Goal: Task Accomplishment & Management: Use online tool/utility

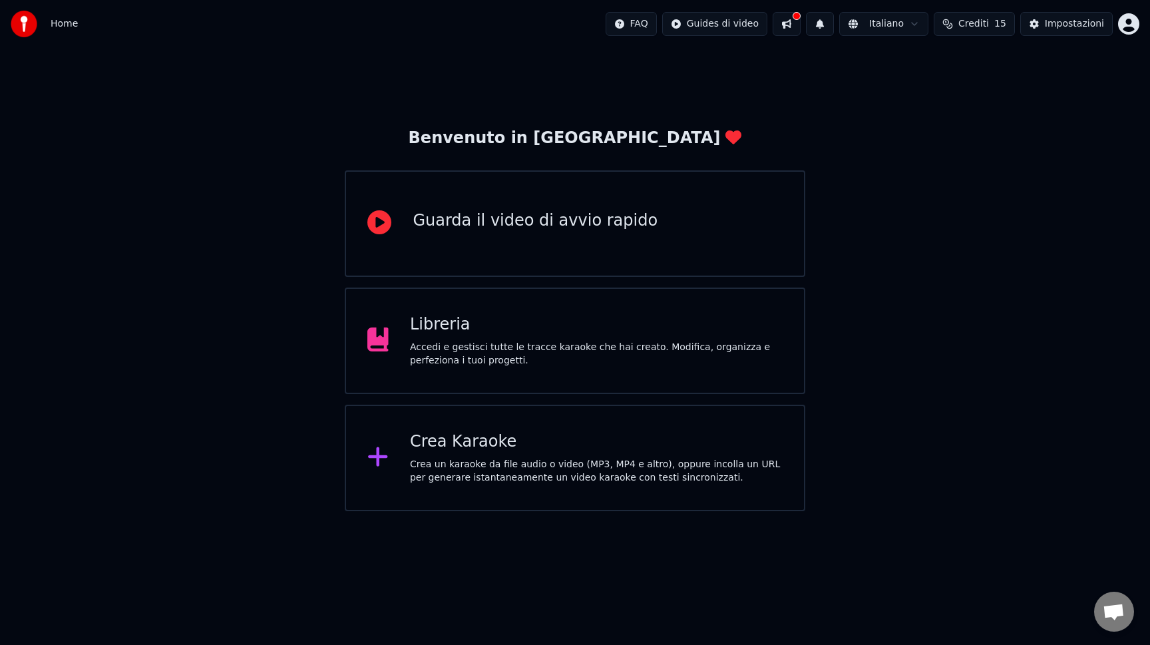
click at [472, 454] on div "Crea Karaoke Crea un karaoke da file audio o video (MP3, MP4 e altro), oppure i…" at bounding box center [596, 457] width 373 height 53
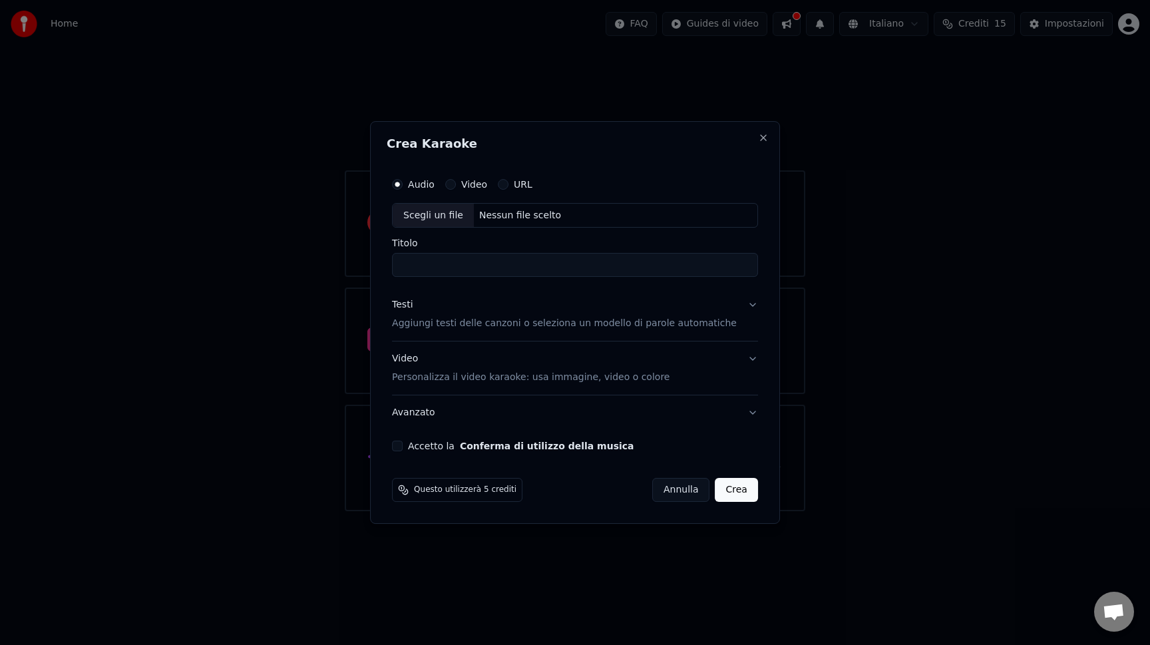
click at [463, 211] on div "Scegli un file" at bounding box center [433, 216] width 81 height 24
drag, startPoint x: 415, startPoint y: 264, endPoint x: 615, endPoint y: 264, distance: 199.6
click at [615, 264] on input "**********" at bounding box center [575, 265] width 366 height 24
type input "**********"
click at [464, 319] on p "Aggiungi testi delle canzoni o seleziona un modello di parole automatiche" at bounding box center [564, 323] width 345 height 13
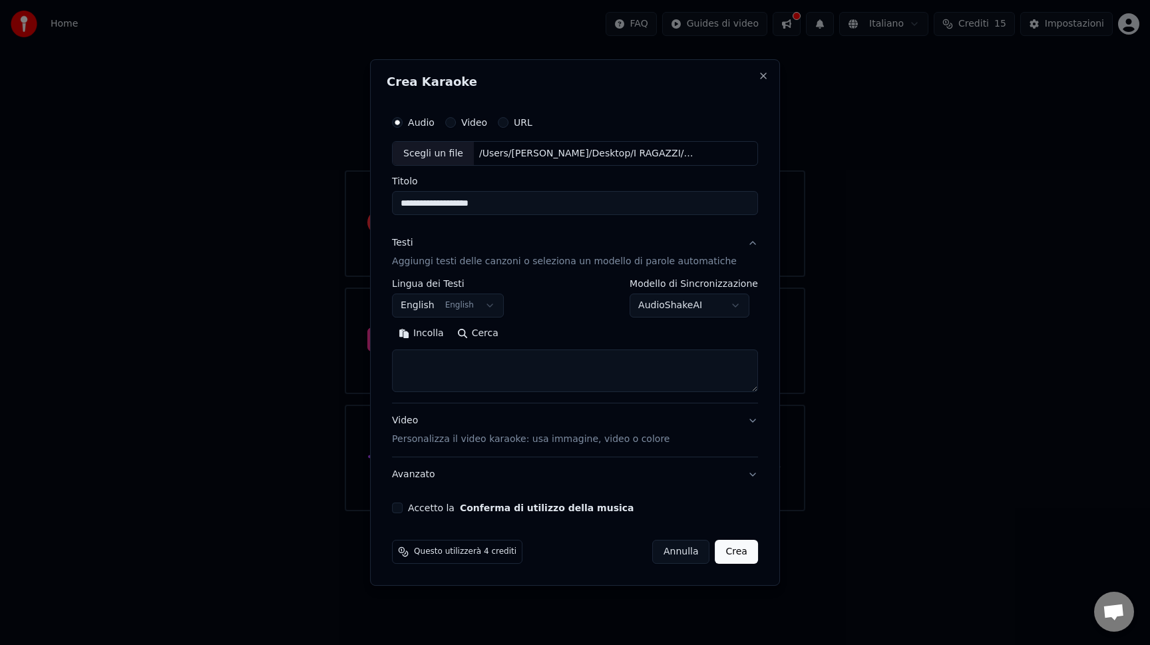
click at [456, 371] on textarea at bounding box center [575, 371] width 366 height 43
paste textarea "**********"
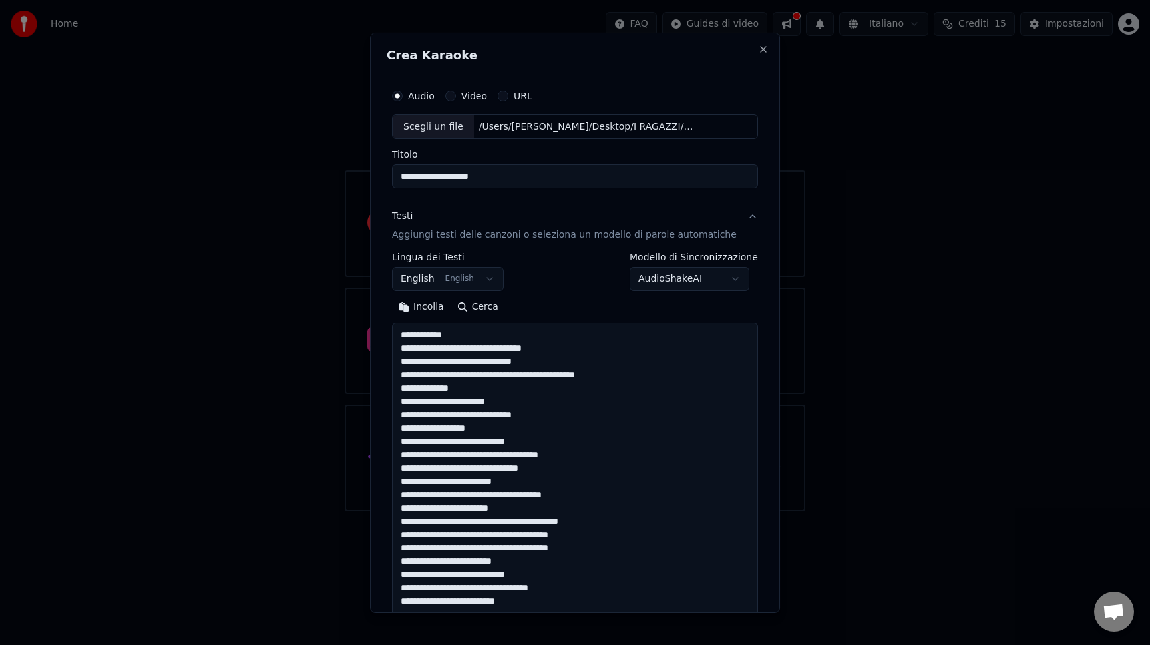
scroll to position [655, 0]
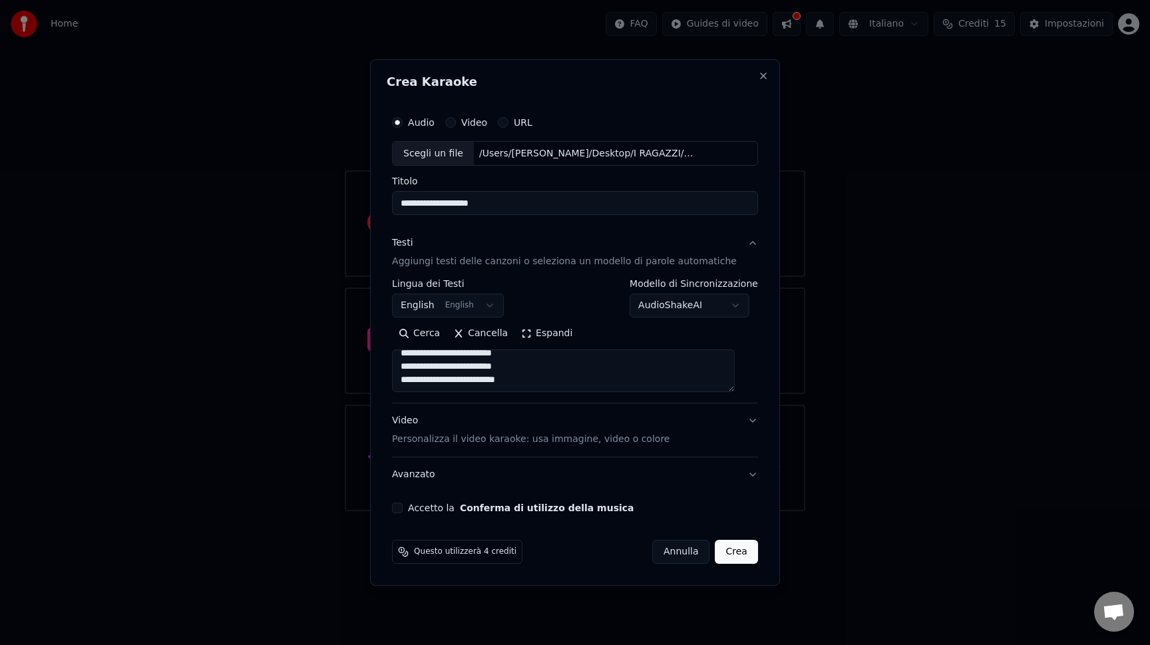
type textarea "**********"
click at [403, 510] on button "Accetto la Conferma di utilizzo della musica" at bounding box center [397, 507] width 11 height 11
click at [725, 553] on button "Crea" at bounding box center [736, 552] width 43 height 24
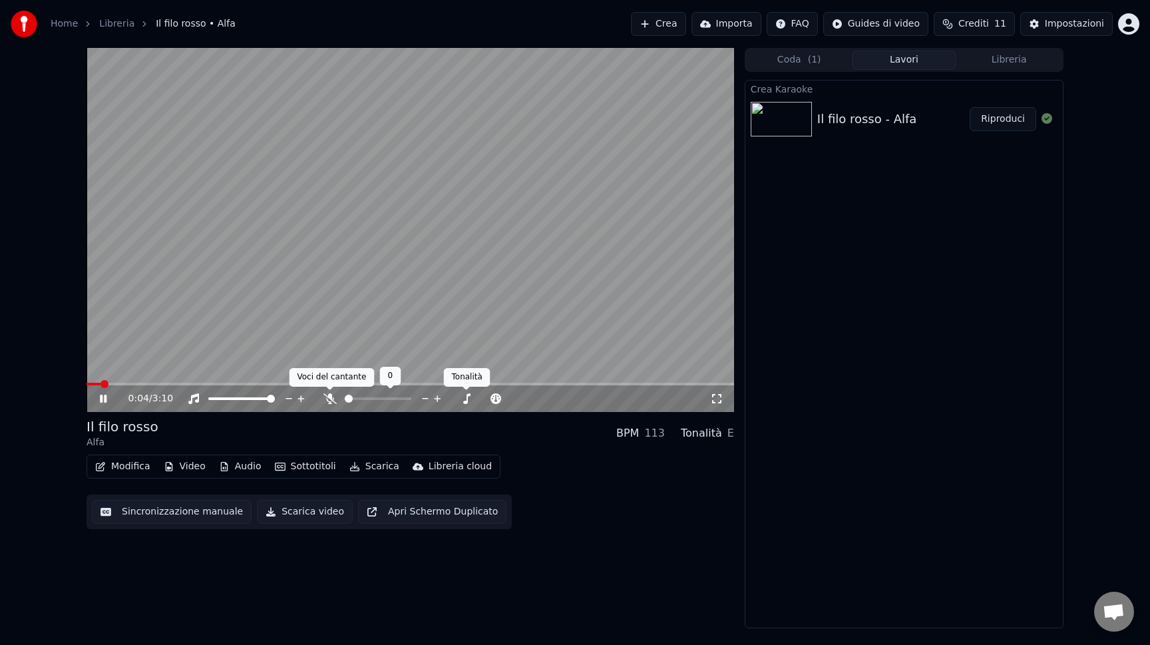
click at [319, 393] on div "0:04 / 3:10" at bounding box center [418, 398] width 581 height 13
click at [330, 397] on icon at bounding box center [329, 398] width 13 height 11
click at [128, 387] on div "0:05 / 3:10" at bounding box center [409, 398] width 647 height 27
click at [148, 385] on div "0:06 / 3:10" at bounding box center [409, 398] width 647 height 27
drag, startPoint x: 205, startPoint y: 379, endPoint x: 356, endPoint y: 383, distance: 151.1
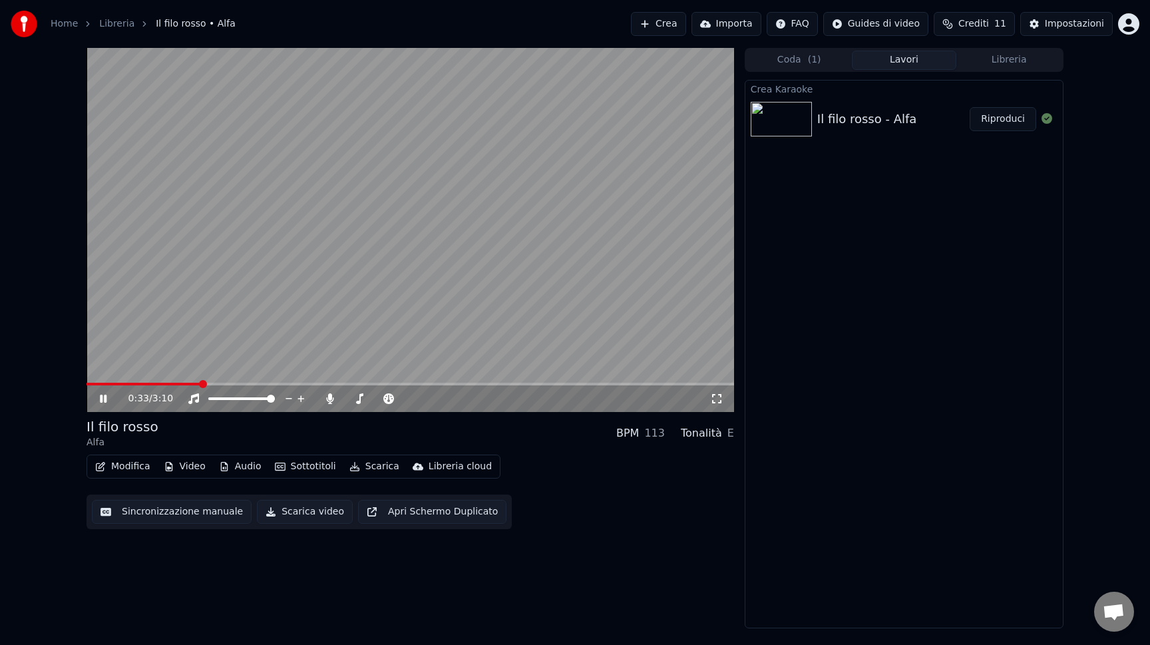
click at [356, 383] on div "0:33 / 3:10" at bounding box center [409, 230] width 647 height 364
click at [370, 385] on span at bounding box center [409, 384] width 647 height 3
click at [495, 346] on video at bounding box center [409, 230] width 647 height 364
click at [547, 382] on video at bounding box center [409, 230] width 647 height 364
click at [564, 375] on video at bounding box center [409, 230] width 647 height 364
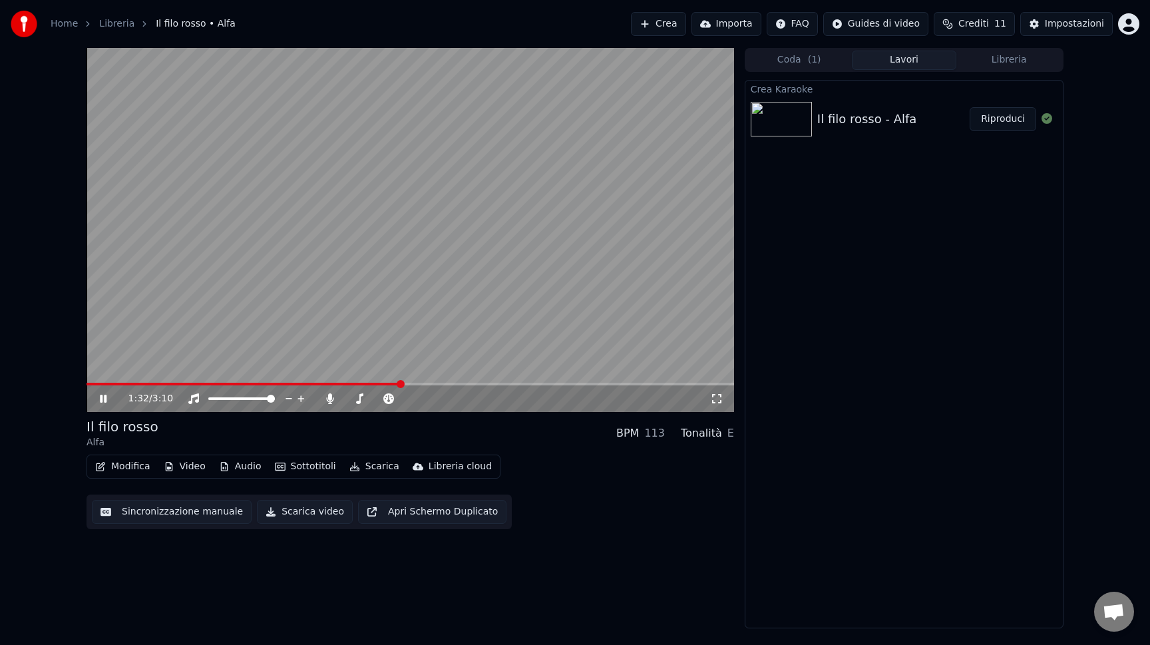
click at [570, 381] on video at bounding box center [409, 230] width 647 height 364
click at [577, 382] on div "1:32 / 3:10" at bounding box center [409, 230] width 647 height 364
click at [585, 385] on span at bounding box center [409, 384] width 647 height 3
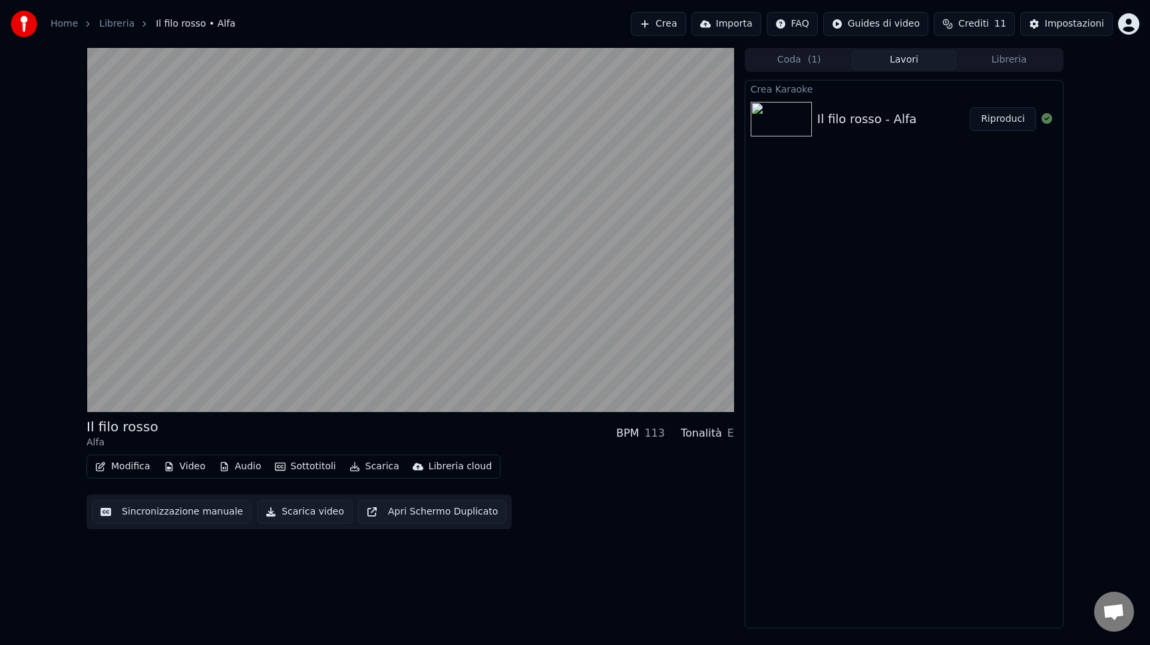
click at [134, 467] on button "Modifica" at bounding box center [123, 466] width 66 height 19
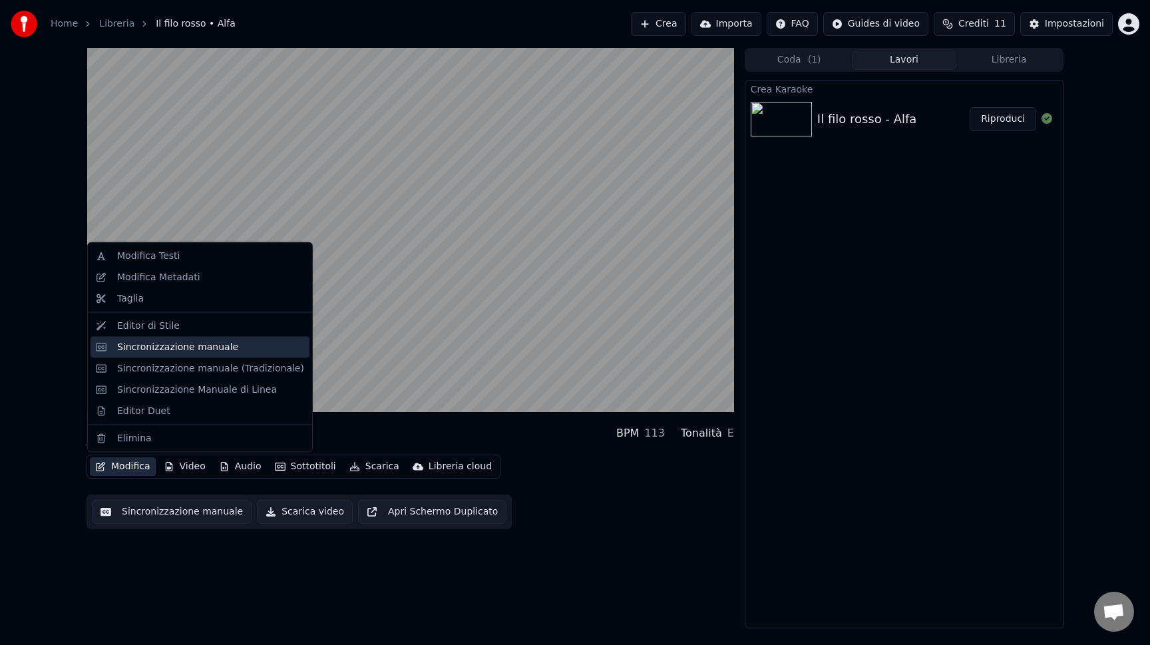
click at [166, 343] on div "Sincronizzazione manuale" at bounding box center [177, 346] width 121 height 13
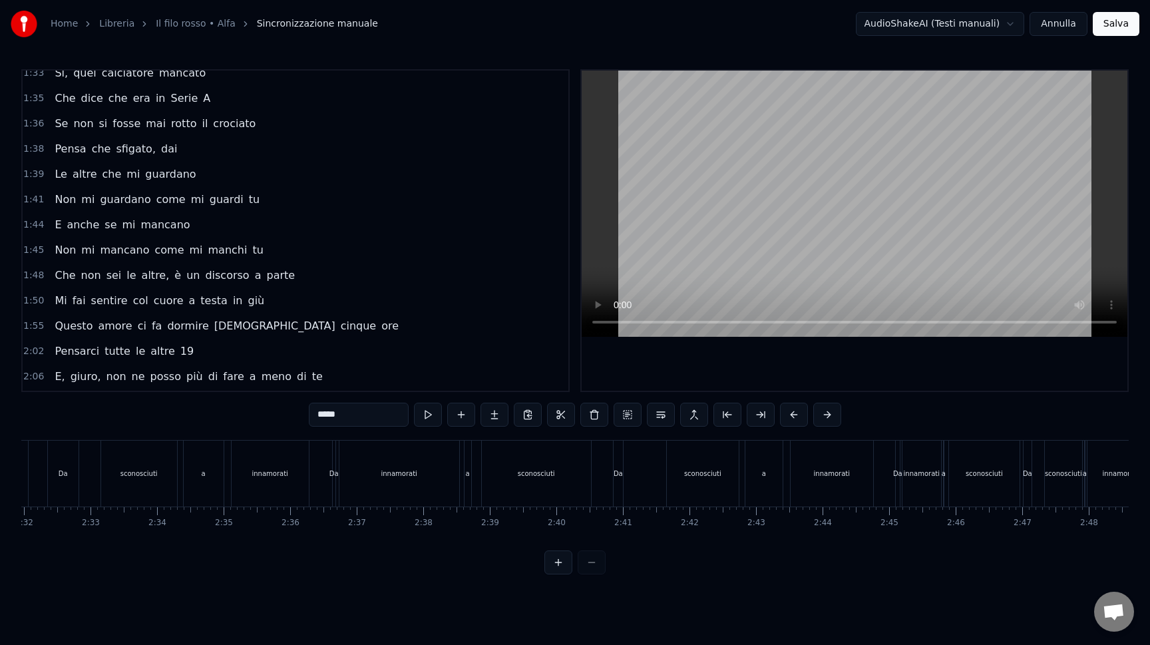
scroll to position [969, 0]
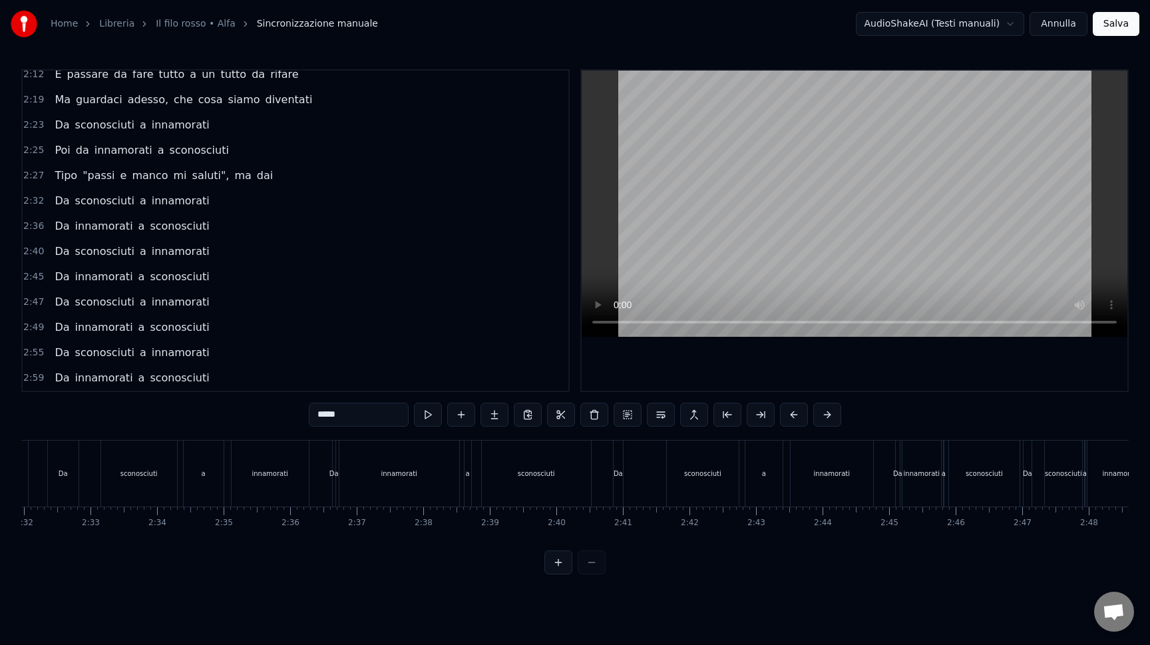
click at [38, 202] on span "2:32" at bounding box center [33, 200] width 21 height 13
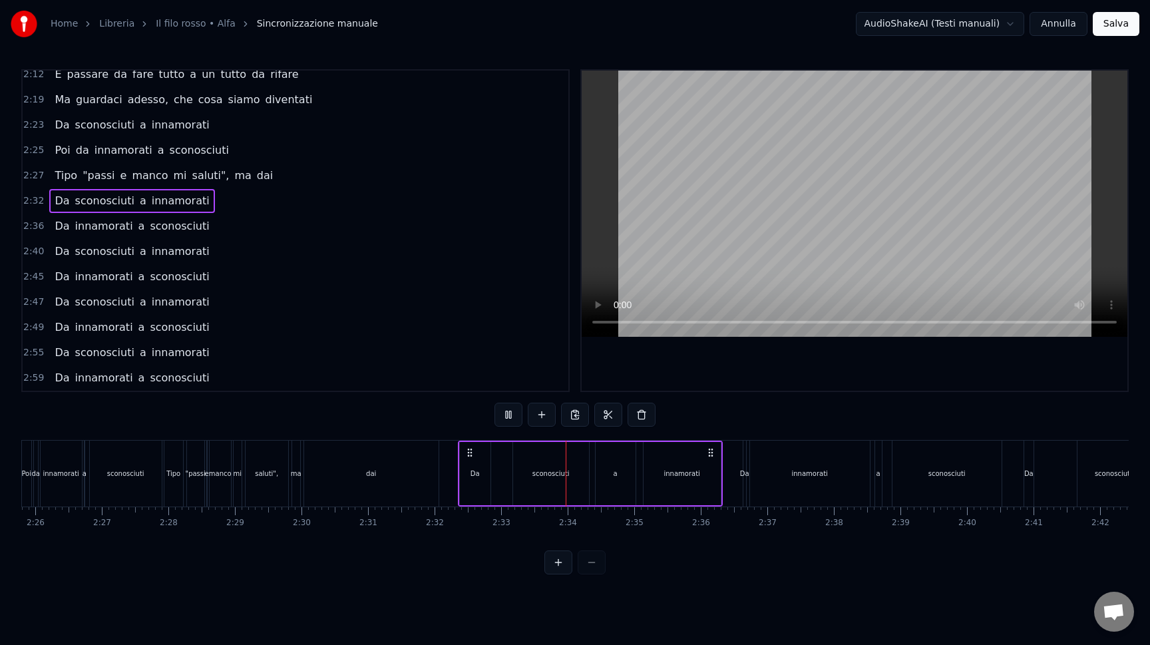
scroll to position [0, 9667]
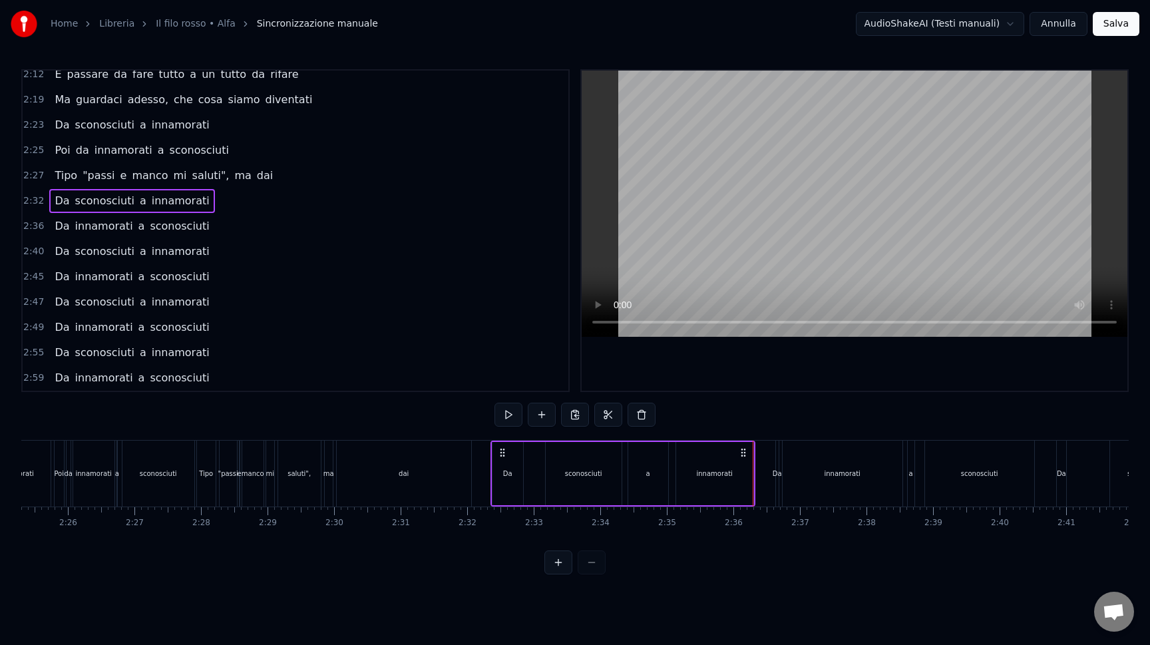
click at [36, 199] on span "2:32" at bounding box center [33, 200] width 21 height 13
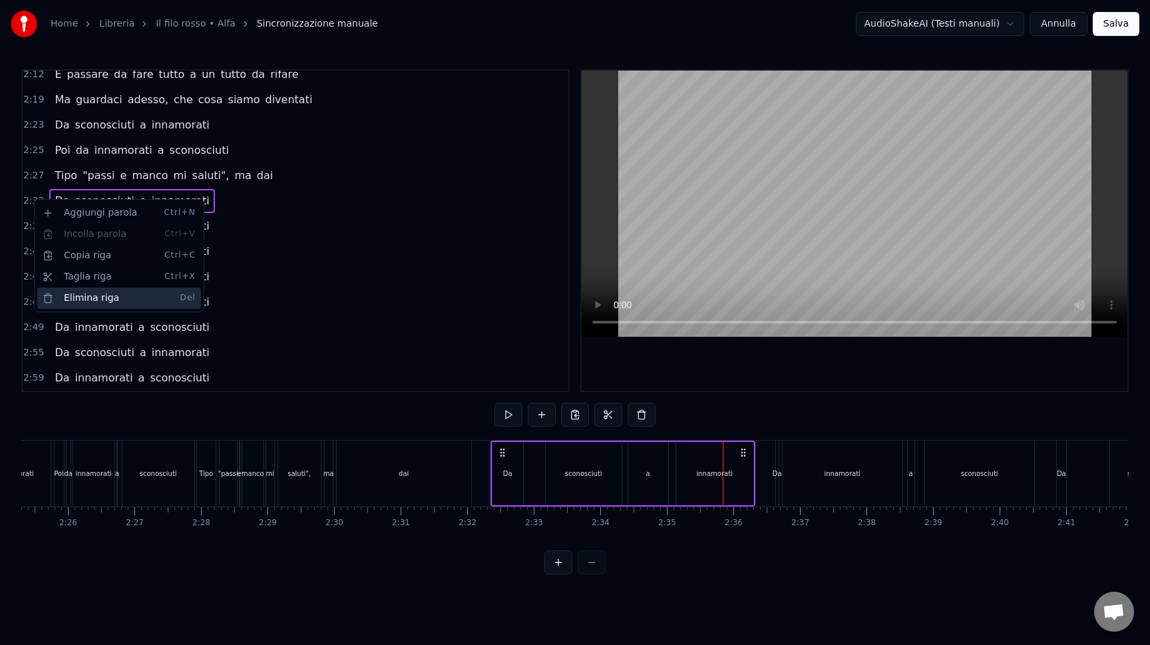
click at [85, 291] on div "Elimina riga Del" at bounding box center [119, 297] width 164 height 21
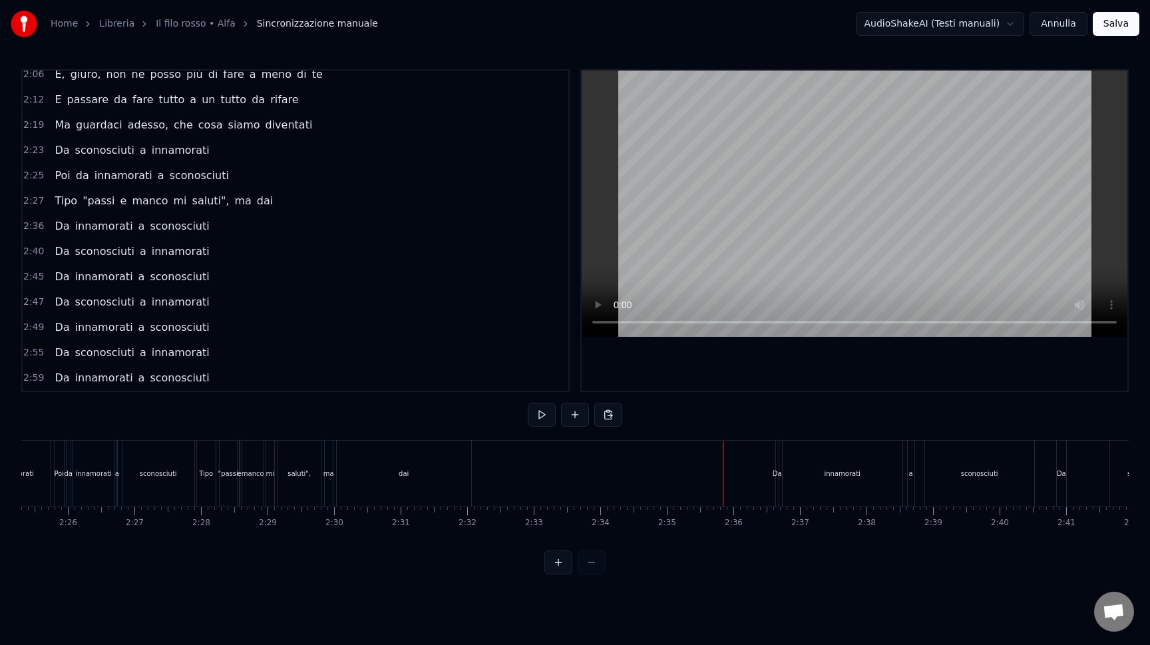
click at [40, 223] on span "2:36" at bounding box center [33, 226] width 21 height 13
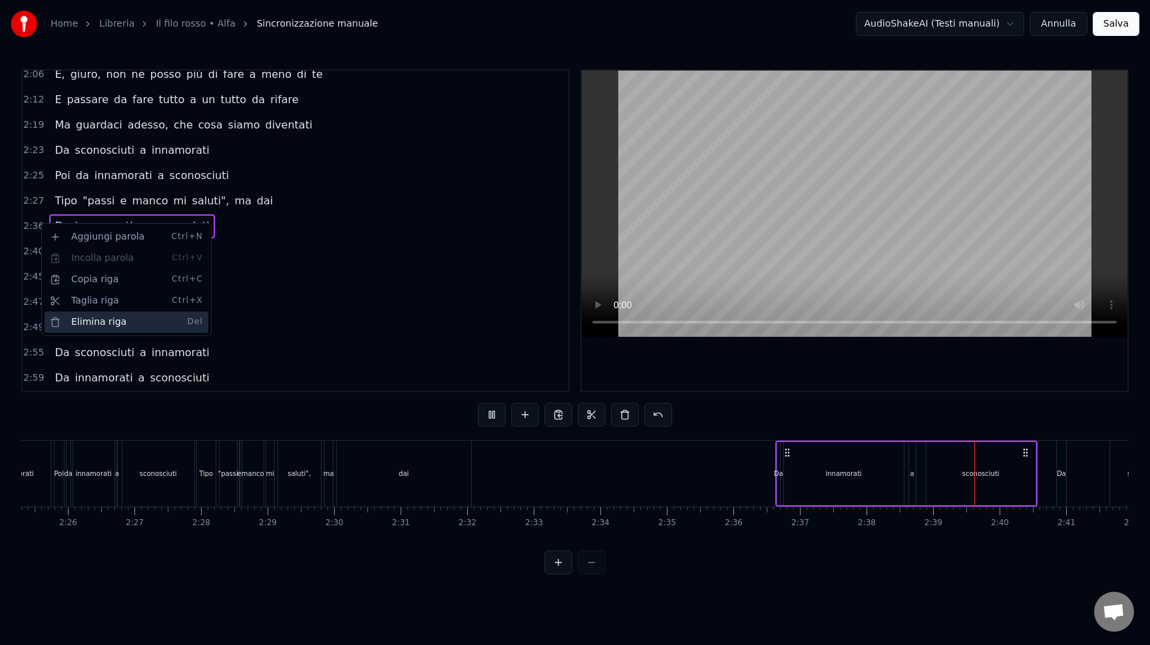
click at [75, 316] on div "Elimina riga Del" at bounding box center [127, 321] width 164 height 21
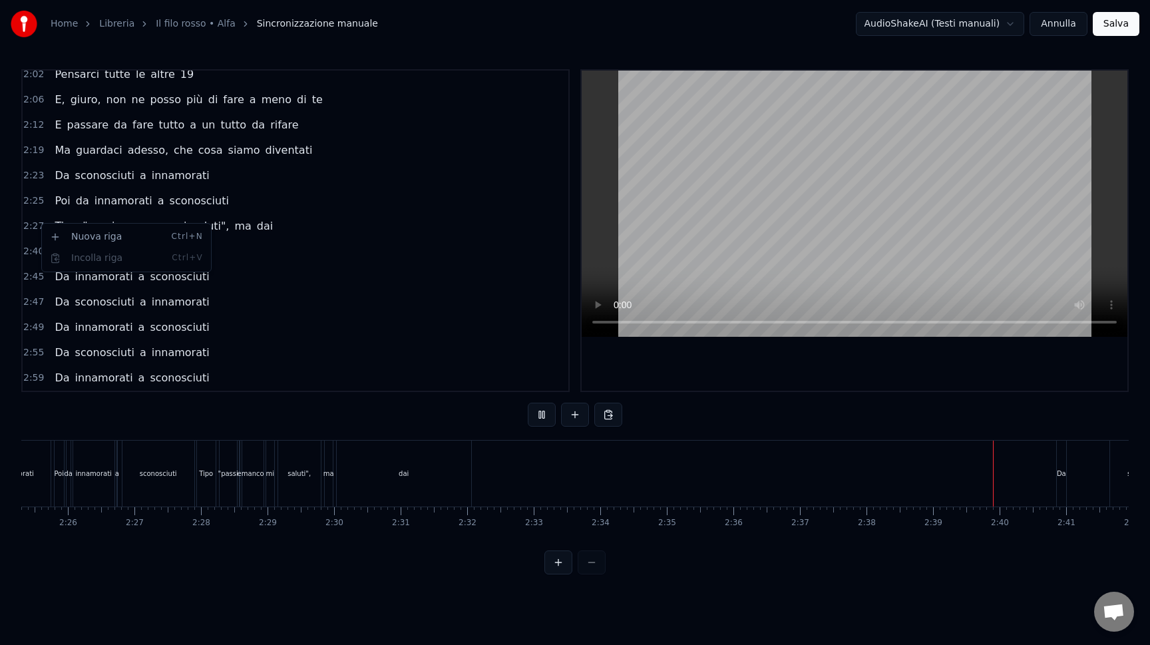
scroll to position [919, 0]
click at [34, 251] on span "2:40" at bounding box center [33, 251] width 21 height 13
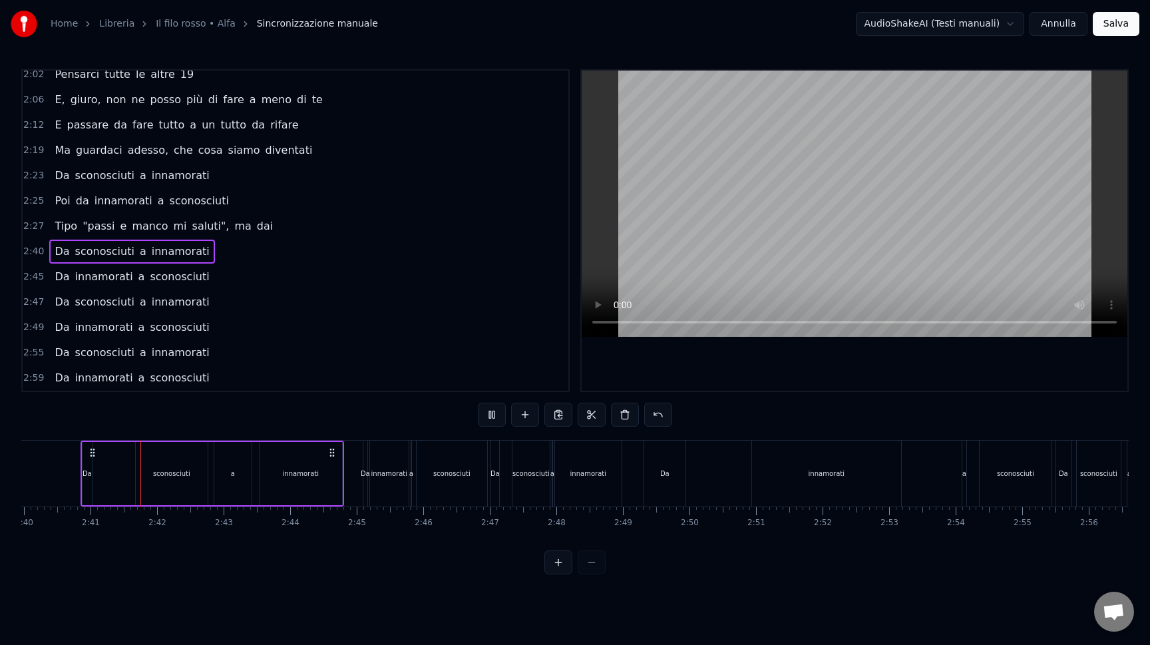
scroll to position [0, 10649]
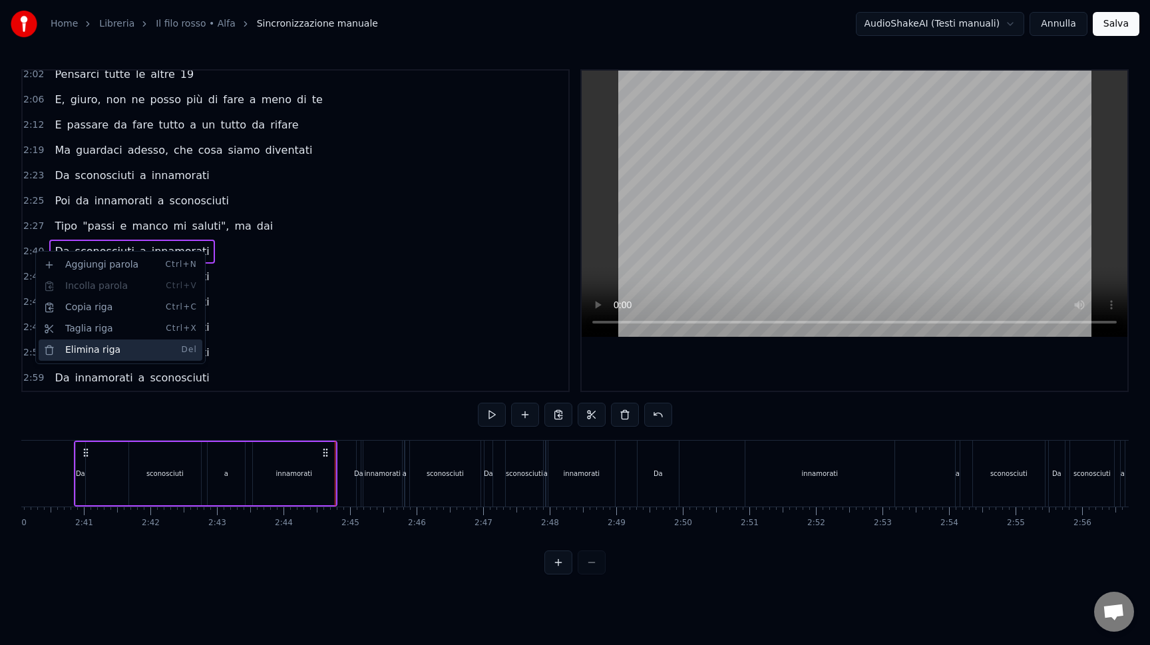
click at [70, 347] on div "Elimina riga Del" at bounding box center [121, 349] width 164 height 21
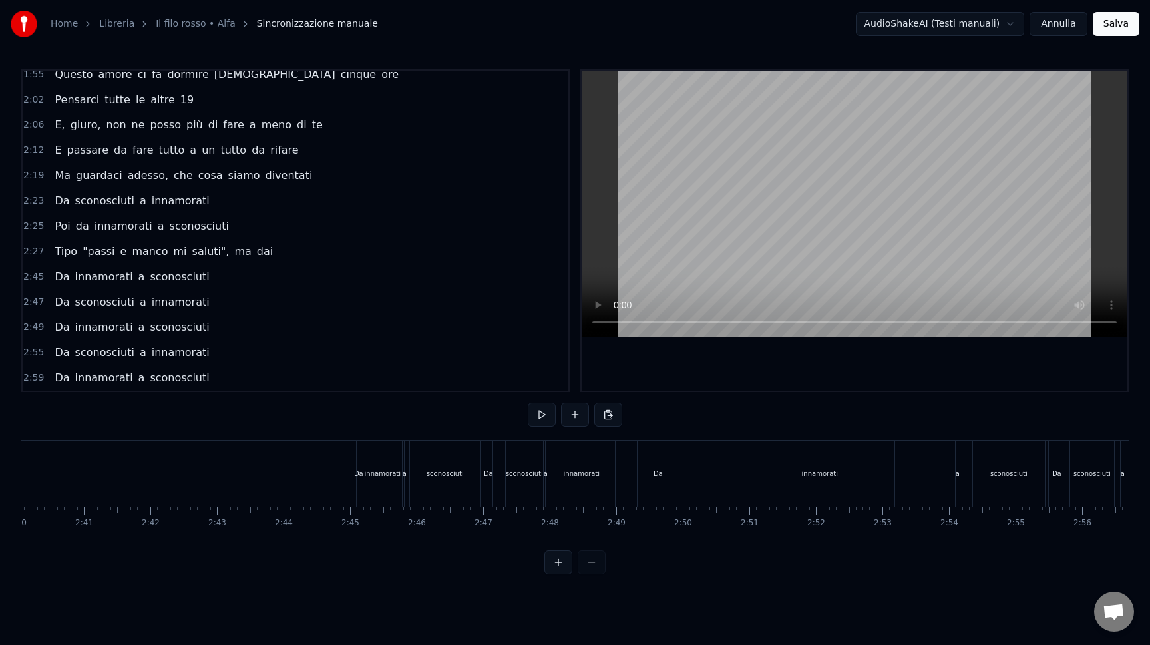
click at [30, 271] on span "2:45" at bounding box center [33, 276] width 21 height 13
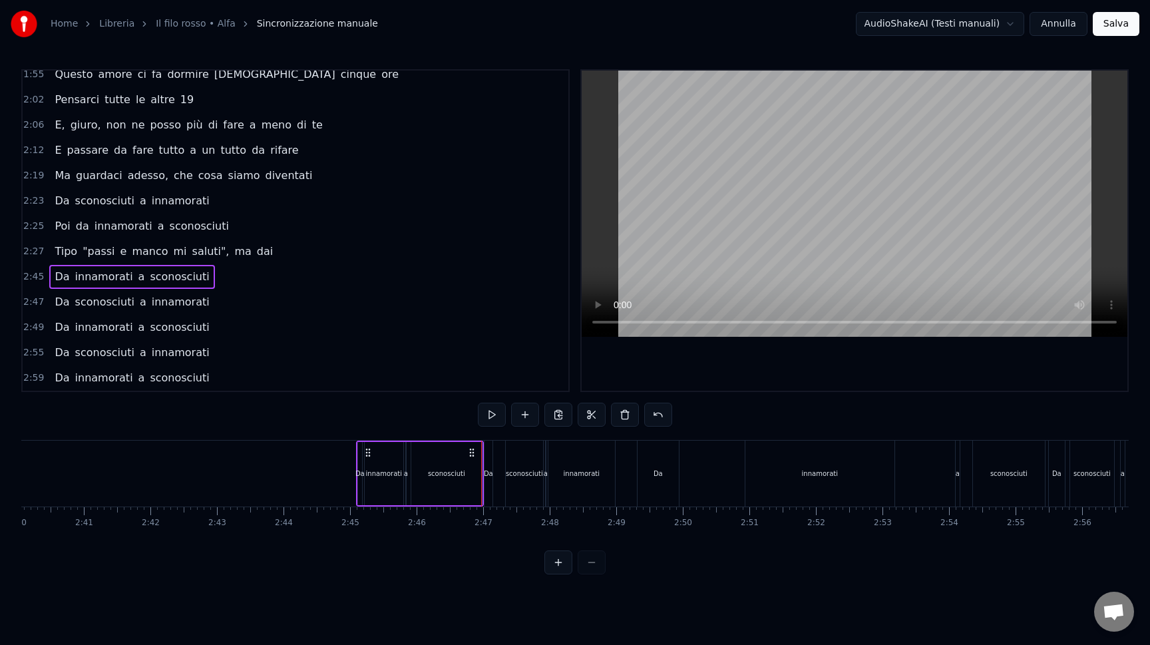
click at [28, 297] on span "2:47" at bounding box center [33, 301] width 21 height 13
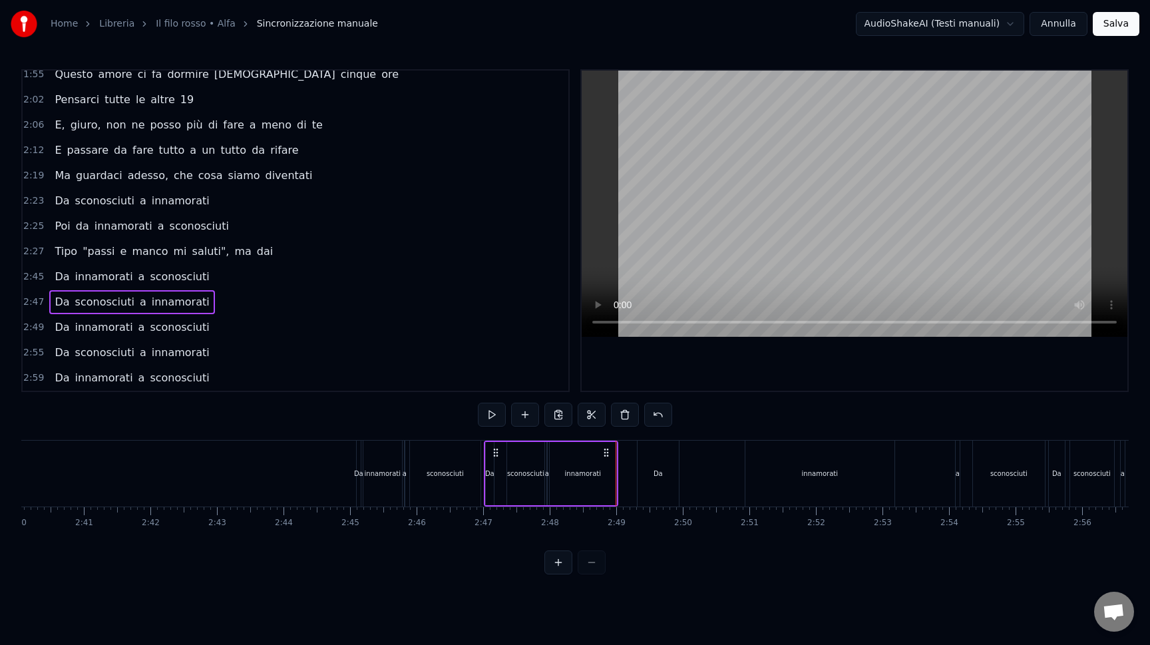
click at [23, 327] on div "2:49 Da innamorati a sconosciuti" at bounding box center [296, 327] width 546 height 25
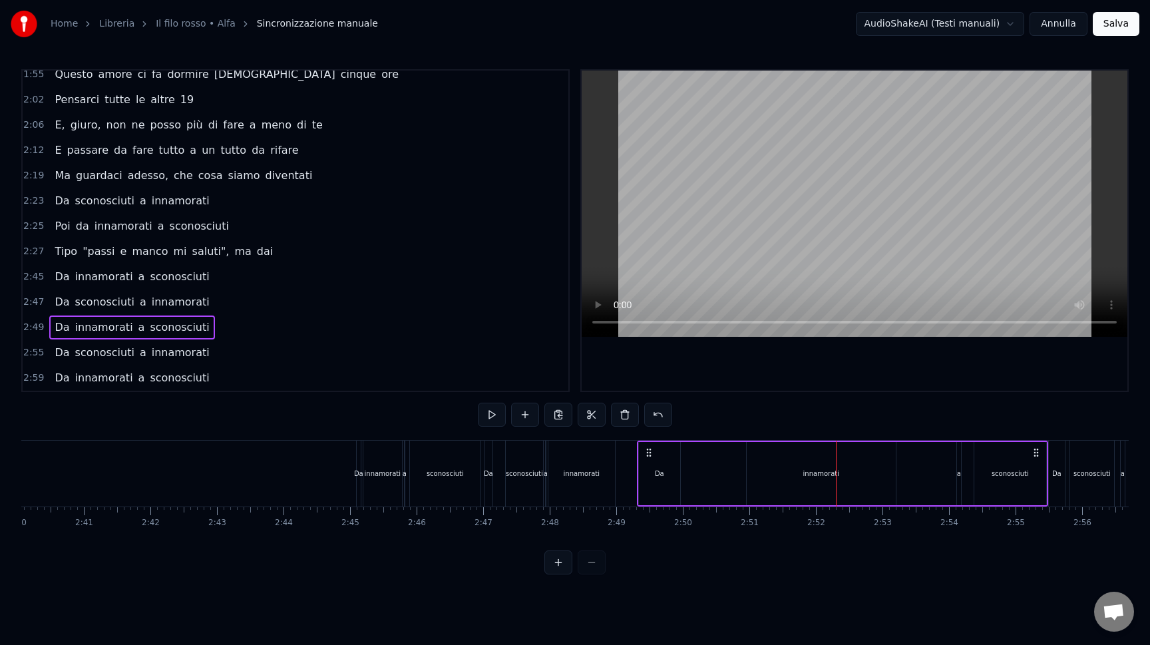
click at [801, 473] on div "innamorati" at bounding box center [820, 473] width 149 height 63
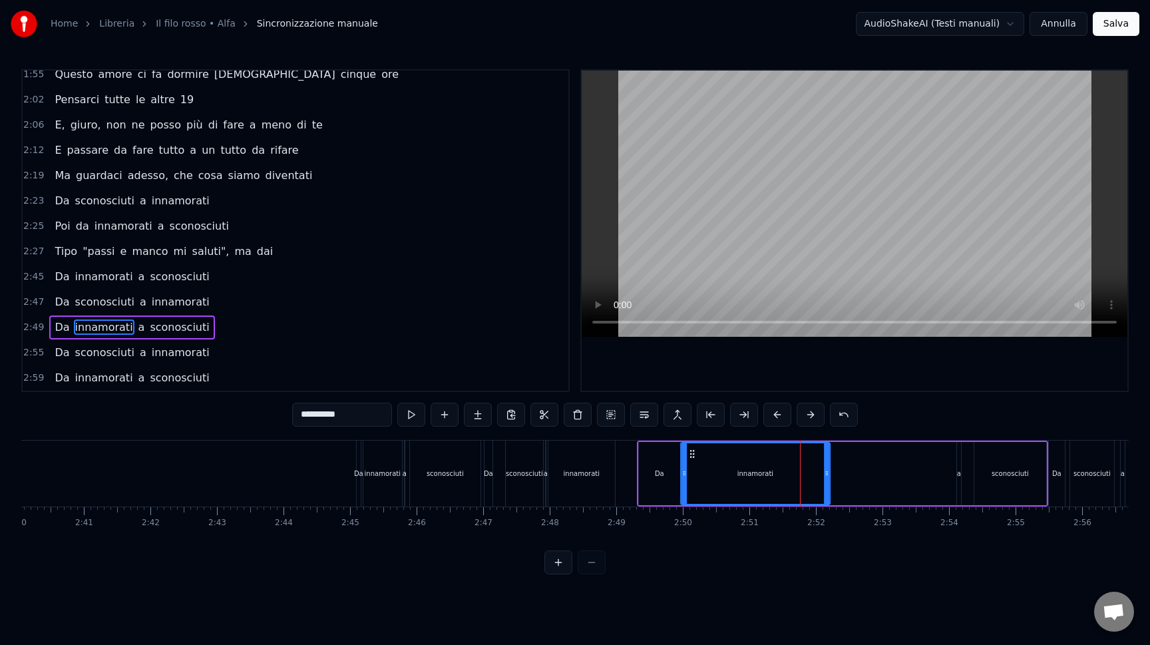
drag, startPoint x: 758, startPoint y: 454, endPoint x: 692, endPoint y: 454, distance: 66.5
click at [693, 454] on circle at bounding box center [693, 453] width 1 height 1
drag, startPoint x: 828, startPoint y: 498, endPoint x: 732, endPoint y: 493, distance: 95.9
click at [727, 493] on div at bounding box center [724, 473] width 5 height 61
click at [653, 472] on div "Da" at bounding box center [659, 473] width 41 height 63
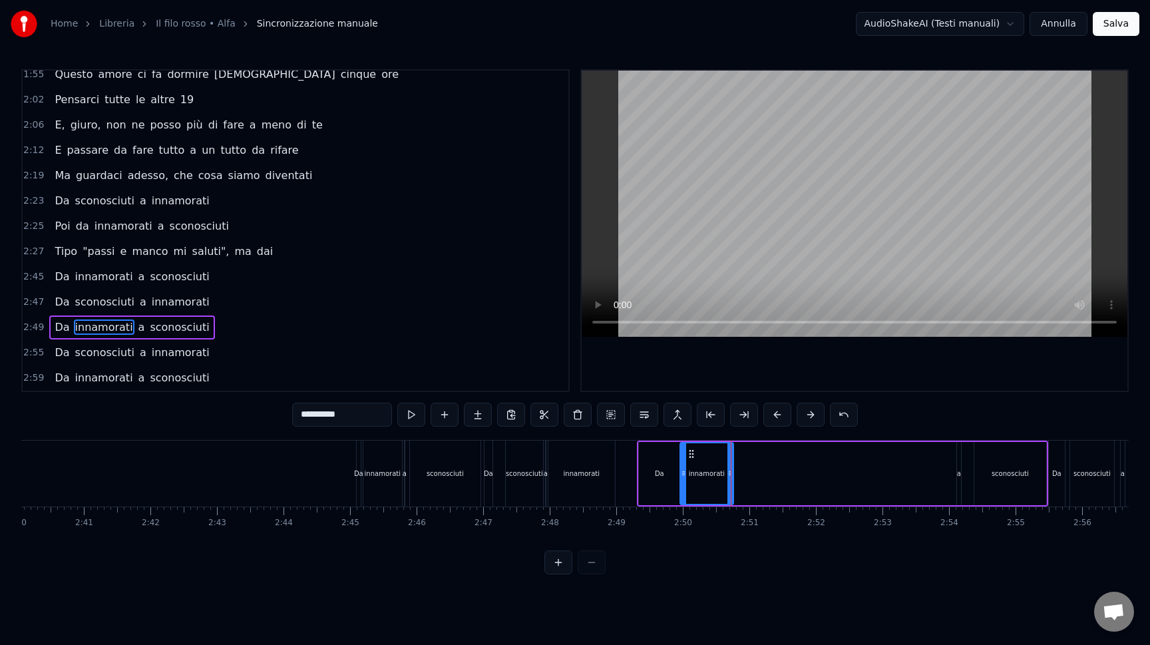
type input "**"
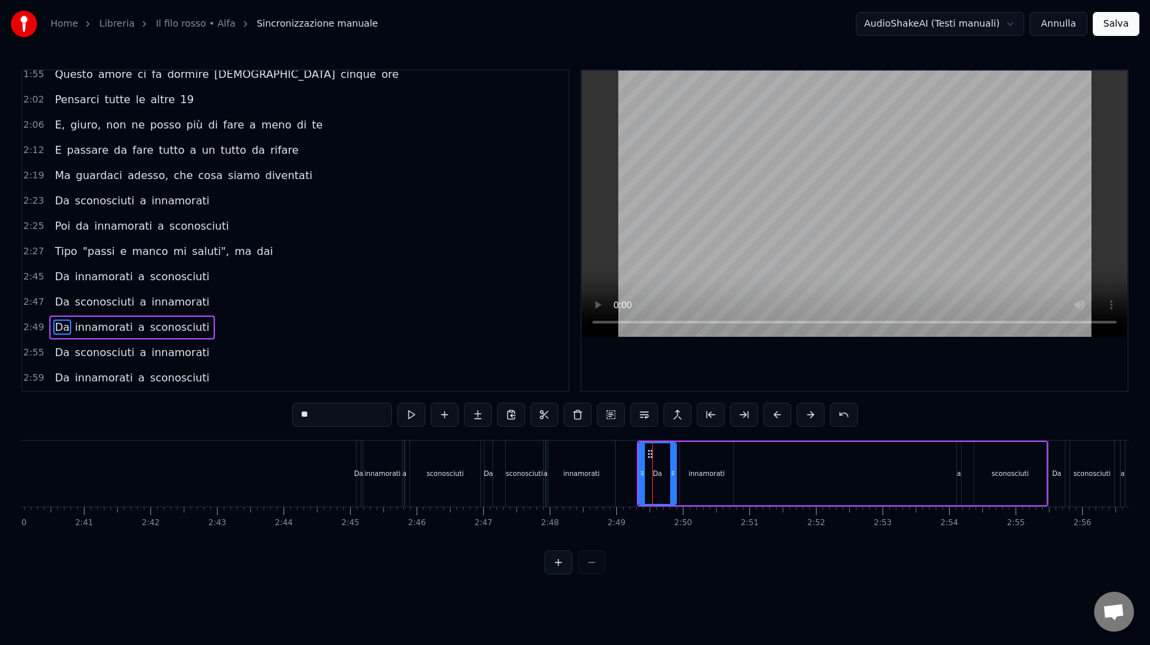
drag, startPoint x: 677, startPoint y: 484, endPoint x: 670, endPoint y: 483, distance: 6.8
click at [670, 483] on div at bounding box center [672, 473] width 5 height 61
drag, startPoint x: 959, startPoint y: 458, endPoint x: 912, endPoint y: 456, distance: 47.9
click at [910, 457] on div "Da innamorati a sconosciuti" at bounding box center [842, 473] width 411 height 66
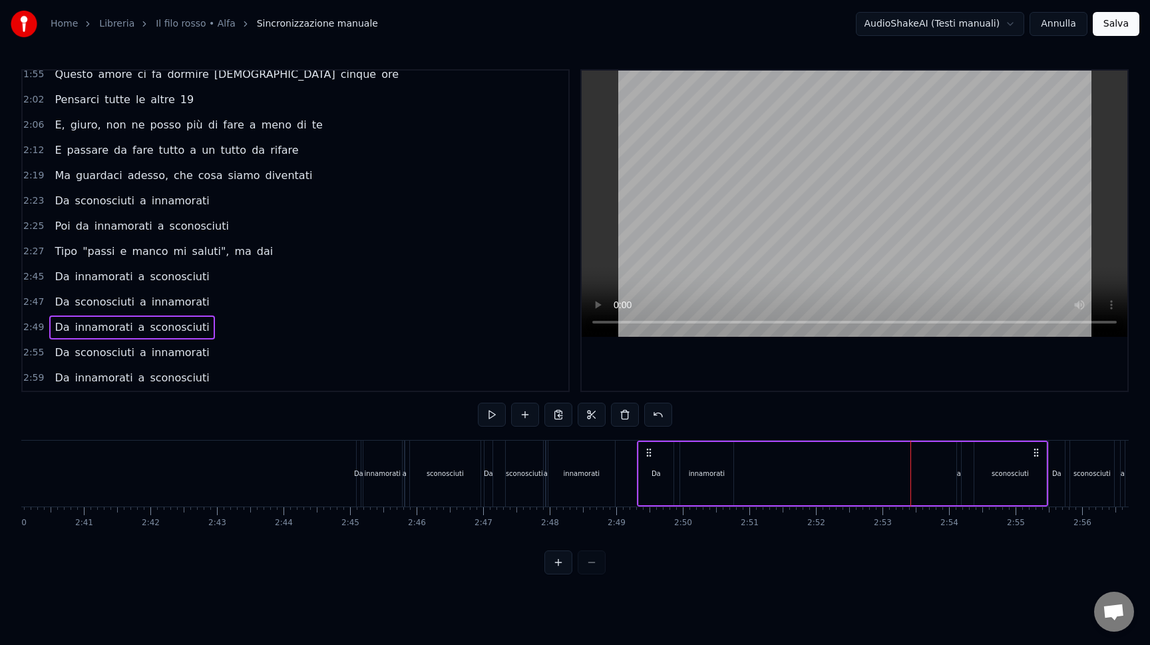
click at [959, 459] on div "a" at bounding box center [959, 473] width 4 height 63
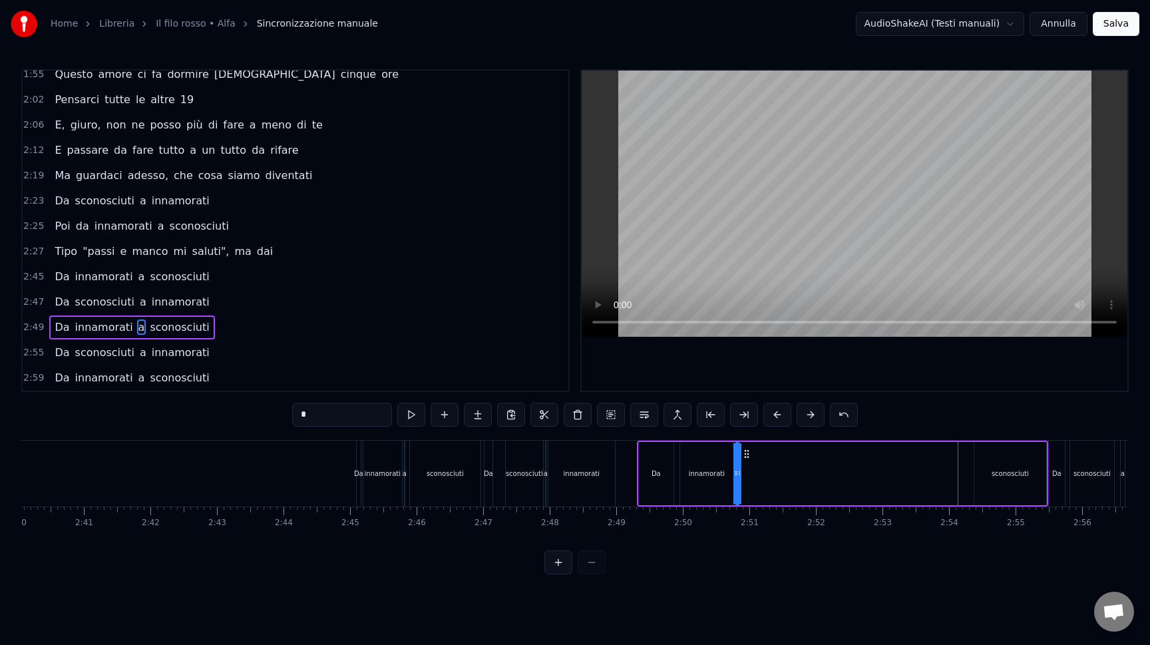
drag, startPoint x: 968, startPoint y: 454, endPoint x: 746, endPoint y: 448, distance: 221.6
click at [746, 448] on icon at bounding box center [746, 453] width 11 height 11
click at [1002, 455] on div "sconosciuti" at bounding box center [1010, 473] width 72 height 63
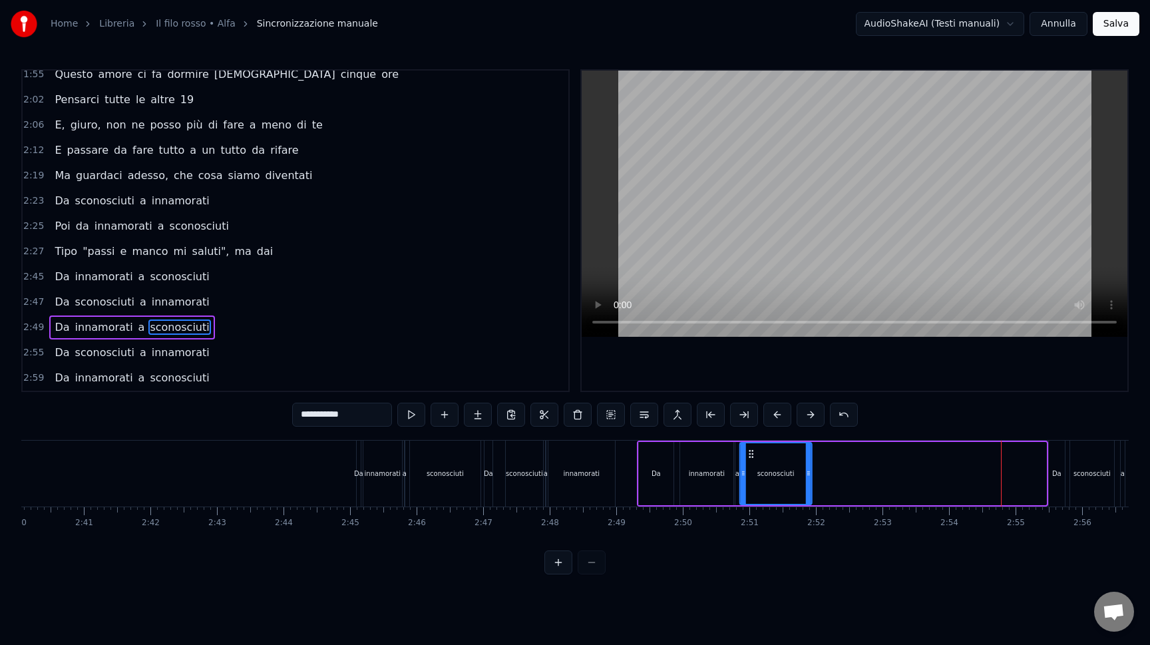
drag, startPoint x: 985, startPoint y: 452, endPoint x: 752, endPoint y: 449, distance: 232.9
click at [752, 449] on icon at bounding box center [751, 453] width 11 height 11
click at [641, 473] on div "Da" at bounding box center [656, 473] width 35 height 63
type input "**"
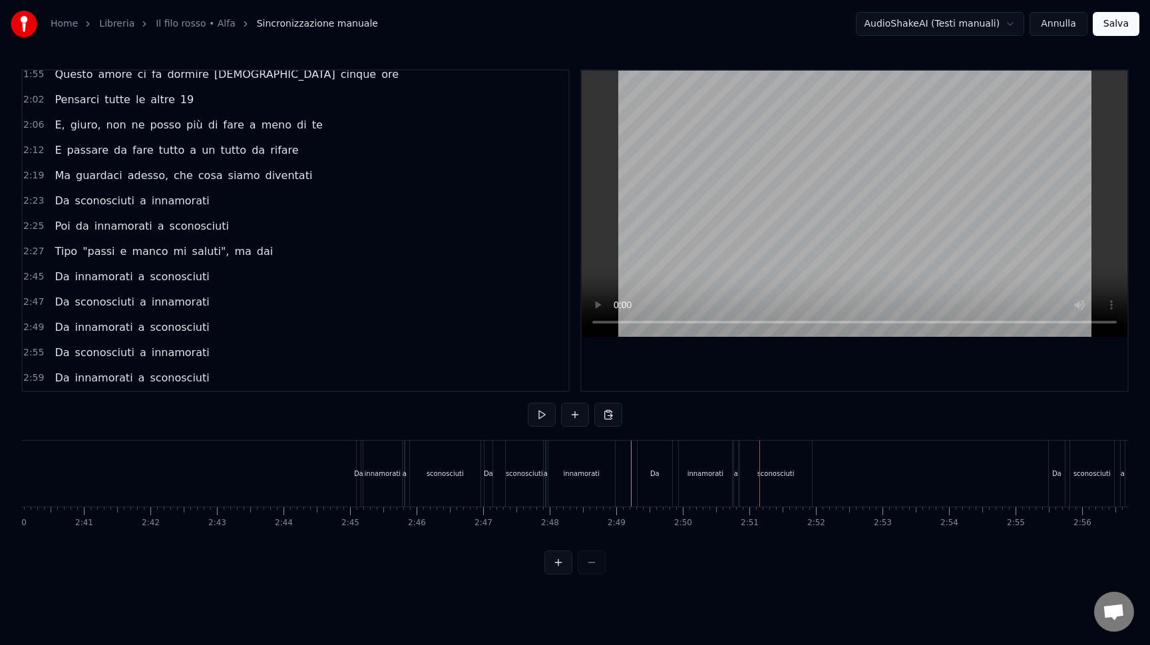
click at [709, 464] on div "innamorati" at bounding box center [705, 473] width 53 height 66
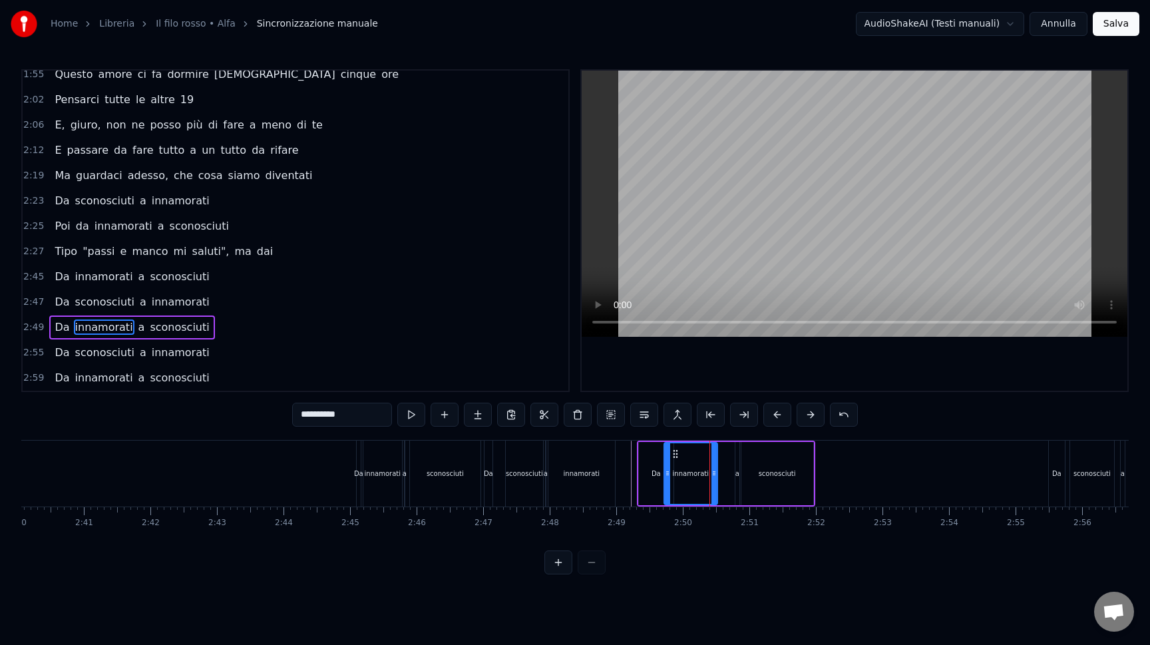
drag, startPoint x: 688, startPoint y: 452, endPoint x: 671, endPoint y: 452, distance: 16.6
click at [671, 452] on icon at bounding box center [675, 453] width 11 height 11
click at [659, 456] on div "Da" at bounding box center [656, 473] width 35 height 63
type input "**"
drag, startPoint x: 671, startPoint y: 457, endPoint x: 659, endPoint y: 457, distance: 11.3
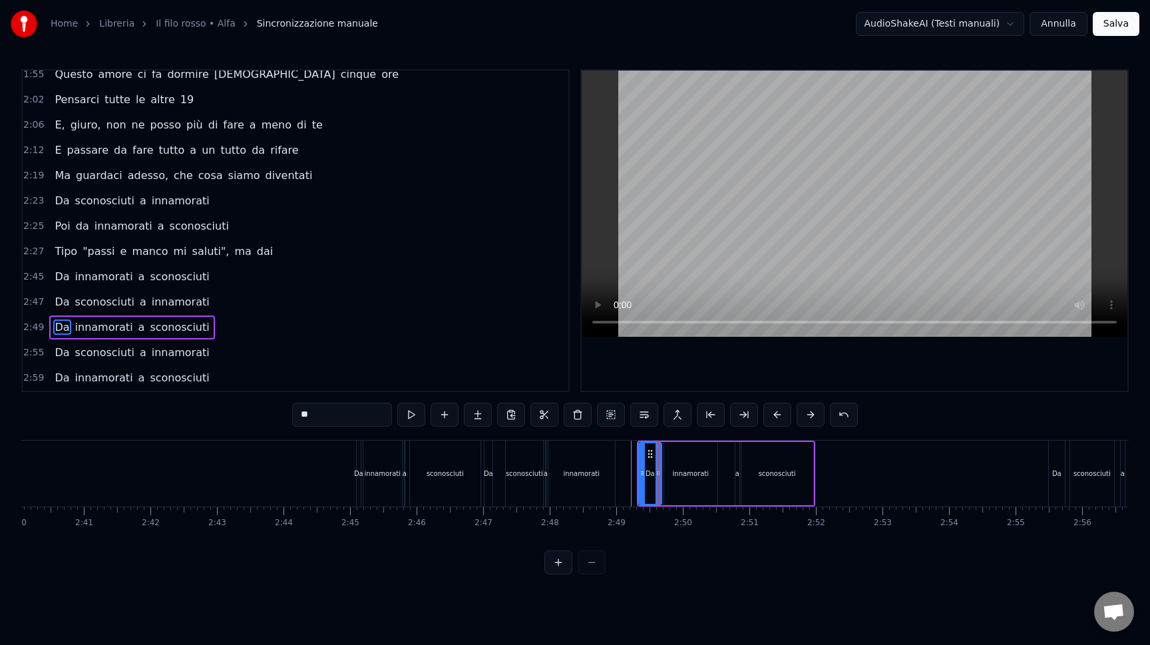
click at [659, 457] on div at bounding box center [657, 473] width 5 height 61
click at [731, 455] on div "Da innamorati a sconosciuti" at bounding box center [726, 473] width 178 height 66
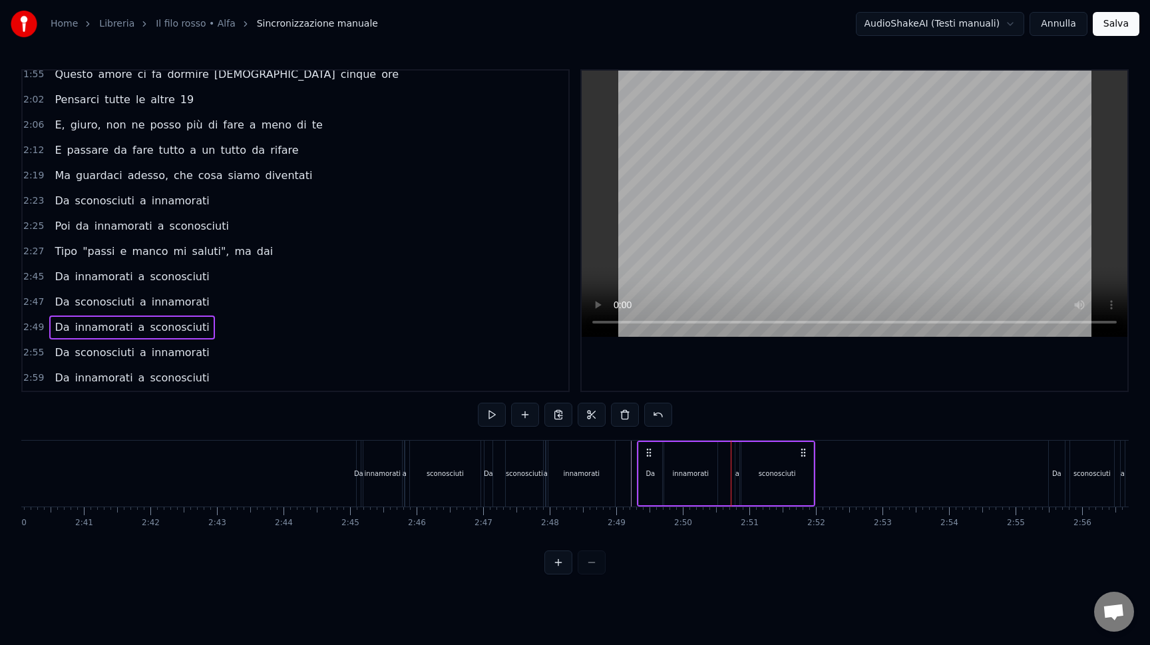
click at [734, 455] on div "Da innamorati a sconosciuti" at bounding box center [726, 473] width 178 height 66
click at [738, 456] on div "a" at bounding box center [737, 473] width 4 height 63
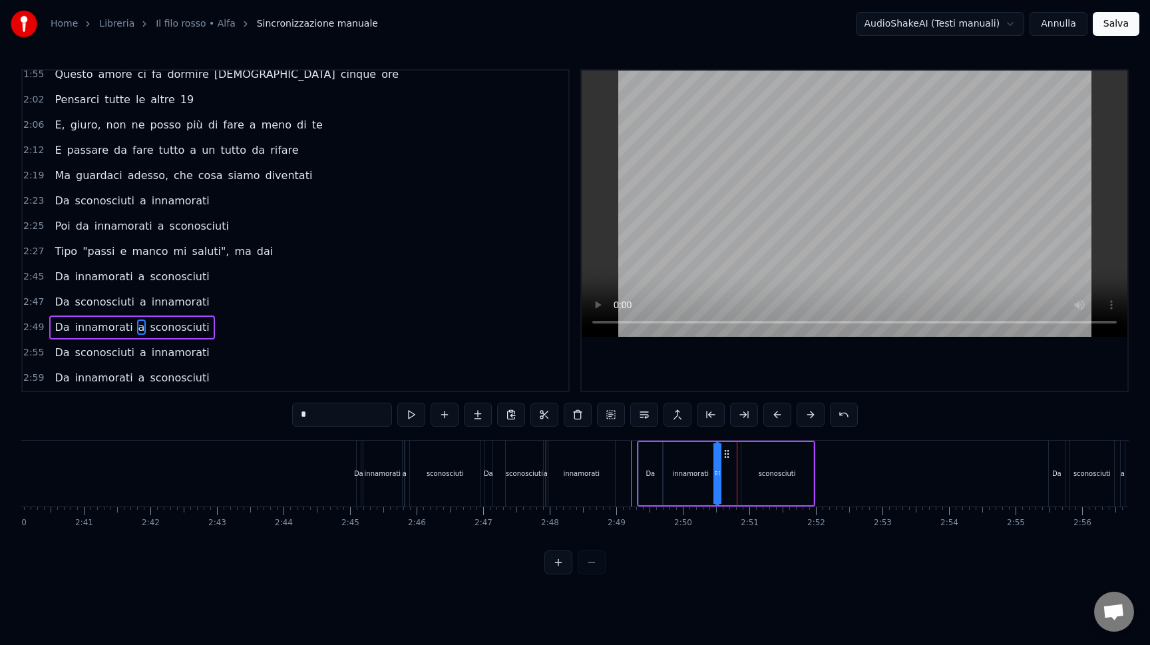
drag, startPoint x: 747, startPoint y: 454, endPoint x: 727, endPoint y: 453, distance: 20.0
click at [727, 453] on icon at bounding box center [726, 453] width 11 height 11
click at [798, 466] on div "sconosciuti" at bounding box center [777, 473] width 72 height 63
type input "**********"
drag, startPoint x: 752, startPoint y: 452, endPoint x: 726, endPoint y: 450, distance: 26.0
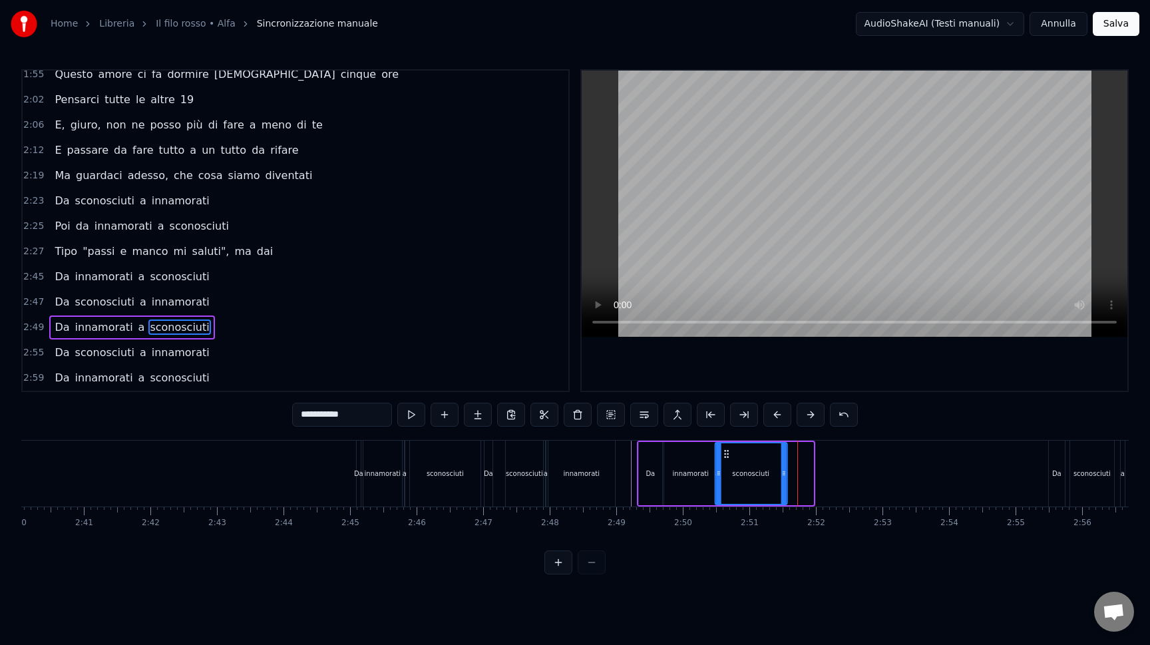
click at [726, 450] on icon at bounding box center [726, 453] width 11 height 11
drag, startPoint x: 784, startPoint y: 473, endPoint x: 763, endPoint y: 473, distance: 20.6
click at [763, 473] on icon at bounding box center [762, 473] width 5 height 11
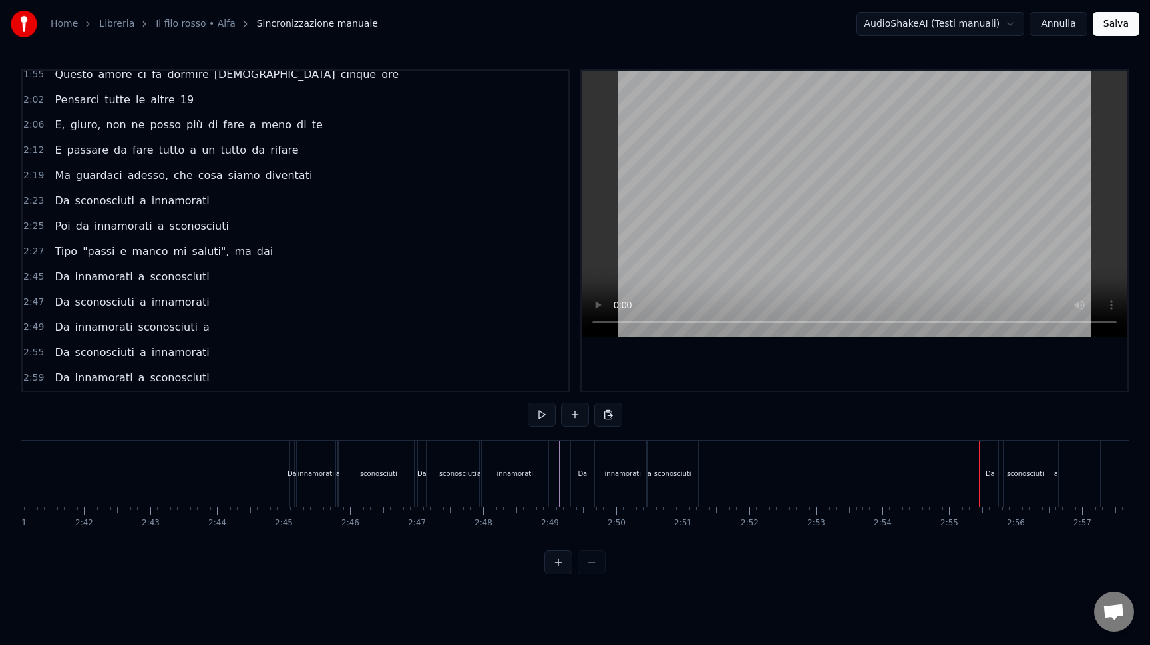
scroll to position [0, 10720]
click at [417, 475] on div "Da" at bounding box center [417, 473] width 9 height 10
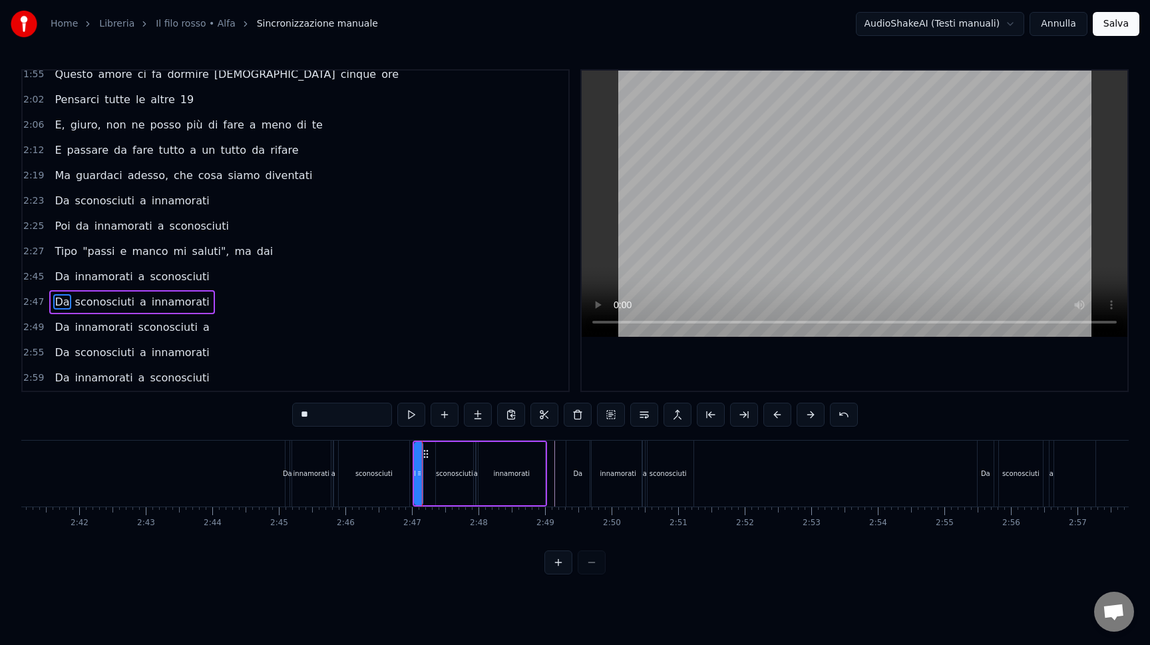
click at [410, 472] on div "Da innamorati a sconosciuti" at bounding box center [349, 473] width 128 height 66
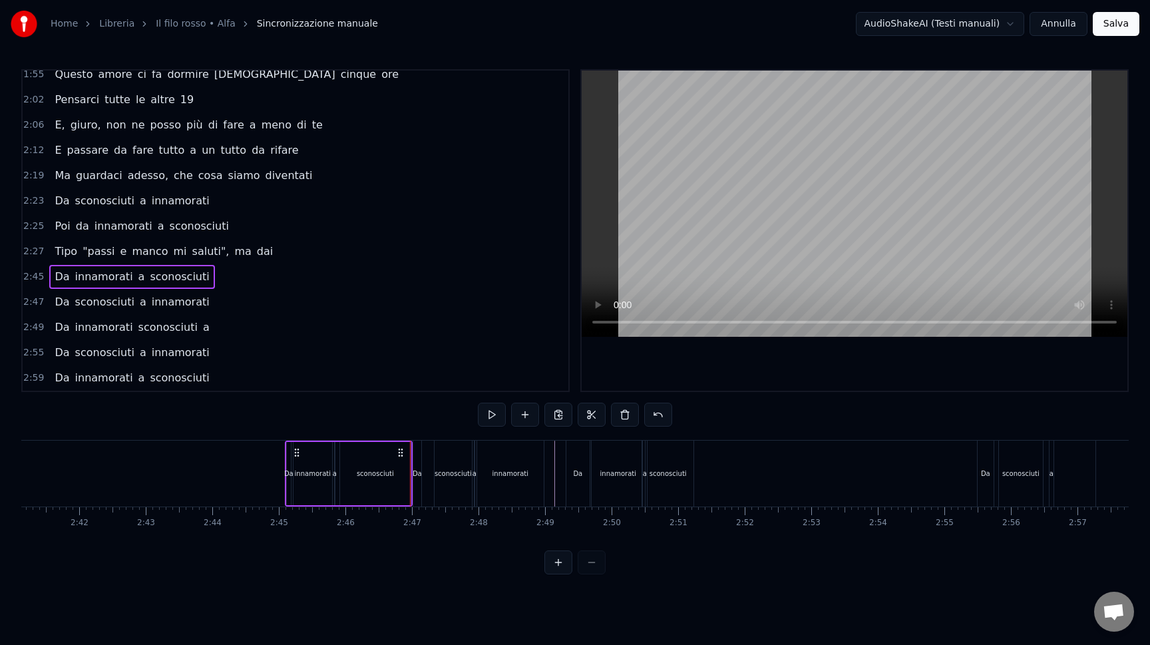
click at [30, 296] on span "2:47" at bounding box center [33, 301] width 21 height 13
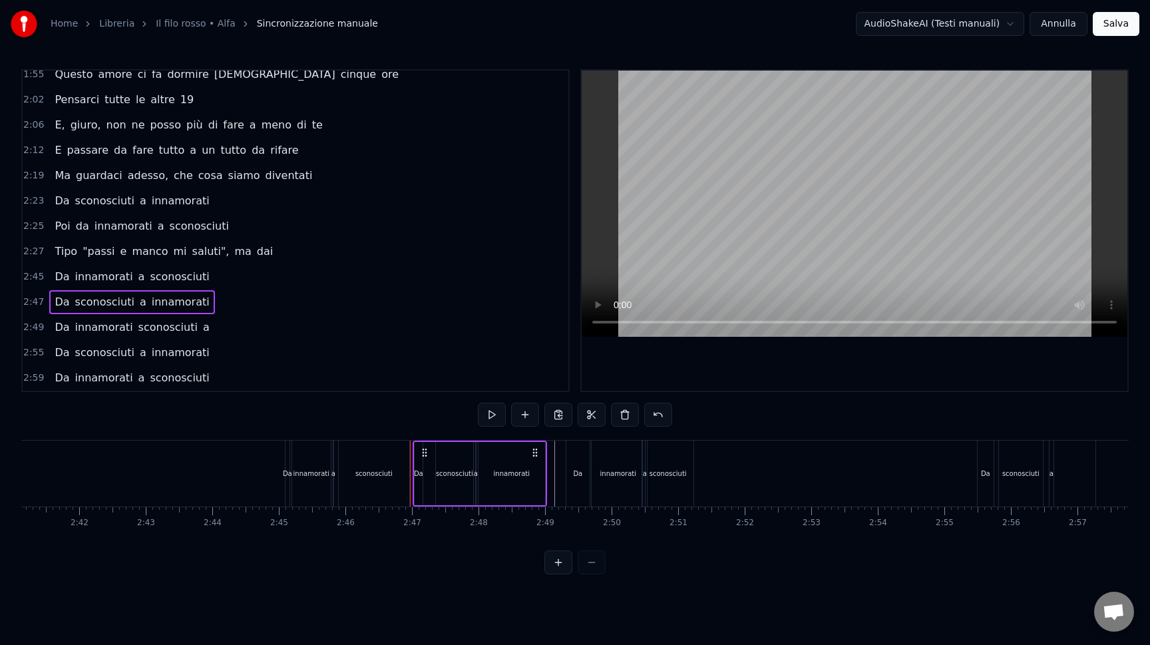
click at [39, 344] on div "2:55 Da sconosciuti a innamorati" at bounding box center [296, 352] width 546 height 25
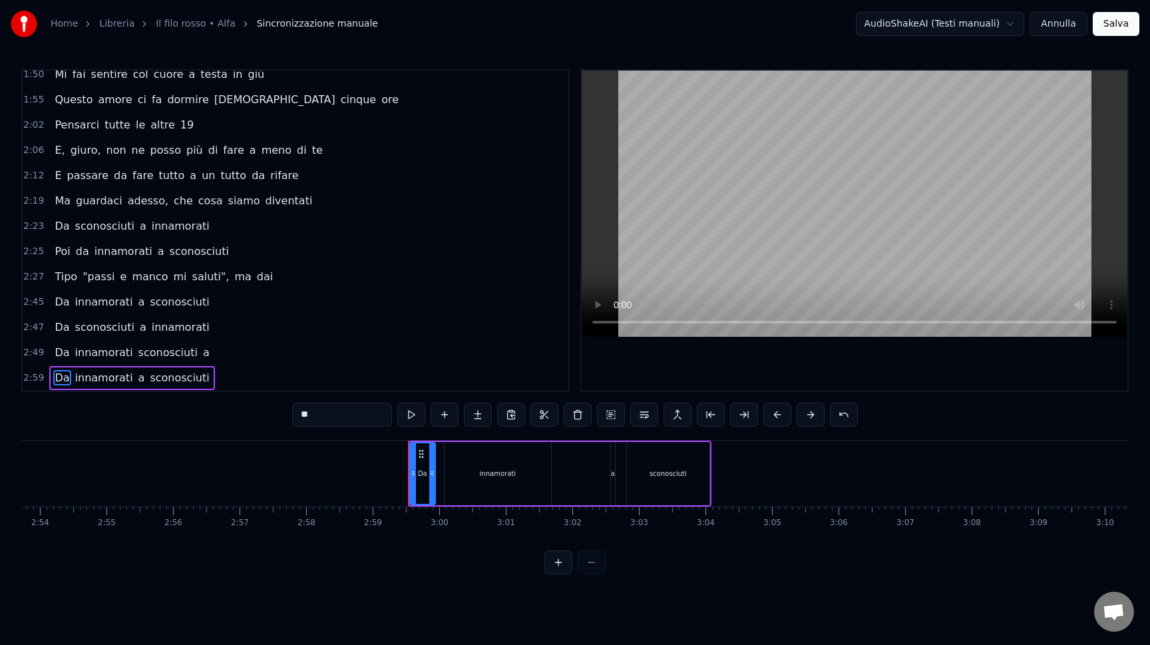
scroll to position [0, 11573]
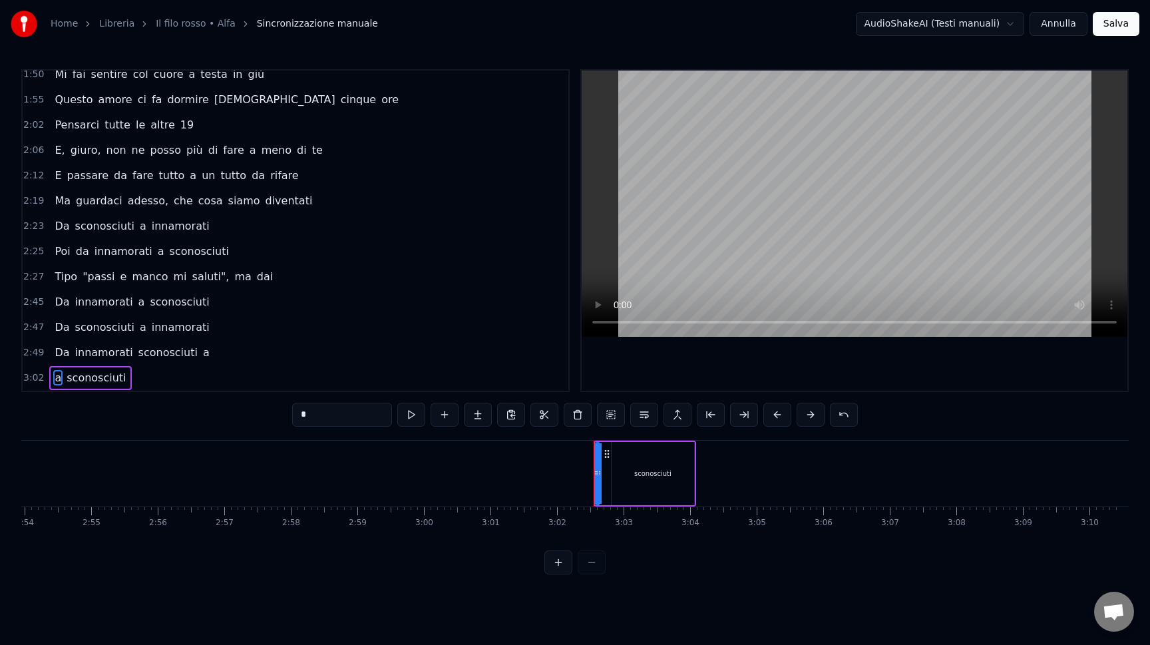
type input "**********"
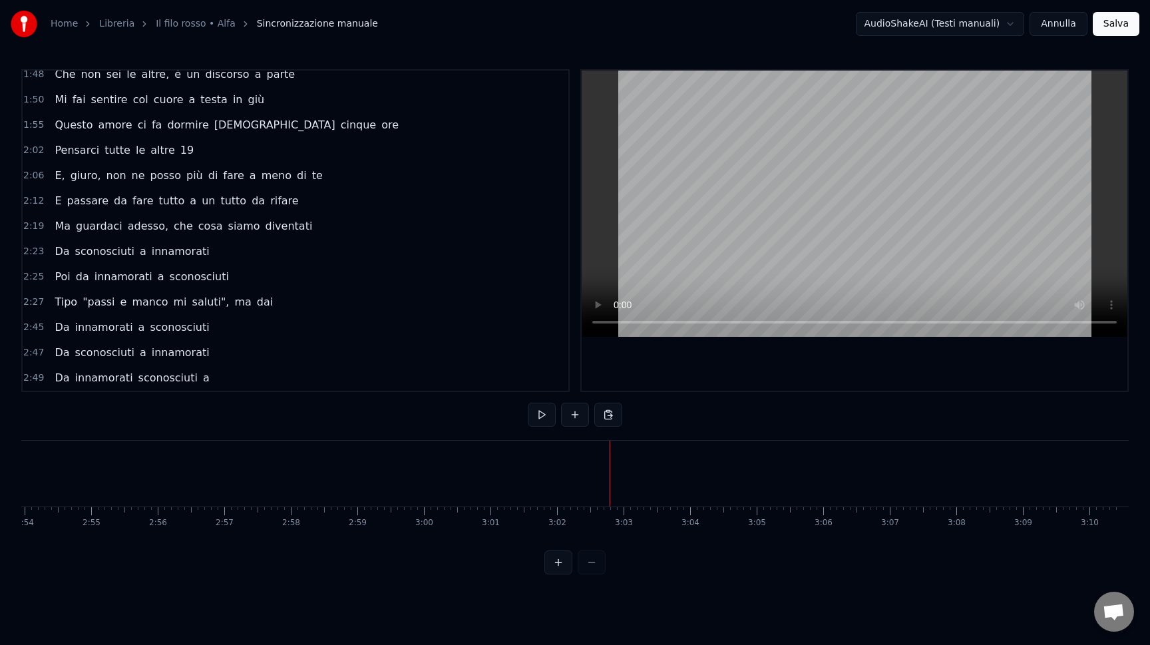
click at [37, 329] on span "2:45" at bounding box center [33, 327] width 21 height 13
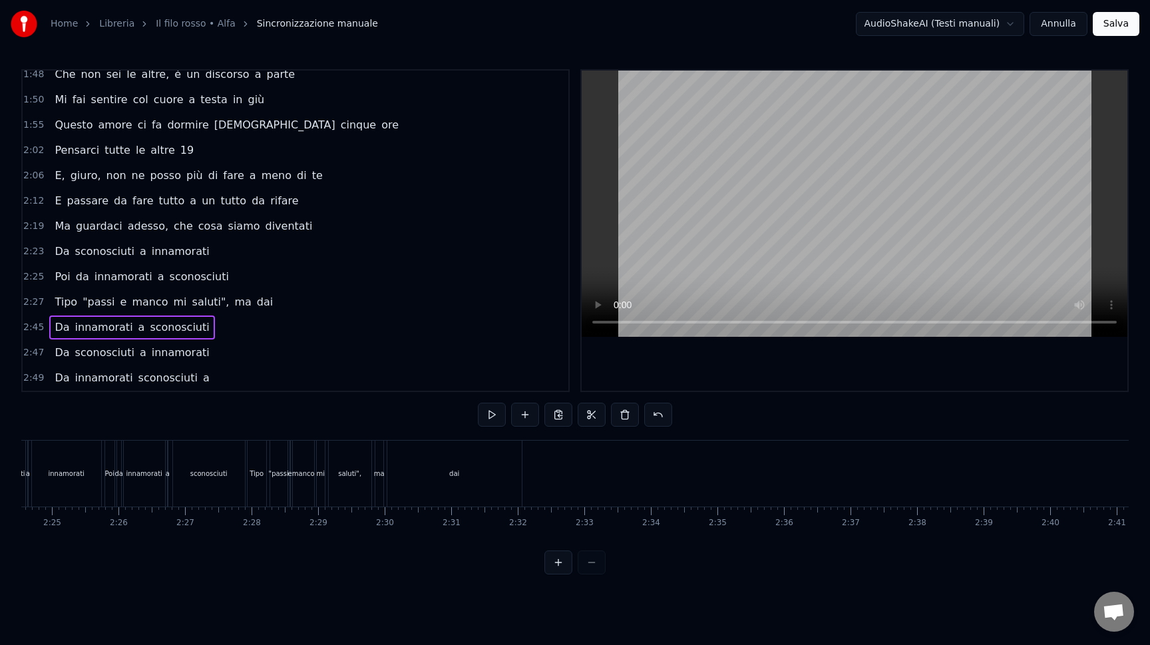
scroll to position [0, 9596]
click at [424, 490] on div "dai" at bounding box center [475, 473] width 134 height 66
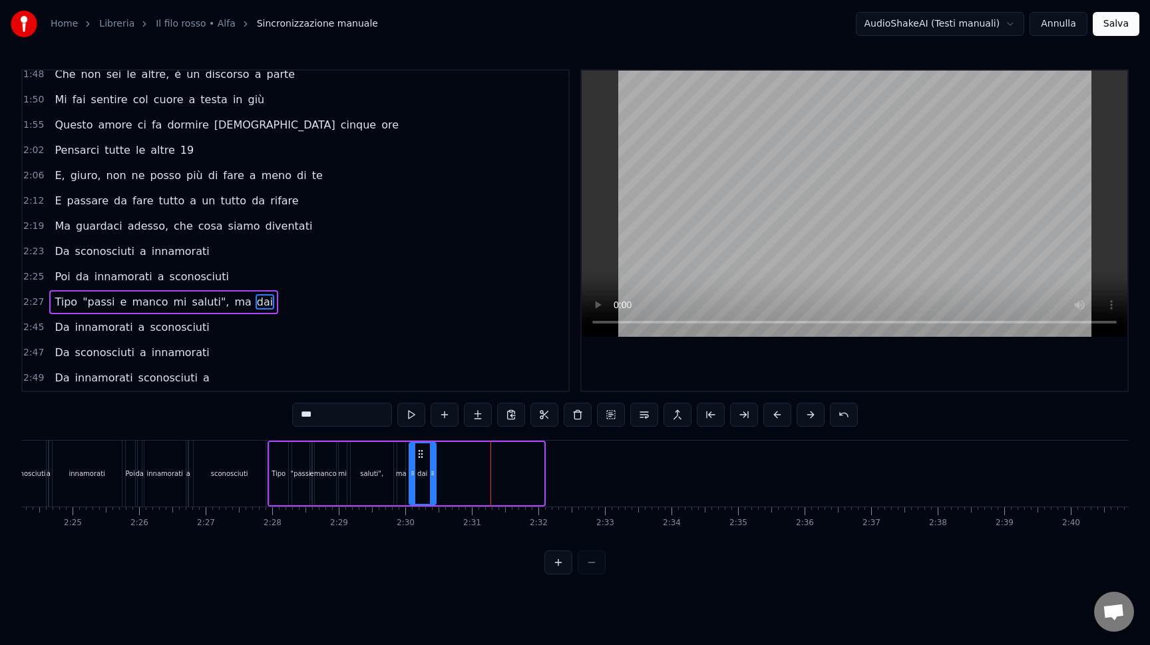
drag, startPoint x: 542, startPoint y: 497, endPoint x: 434, endPoint y: 480, distance: 109.1
click at [434, 480] on div at bounding box center [432, 473] width 5 height 61
click at [400, 482] on div "ma" at bounding box center [401, 473] width 8 height 63
click at [415, 482] on div "dai" at bounding box center [422, 473] width 27 height 63
type input "***"
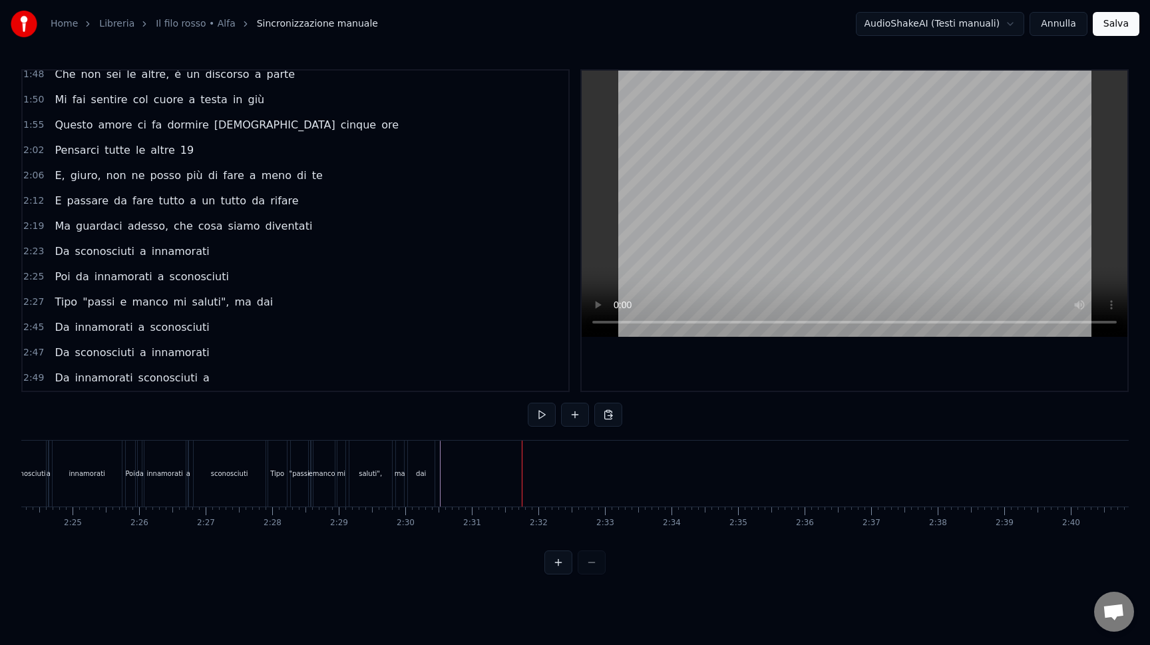
click at [35, 347] on span "2:47" at bounding box center [33, 352] width 21 height 13
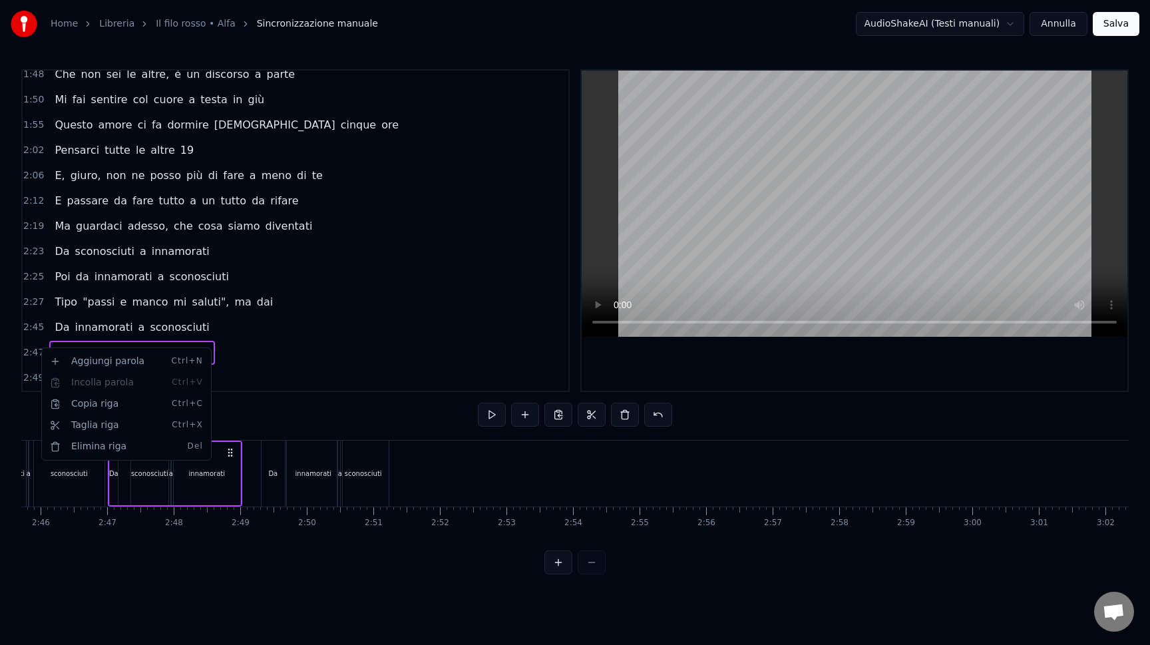
scroll to position [0, 11045]
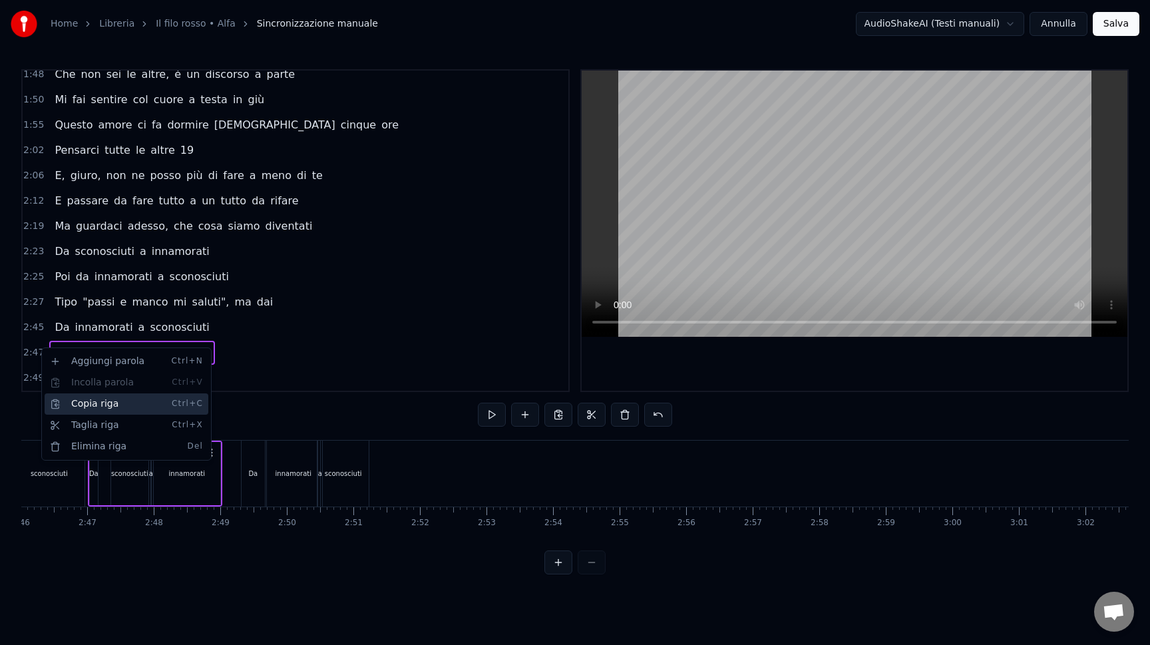
click at [73, 403] on div "Copia riga Ctrl+C" at bounding box center [127, 403] width 164 height 21
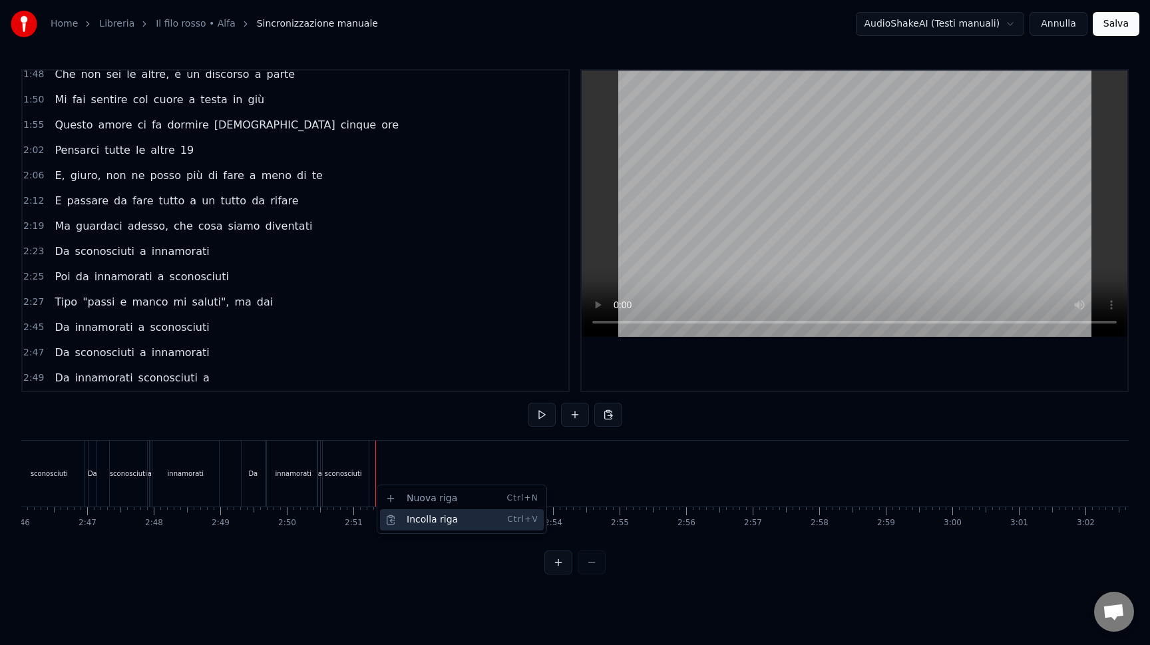
click at [415, 512] on div "Incolla riga Ctrl+V" at bounding box center [462, 519] width 164 height 21
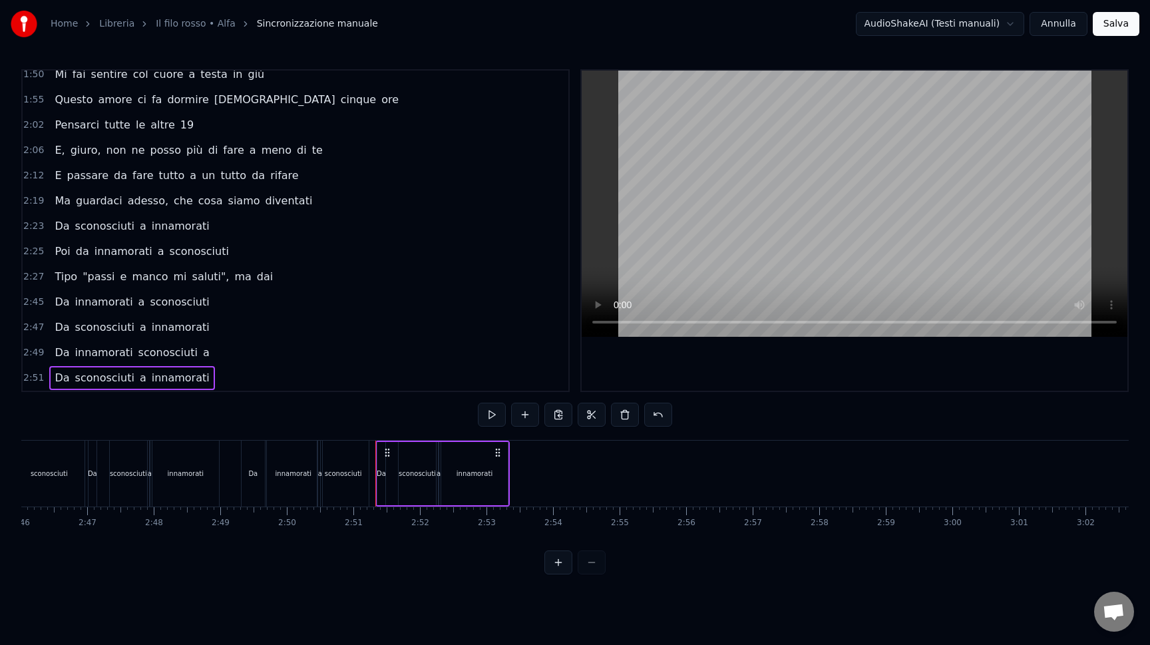
click at [375, 483] on div at bounding box center [375, 473] width 1 height 66
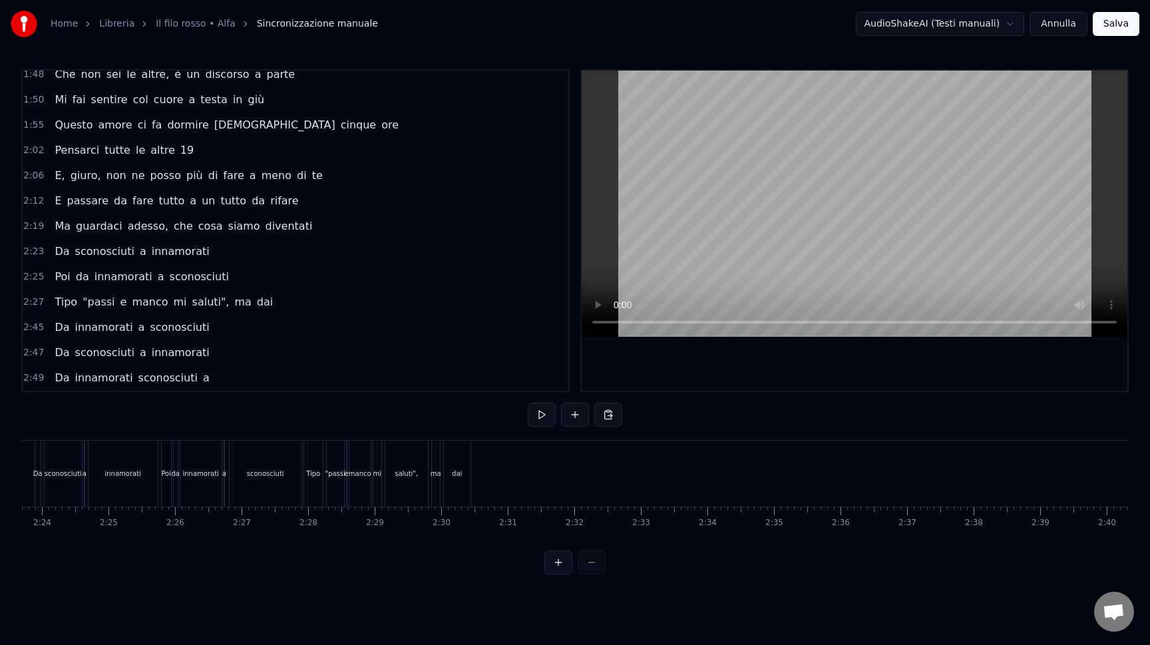
scroll to position [0, 9470]
click at [562, 474] on div "Tipo "passi e manco mi saluti", ma dai" at bounding box center [479, 473] width 170 height 66
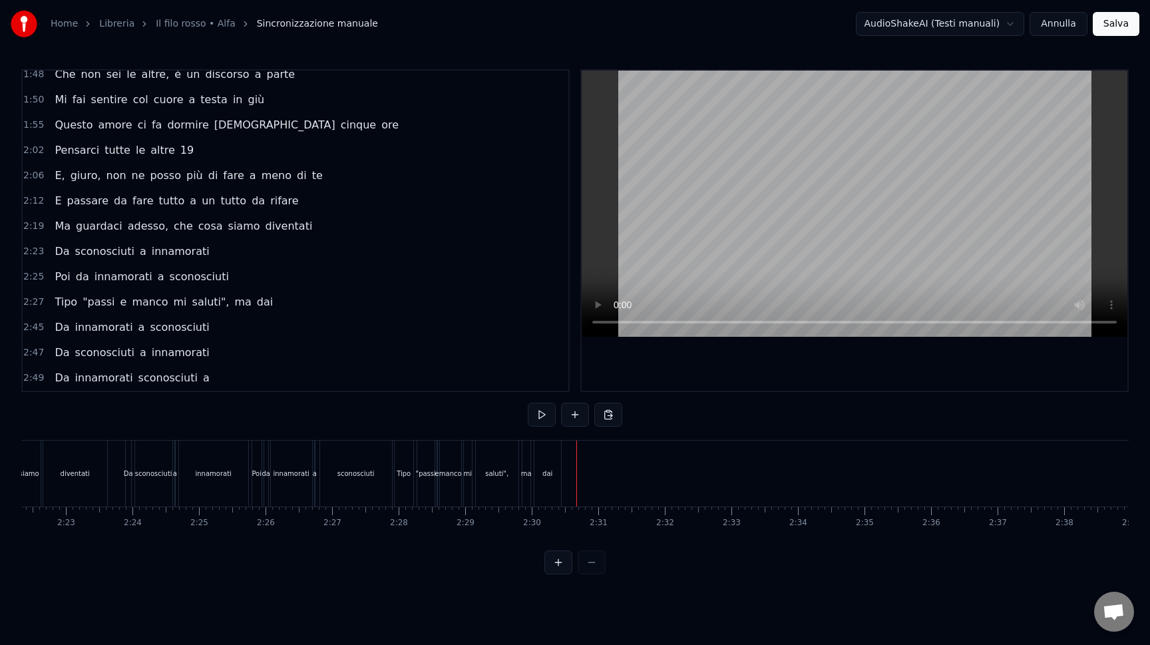
scroll to position [868, 0]
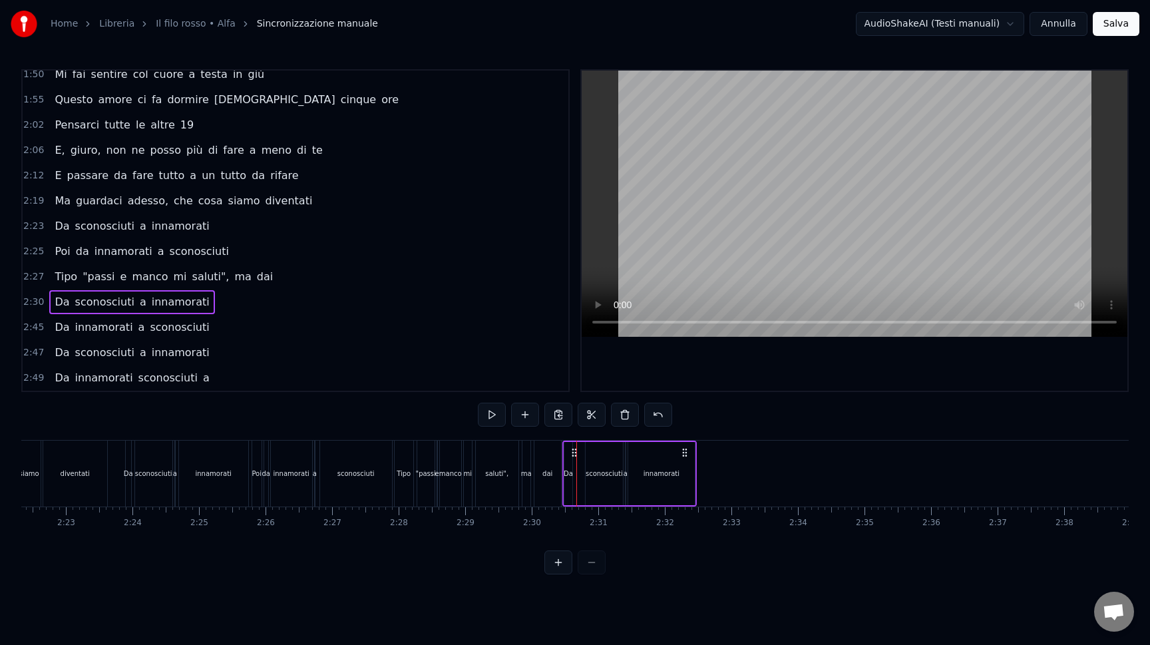
drag, startPoint x: 587, startPoint y: 452, endPoint x: 572, endPoint y: 450, distance: 16.1
click at [572, 450] on icon at bounding box center [574, 452] width 11 height 11
click at [561, 484] on div "Da sconosciuti a innamorati" at bounding box center [628, 473] width 134 height 66
click at [35, 329] on span "2:45" at bounding box center [33, 327] width 21 height 13
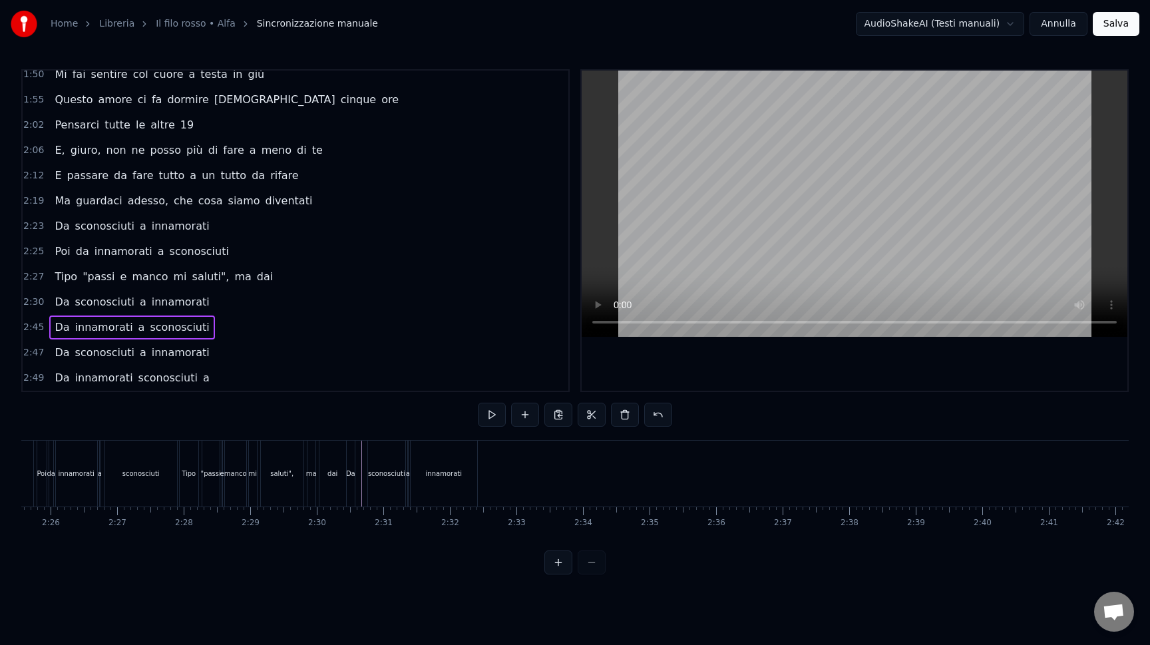
scroll to position [0, 9673]
click at [488, 476] on div "innamorati" at bounding box center [455, 473] width 68 height 66
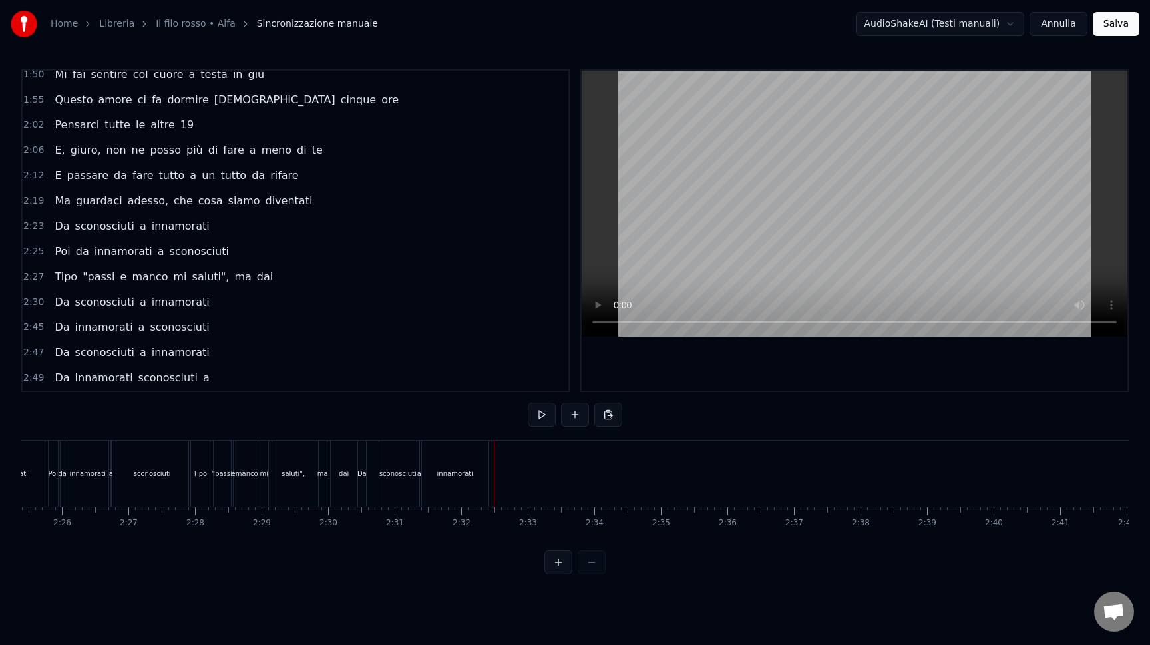
click at [486, 478] on div "innamorati" at bounding box center [455, 473] width 67 height 66
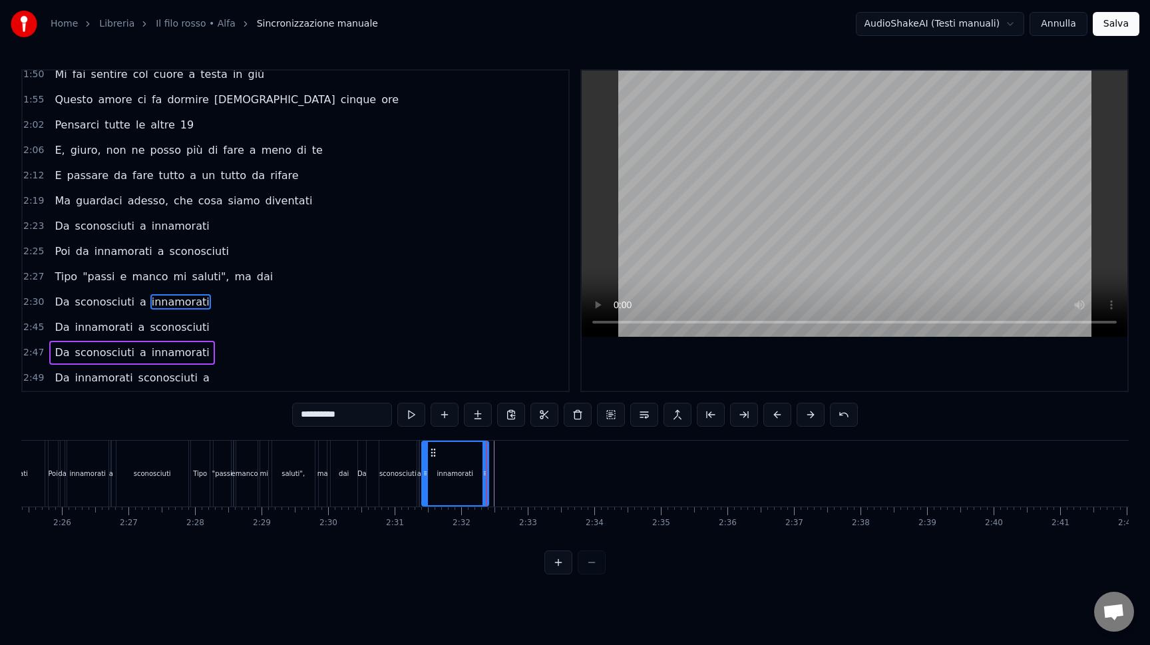
drag, startPoint x: 485, startPoint y: 474, endPoint x: 472, endPoint y: 474, distance: 13.3
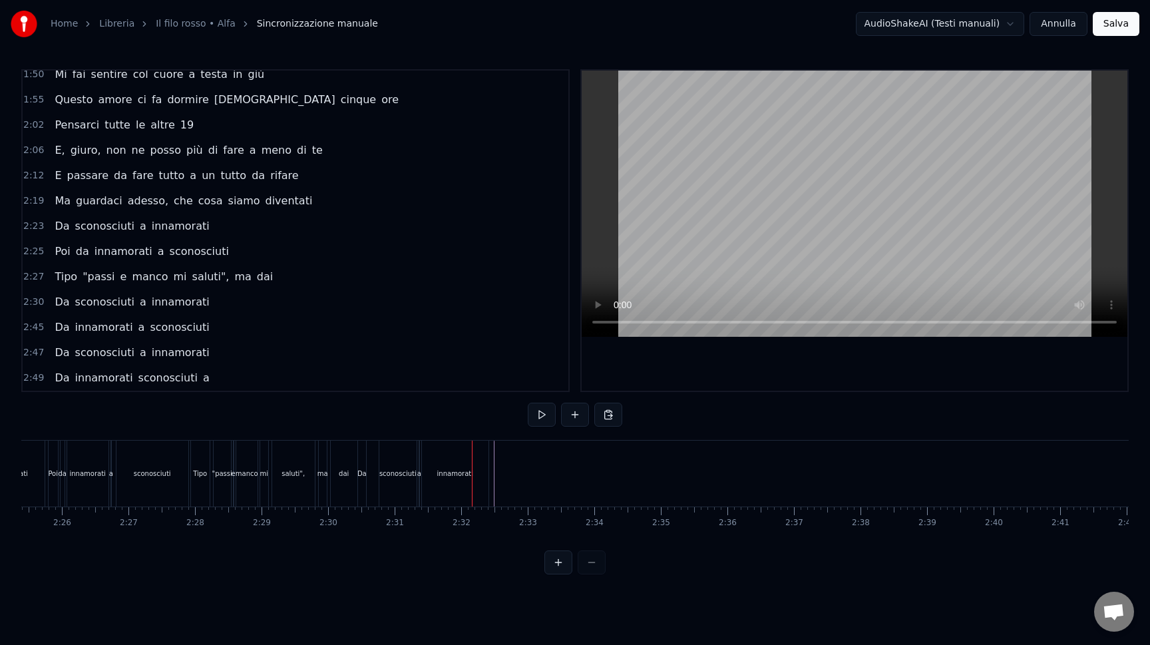
click at [488, 475] on div "innamorati" at bounding box center [455, 473] width 68 height 66
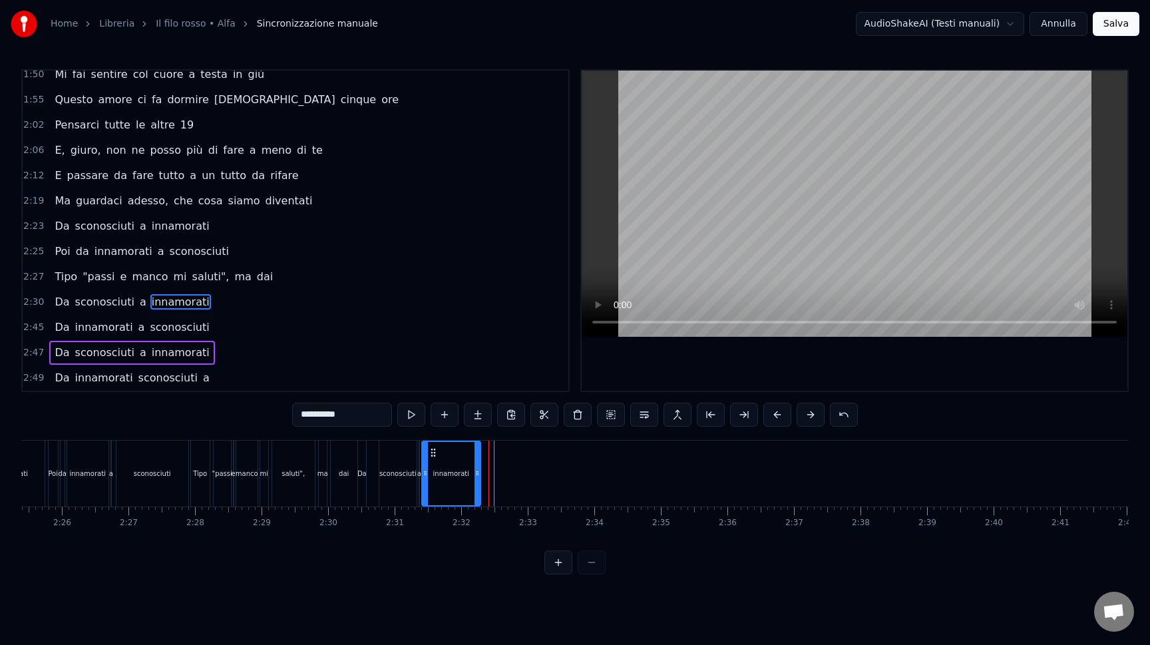
drag, startPoint x: 485, startPoint y: 477, endPoint x: 477, endPoint y: 477, distance: 8.0
click at [477, 477] on icon at bounding box center [476, 473] width 5 height 11
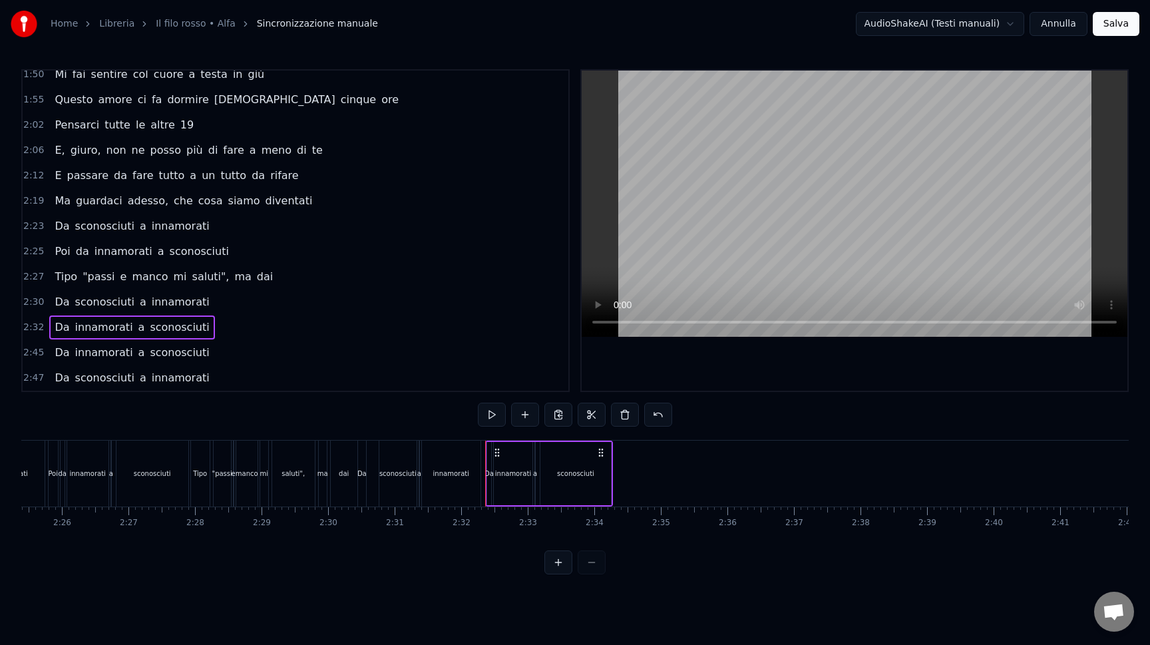
scroll to position [894, 0]
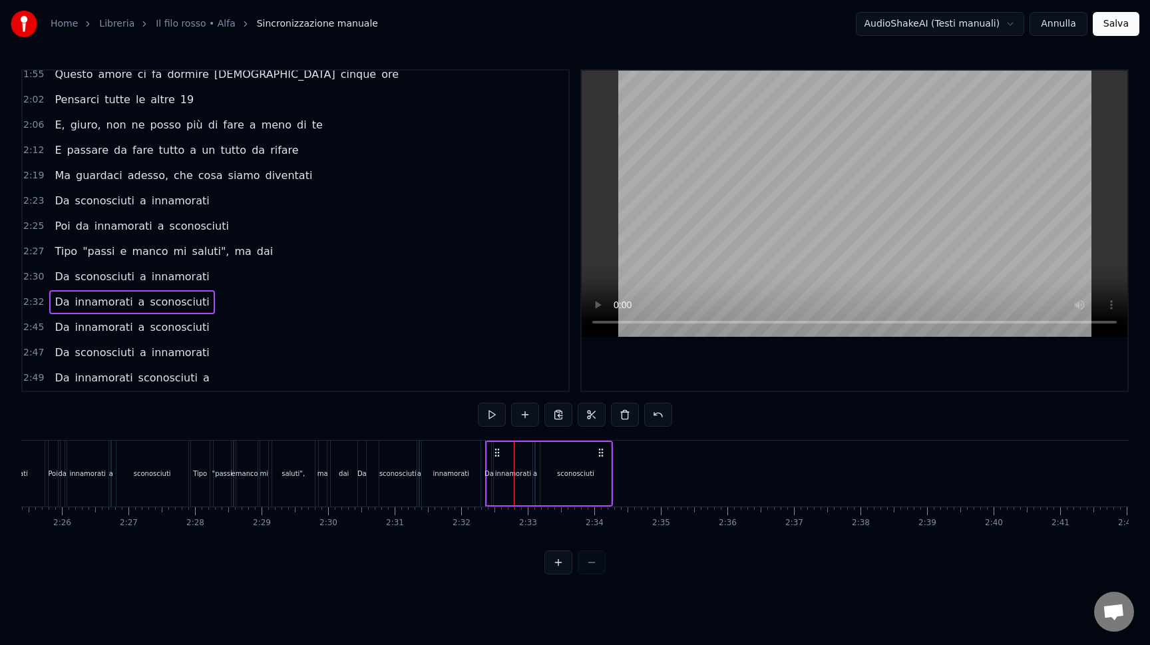
click at [27, 351] on span "2:47" at bounding box center [33, 352] width 21 height 13
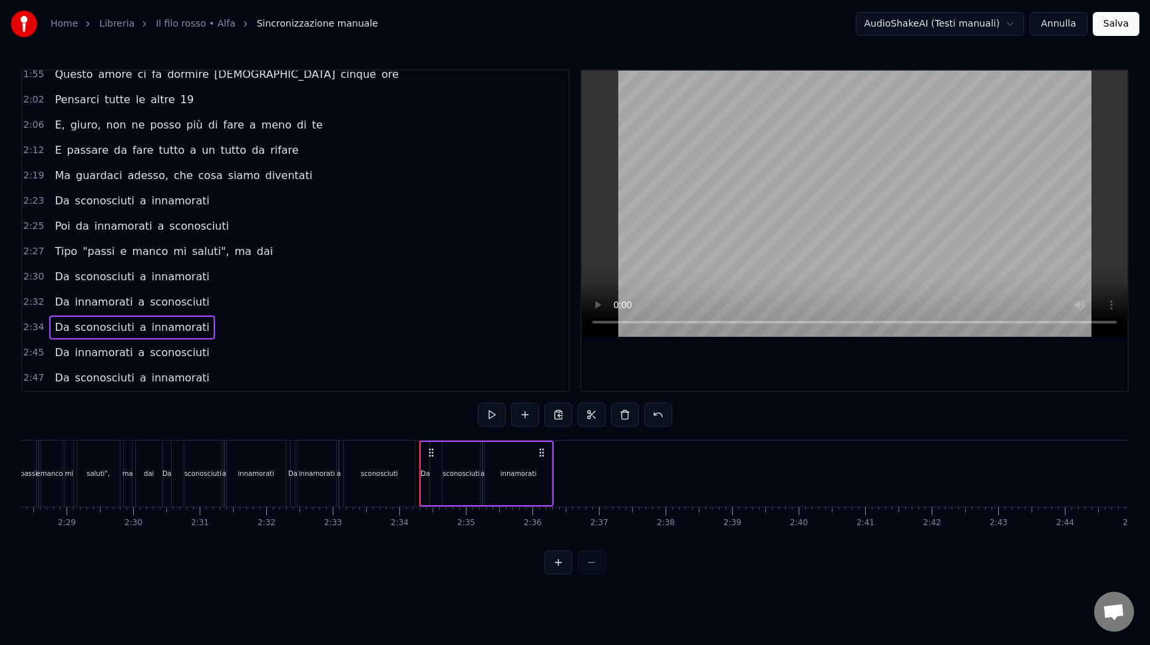
scroll to position [919, 0]
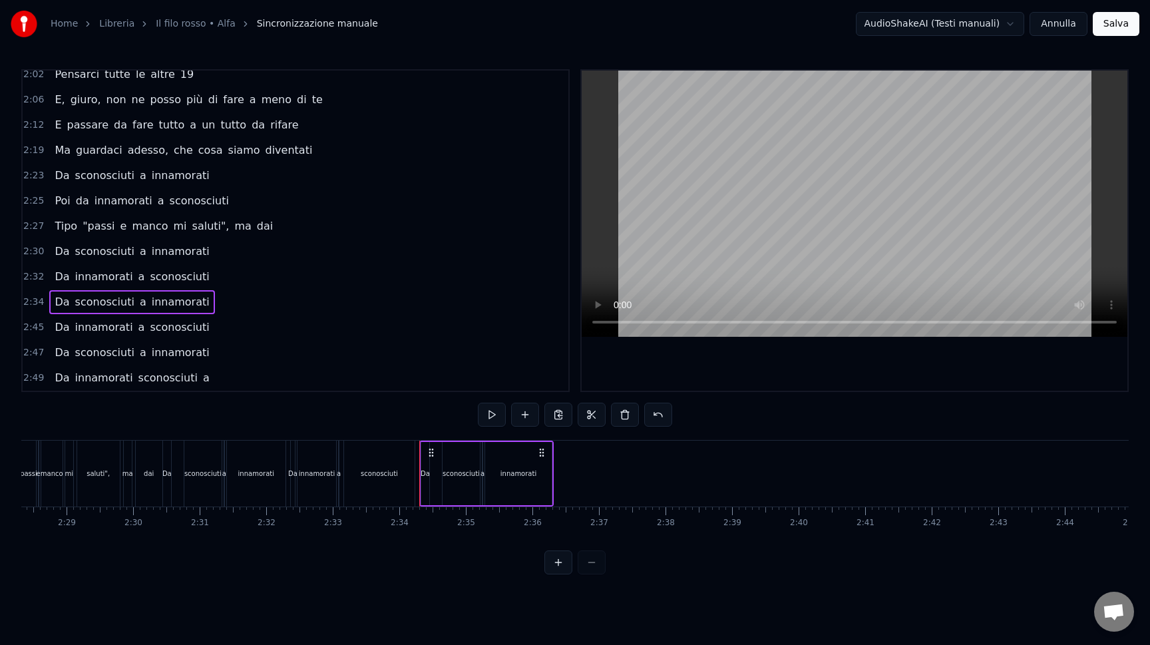
click at [416, 482] on div "Da innamorati a sconosciuti" at bounding box center [354, 473] width 128 height 66
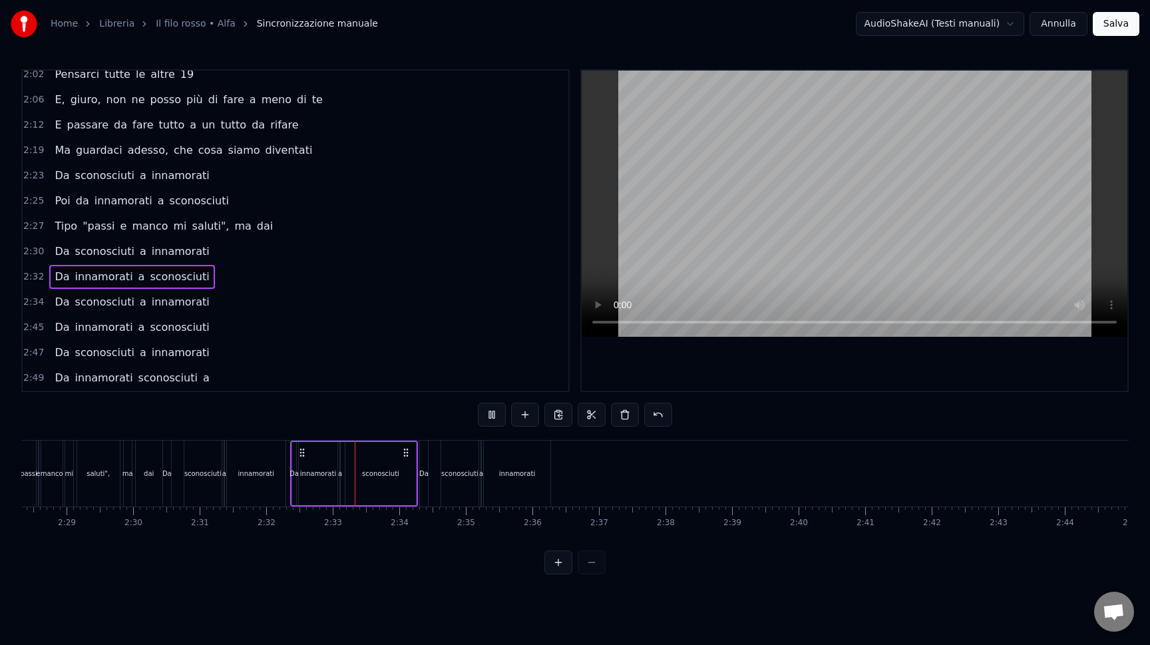
click at [416, 482] on div "Da innamorati a sconosciuti" at bounding box center [354, 473] width 128 height 66
click at [422, 482] on div "Da" at bounding box center [424, 473] width 8 height 66
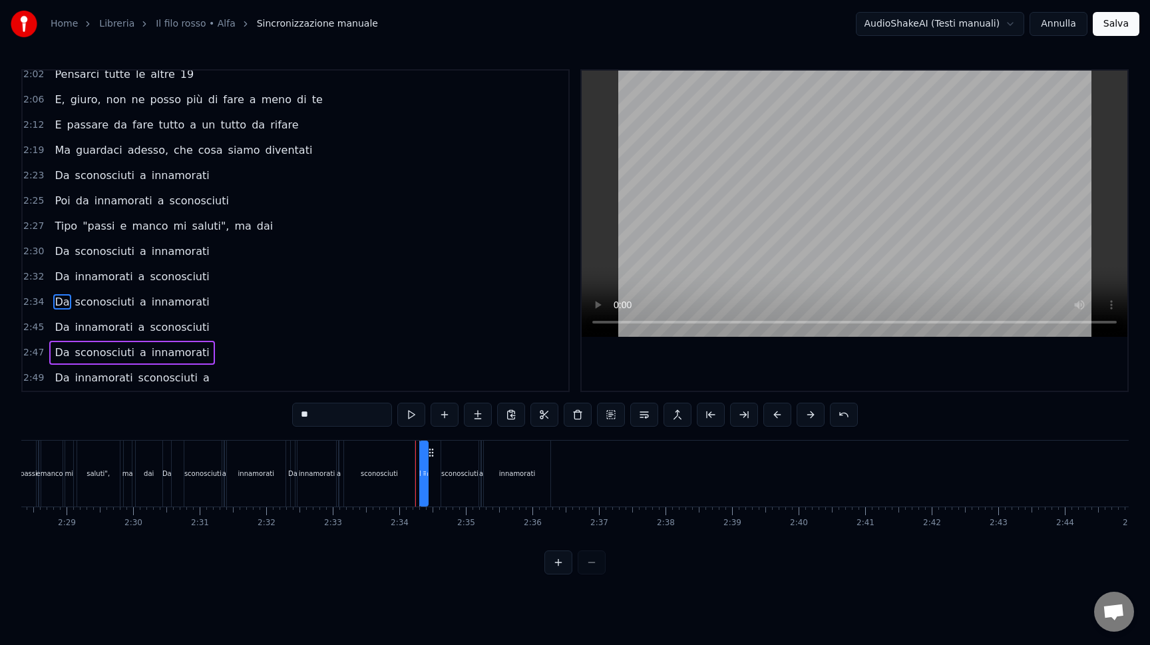
click at [420, 487] on div "Da" at bounding box center [423, 473] width 9 height 66
click at [453, 490] on div "sconosciuti" at bounding box center [459, 473] width 37 height 66
type input "**********"
click at [417, 486] on div "Da innamorati a sconosciuti" at bounding box center [354, 473] width 128 height 66
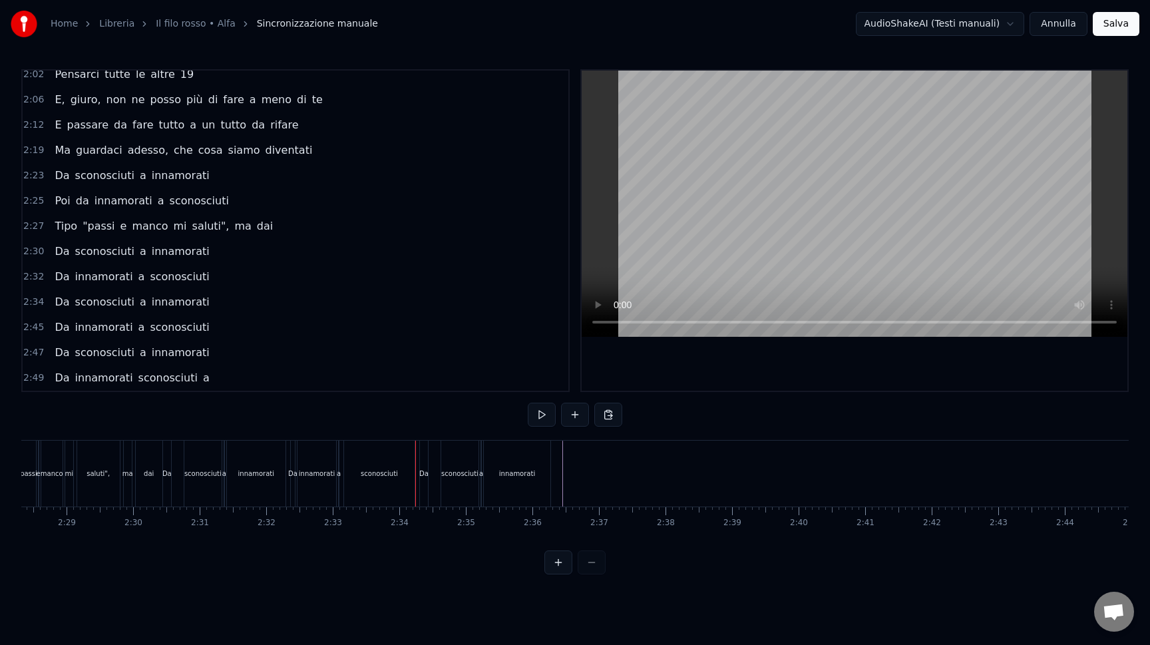
click at [39, 347] on span "2:47" at bounding box center [33, 352] width 21 height 13
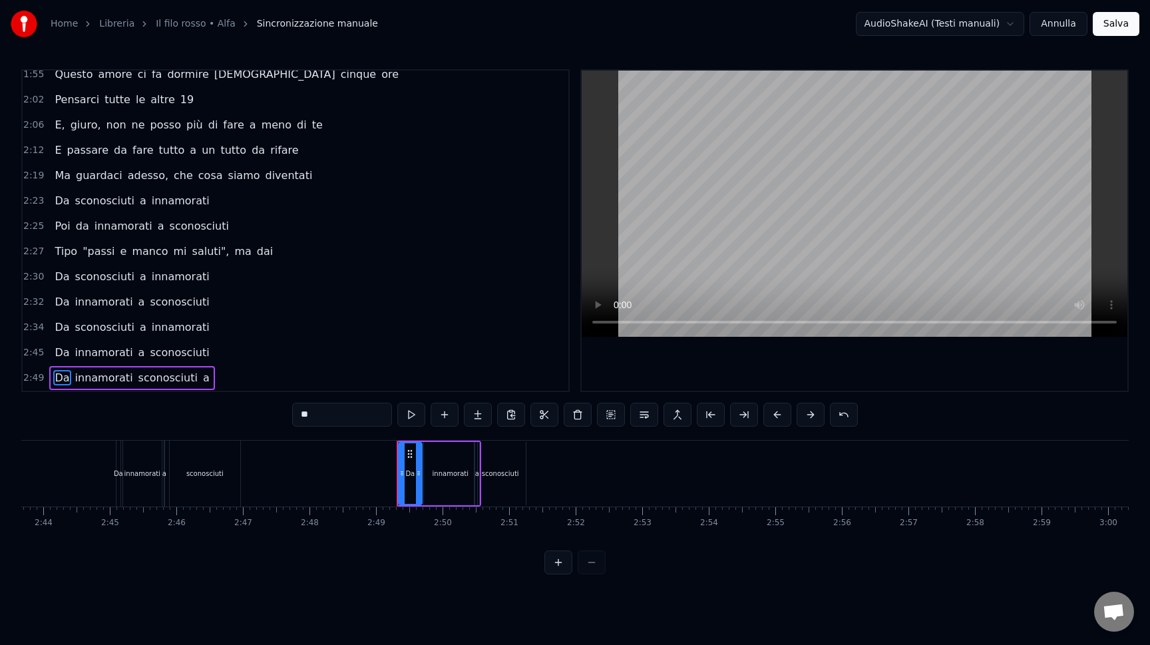
scroll to position [894, 0]
type input "**********"
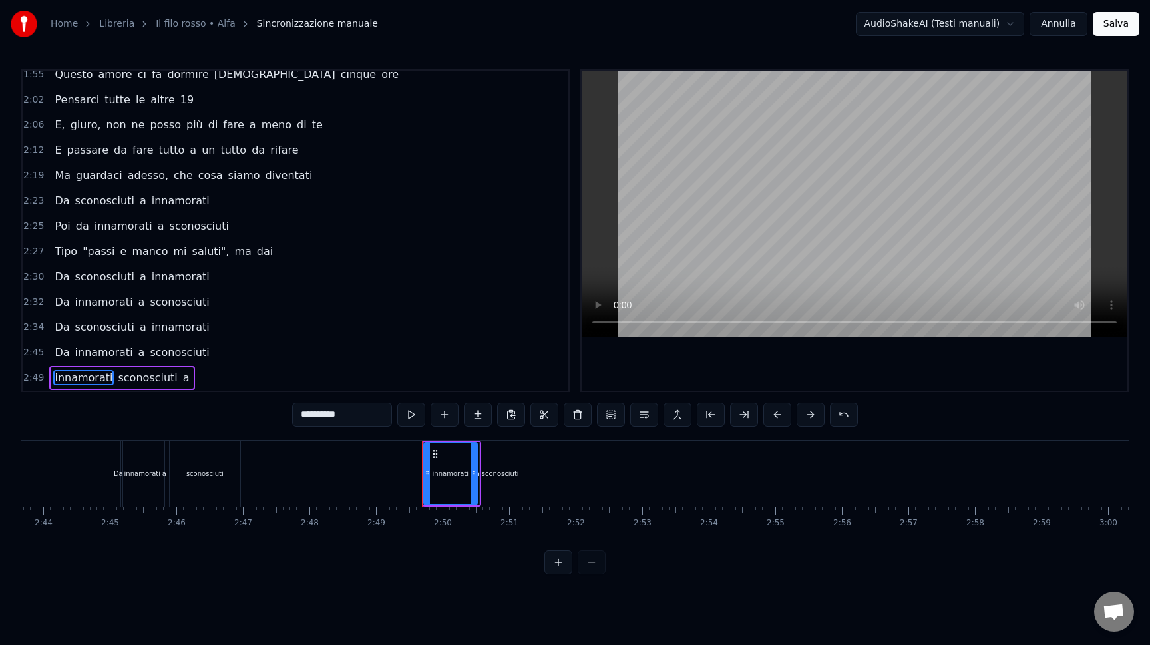
click at [259, 344] on div "2:45 Da innamorati a sconosciuti" at bounding box center [296, 352] width 546 height 25
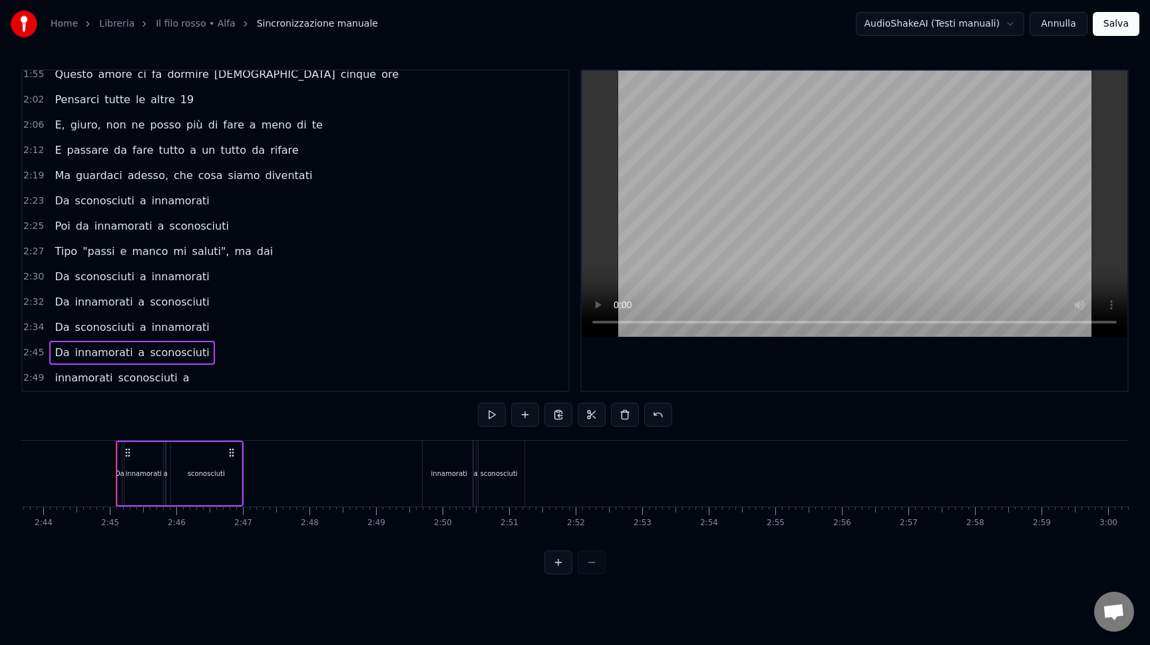
click at [35, 377] on span "2:49" at bounding box center [33, 377] width 21 height 13
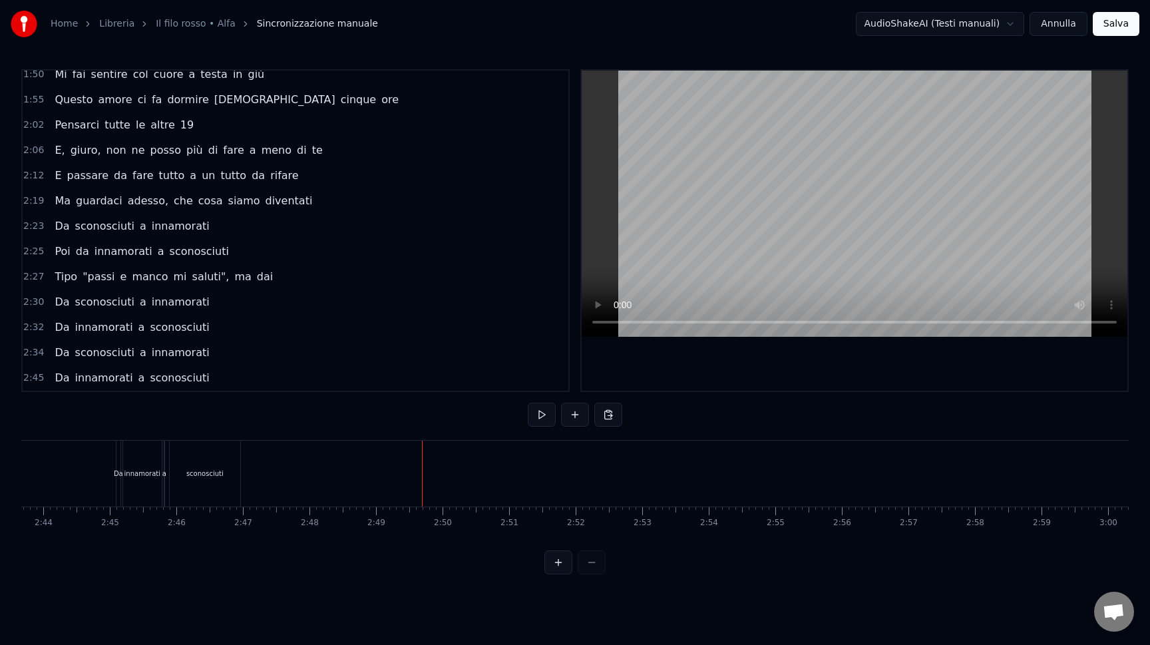
scroll to position [868, 0]
click at [34, 381] on span "2:45" at bounding box center [33, 377] width 21 height 13
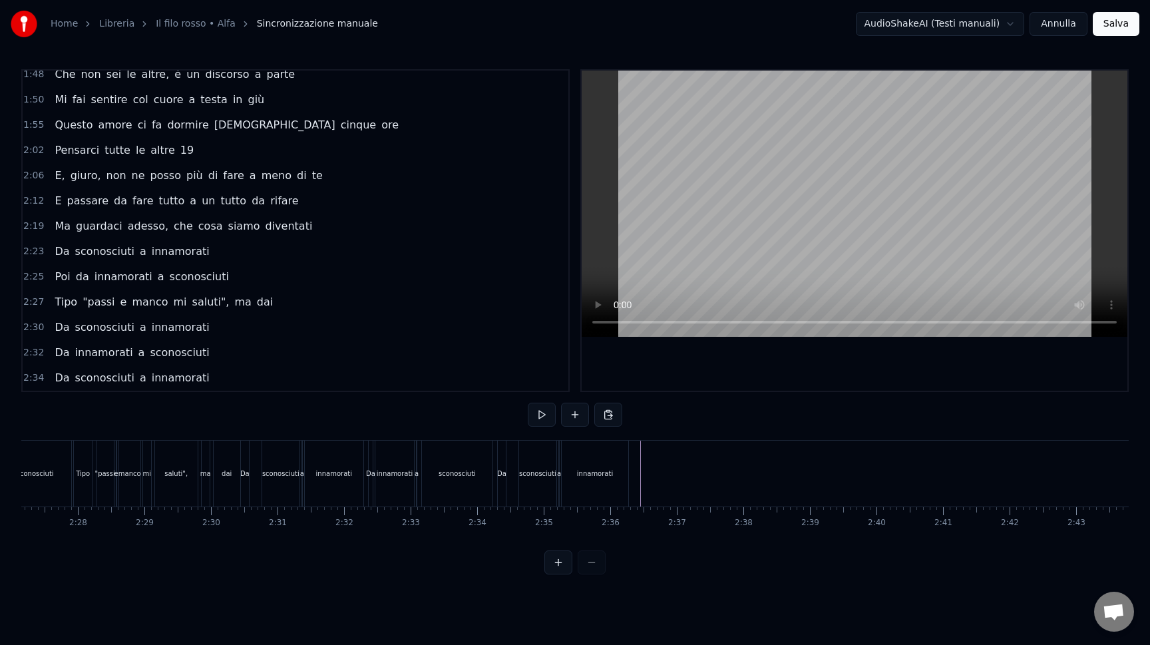
scroll to position [0, 9591]
click at [30, 327] on span "2:30" at bounding box center [33, 327] width 21 height 13
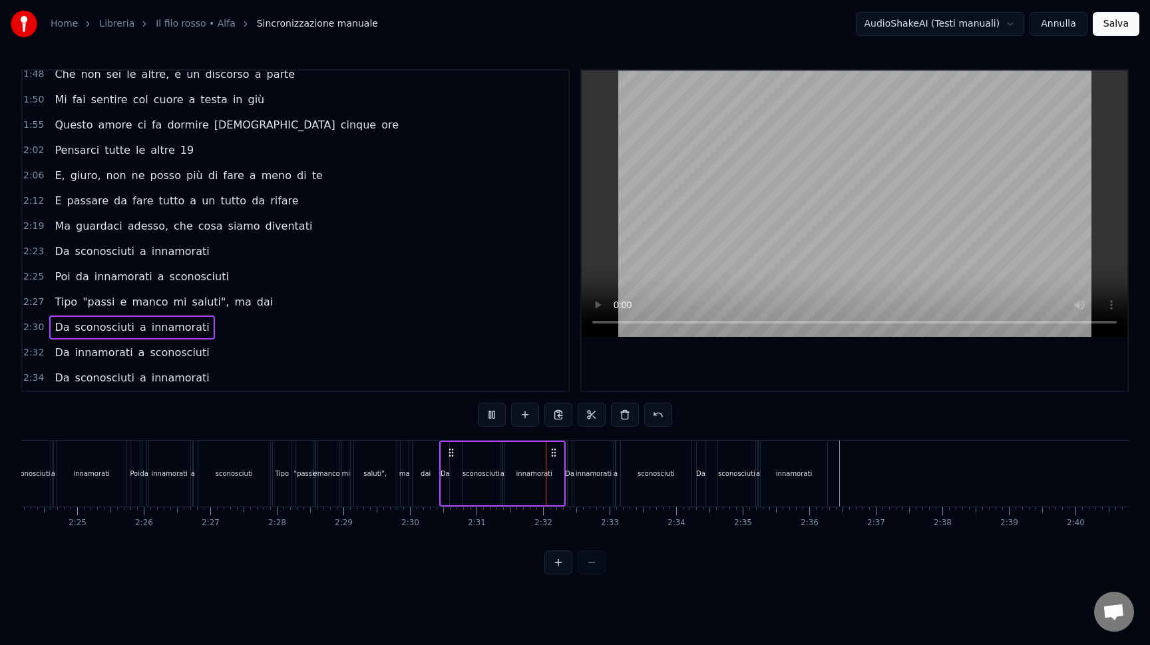
click at [34, 348] on span "2:32" at bounding box center [33, 352] width 21 height 13
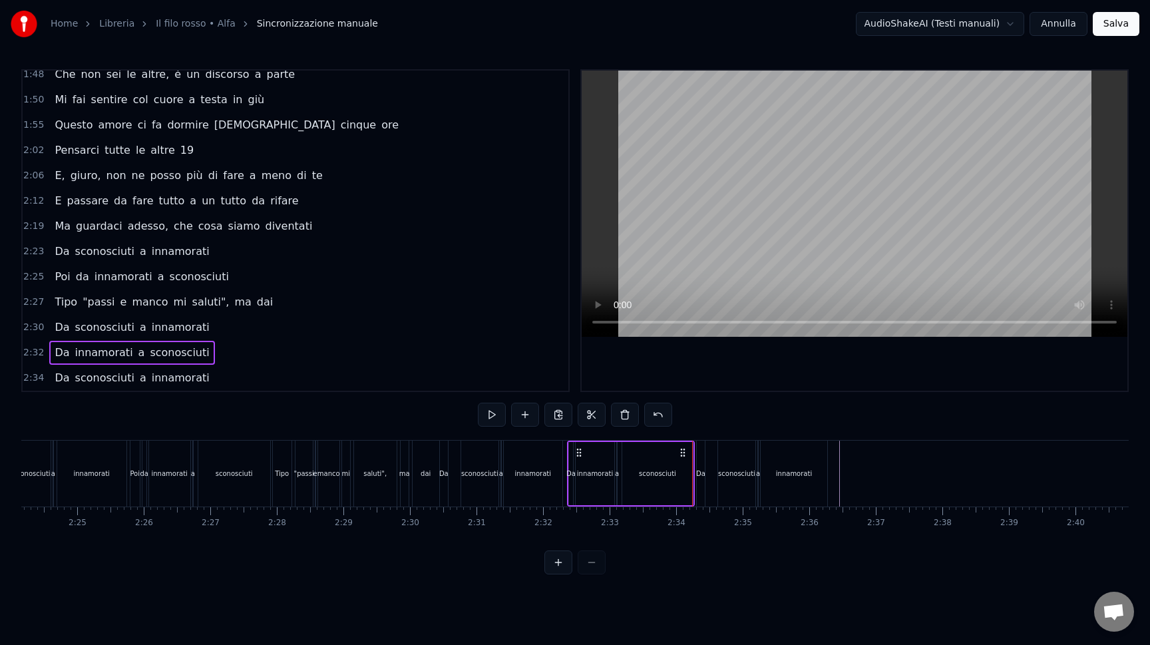
click at [29, 372] on span "2:34" at bounding box center [33, 377] width 21 height 13
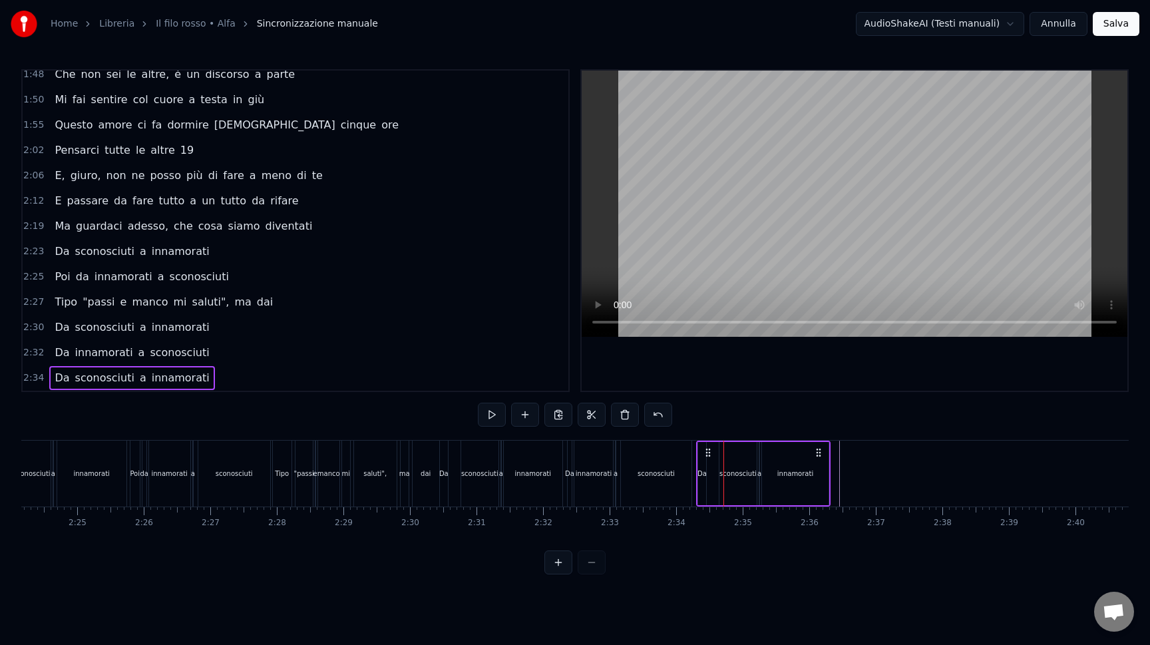
click at [39, 352] on span "2:32" at bounding box center [33, 352] width 21 height 13
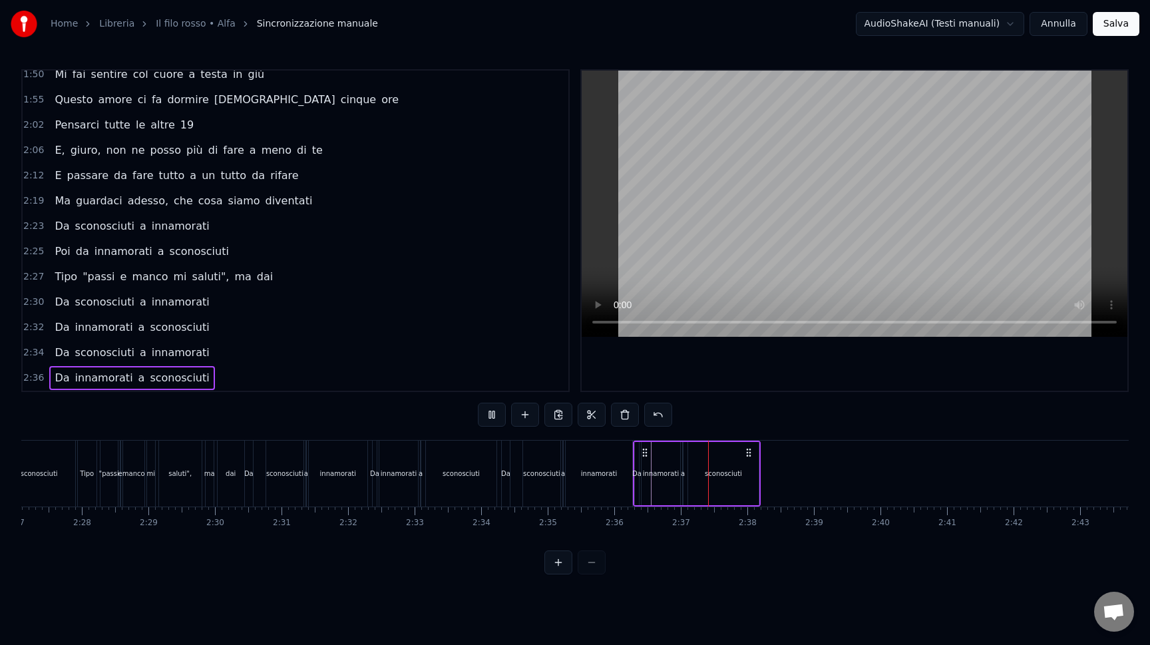
scroll to position [0, 9855]
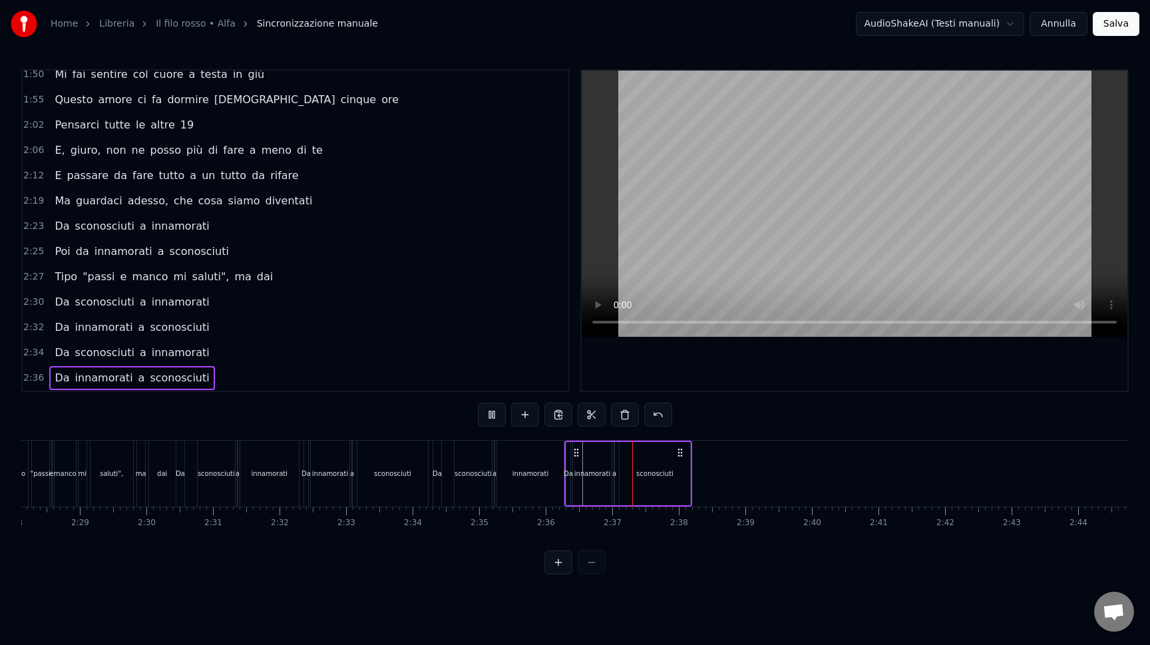
click at [36, 349] on span "2:34" at bounding box center [33, 352] width 21 height 13
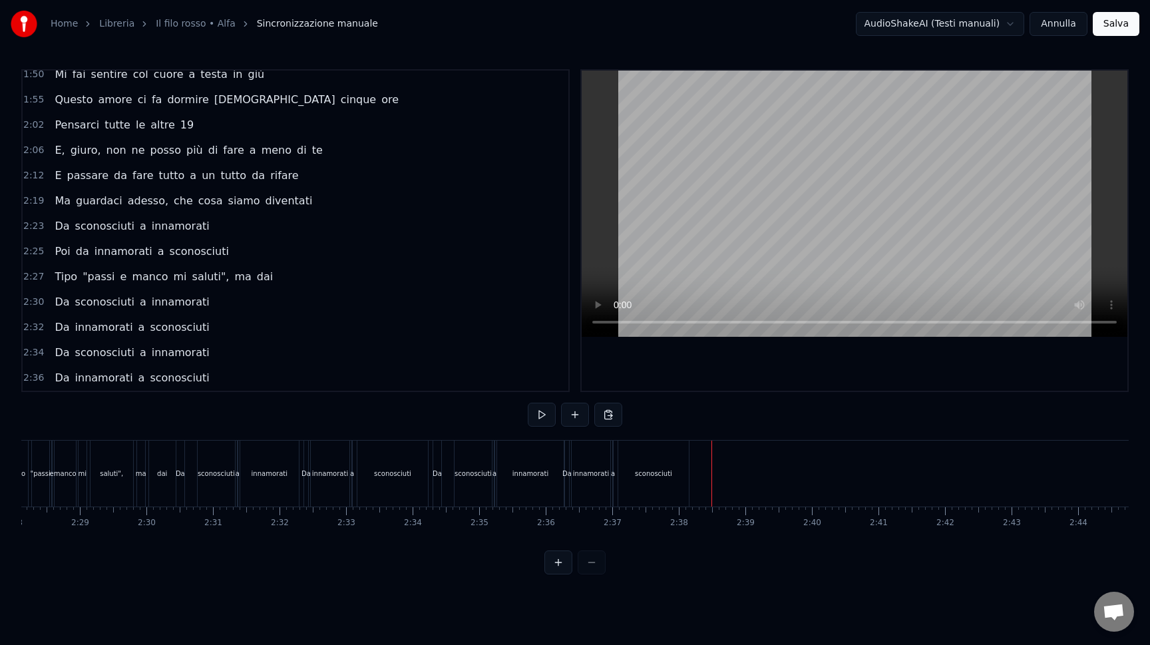
scroll to position [894, 0]
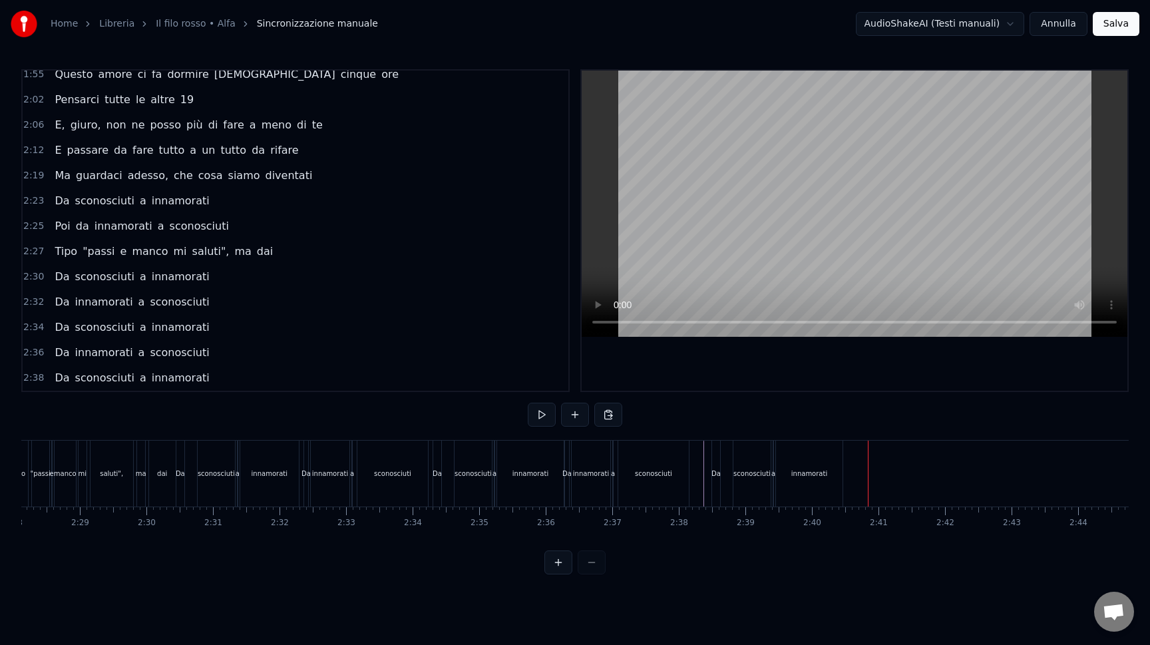
click at [38, 297] on span "2:32" at bounding box center [33, 301] width 21 height 13
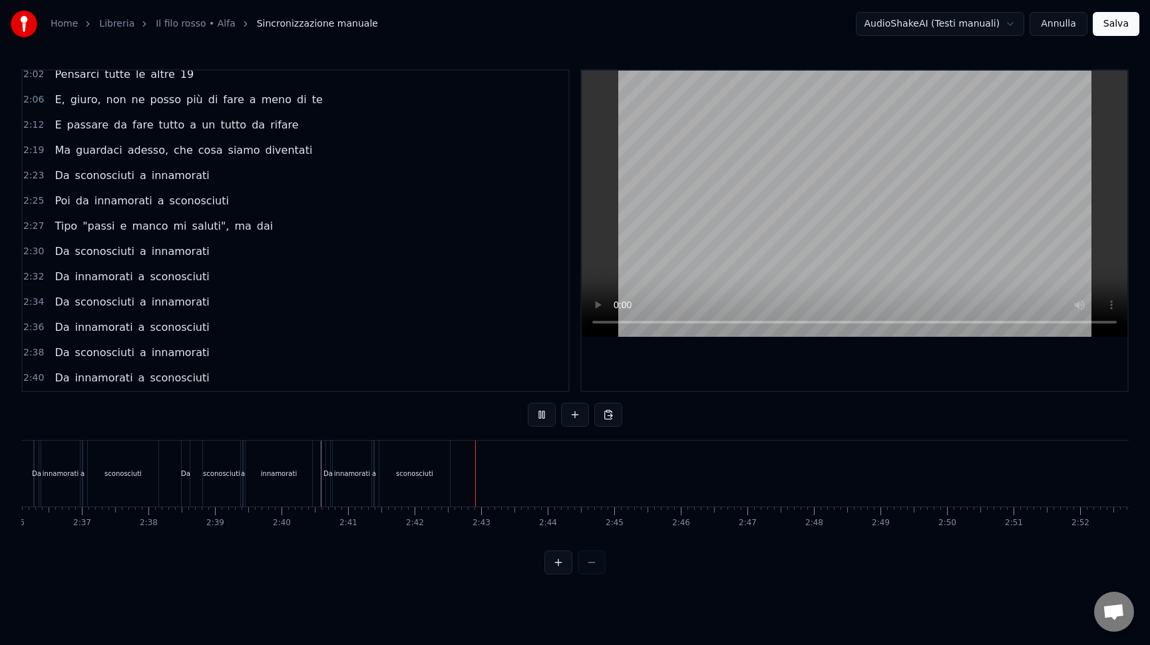
scroll to position [0, 10424]
click at [30, 349] on span "2:38" at bounding box center [33, 352] width 21 height 13
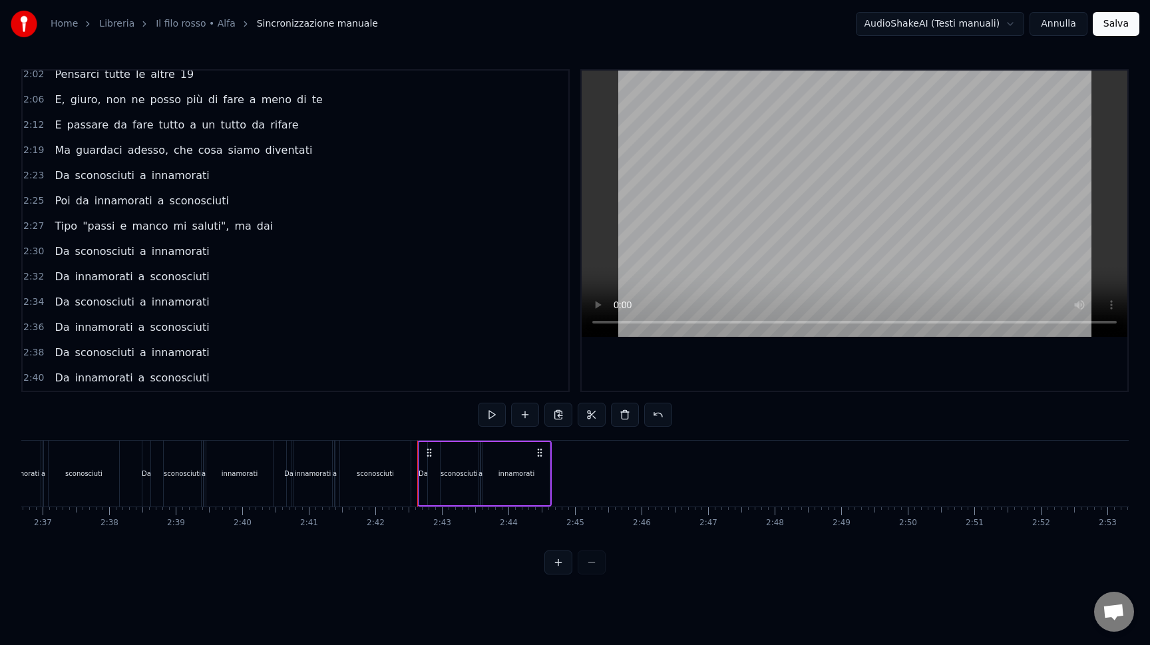
scroll to position [944, 0]
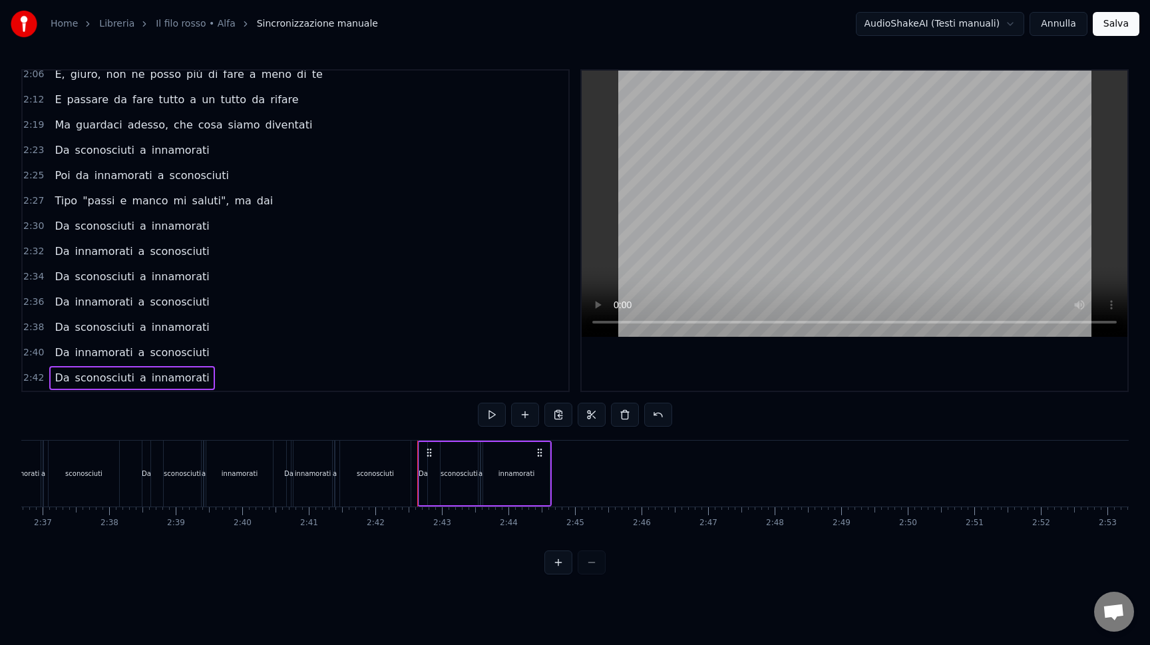
click at [412, 482] on div "Da innamorati a sconosciuti" at bounding box center [350, 473] width 128 height 66
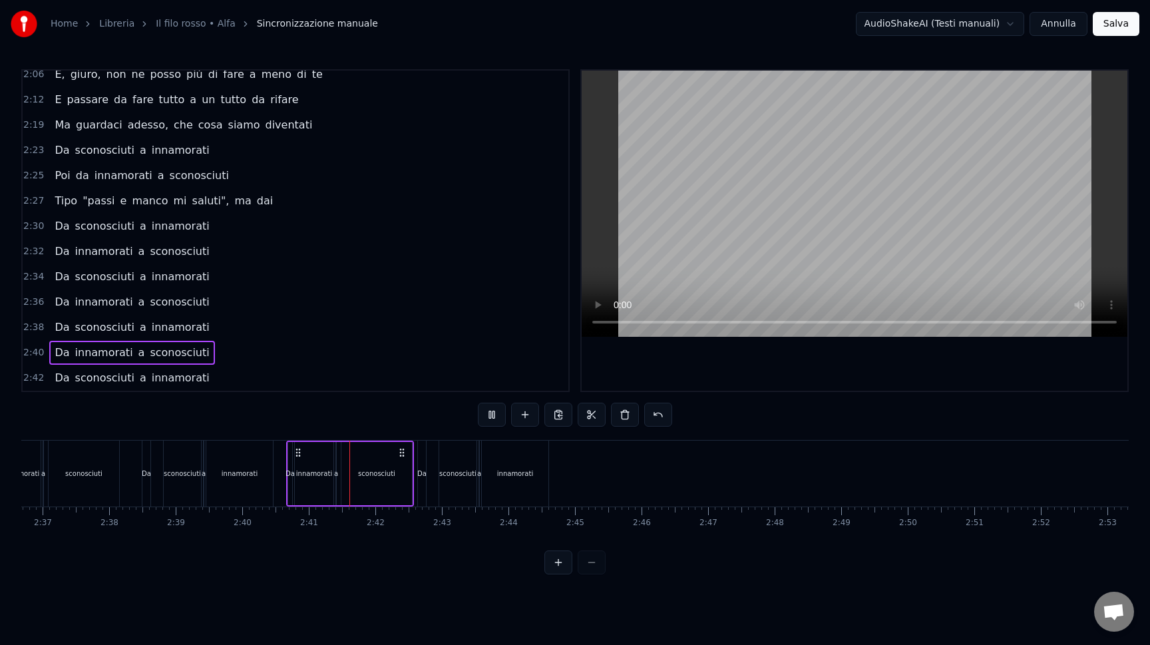
click at [420, 490] on div "Da" at bounding box center [422, 473] width 8 height 66
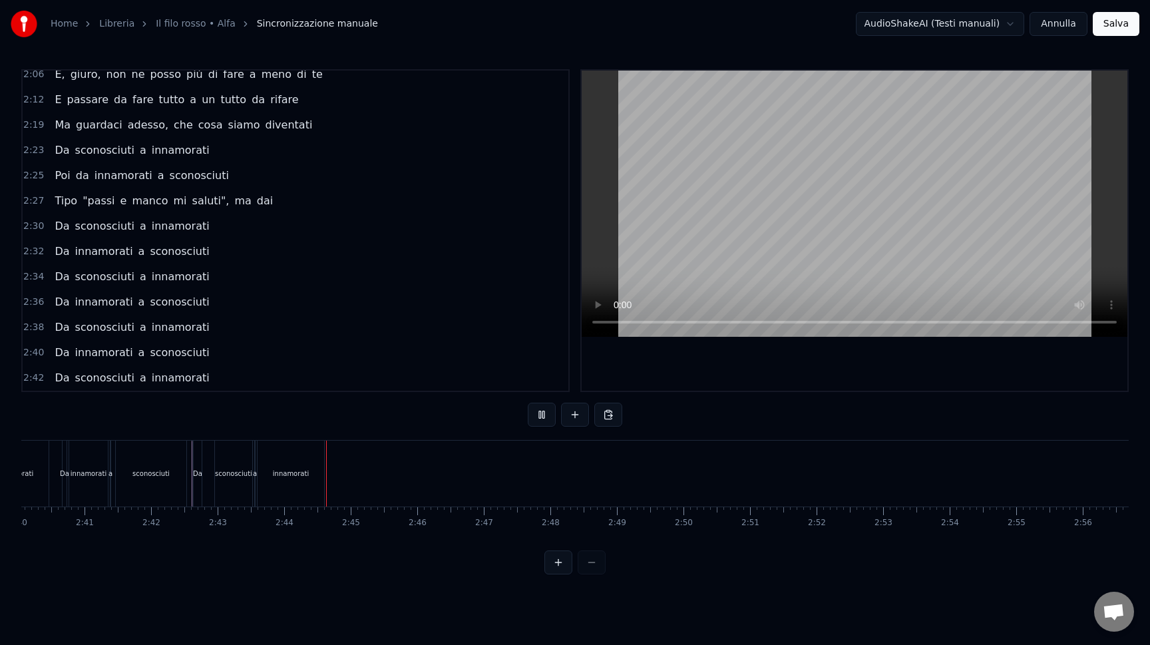
scroll to position [0, 10665]
click at [30, 351] on span "2:40" at bounding box center [33, 352] width 21 height 13
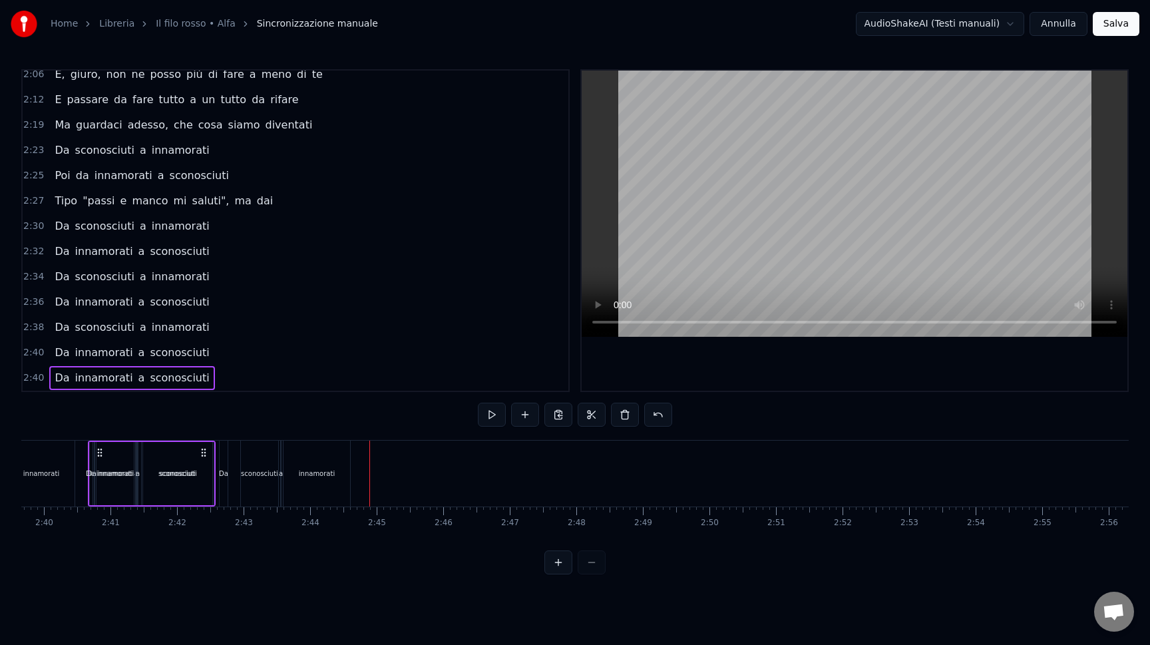
scroll to position [969, 0]
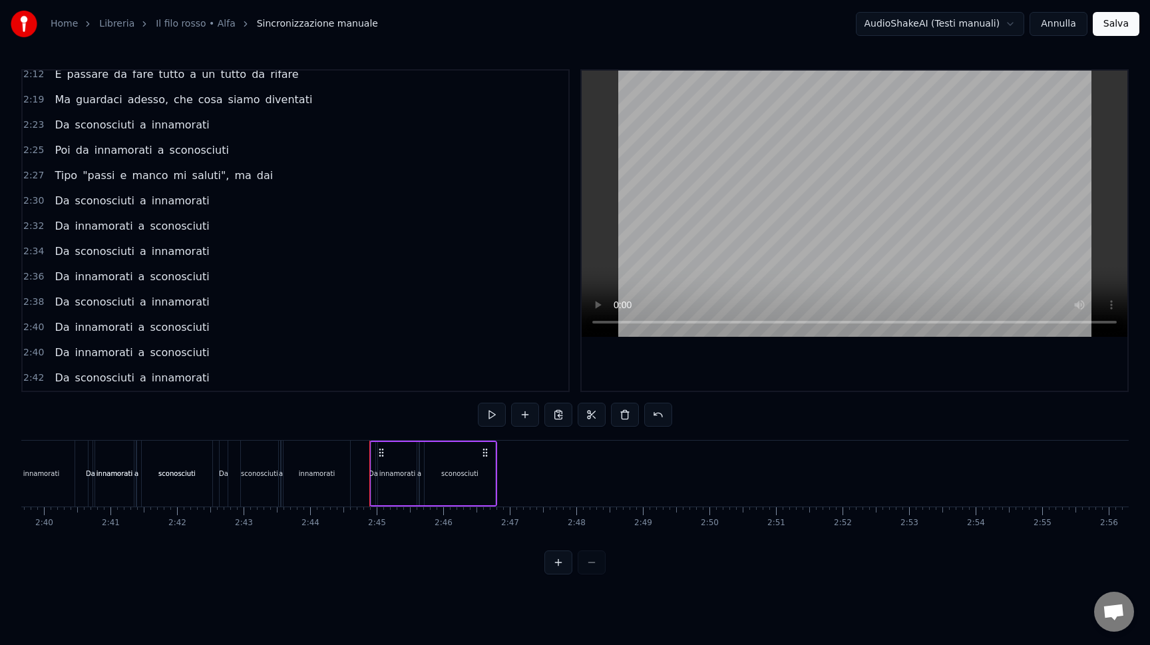
click at [31, 371] on span "2:42" at bounding box center [33, 377] width 21 height 13
click at [496, 472] on div "Da innamorati a sconosciuti" at bounding box center [433, 473] width 128 height 66
click at [502, 475] on div at bounding box center [502, 473] width 1 height 66
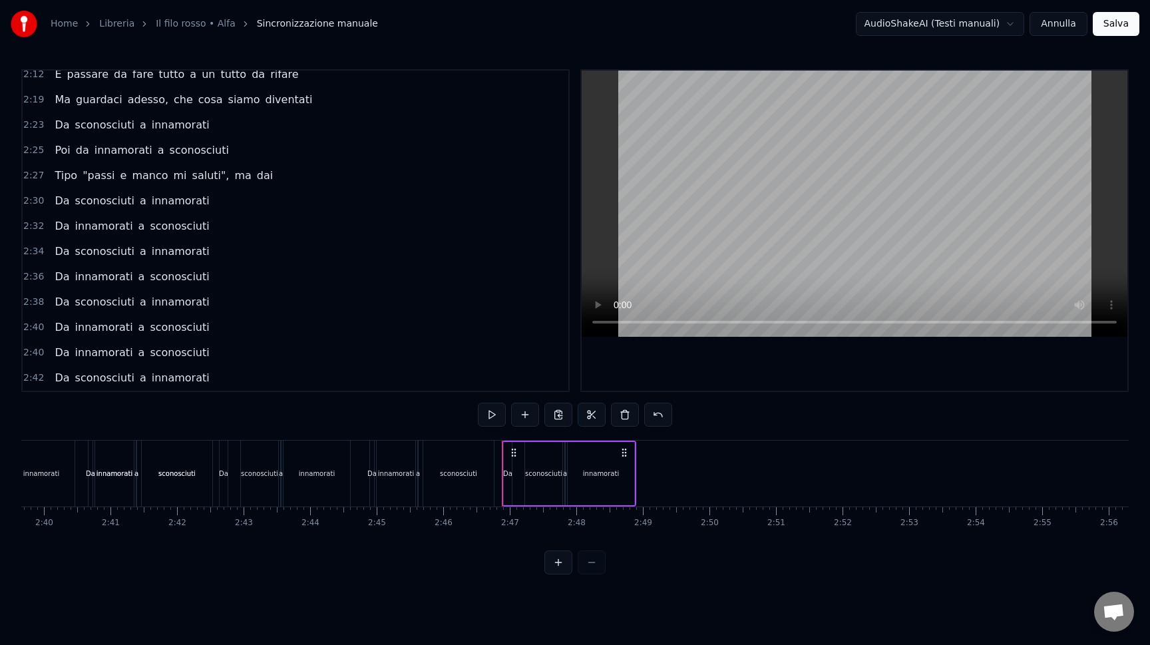
click at [502, 475] on div at bounding box center [502, 473] width 1 height 66
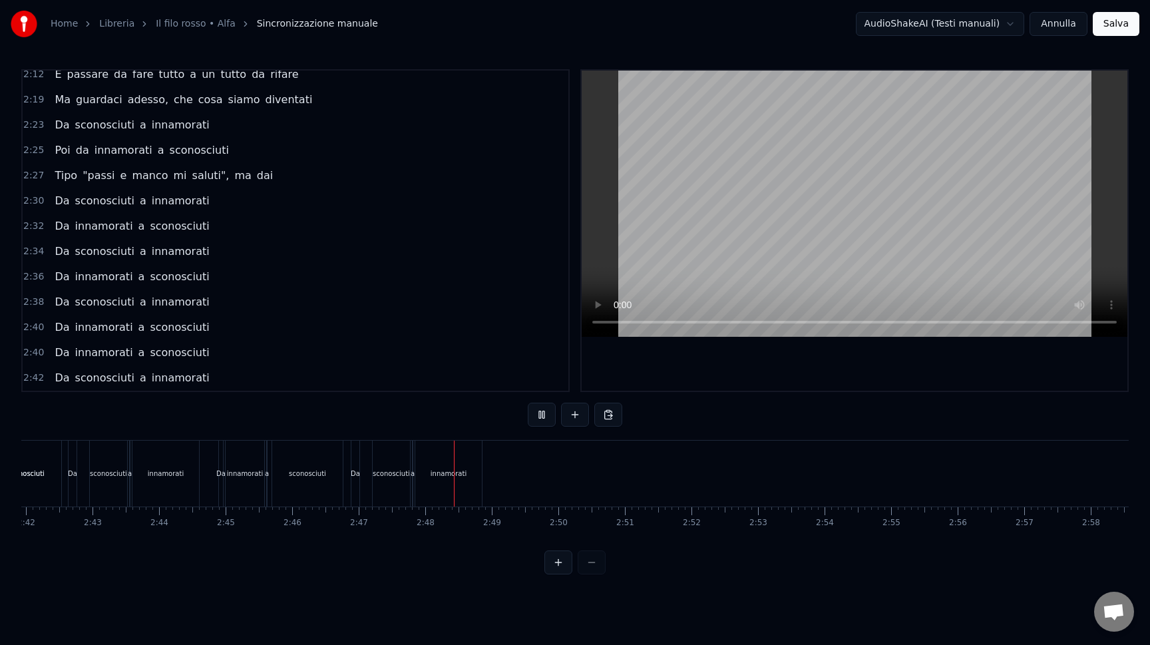
scroll to position [0, 10875]
click at [32, 352] on span "2:40" at bounding box center [33, 352] width 21 height 13
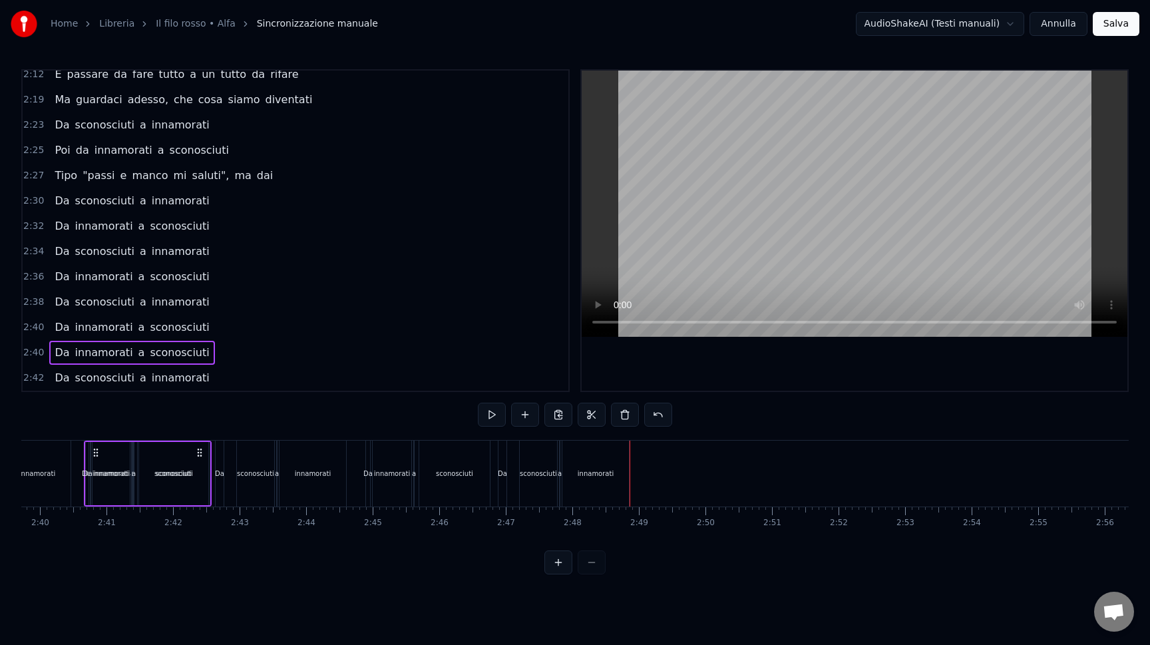
scroll to position [0, 10623]
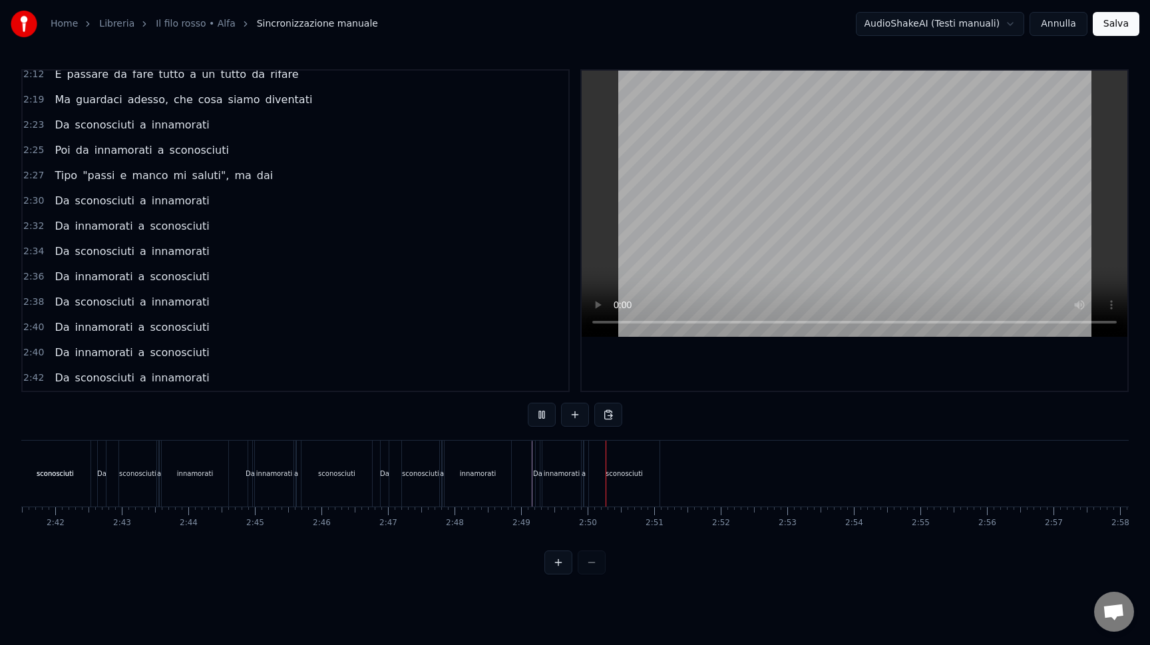
scroll to position [0, 10927]
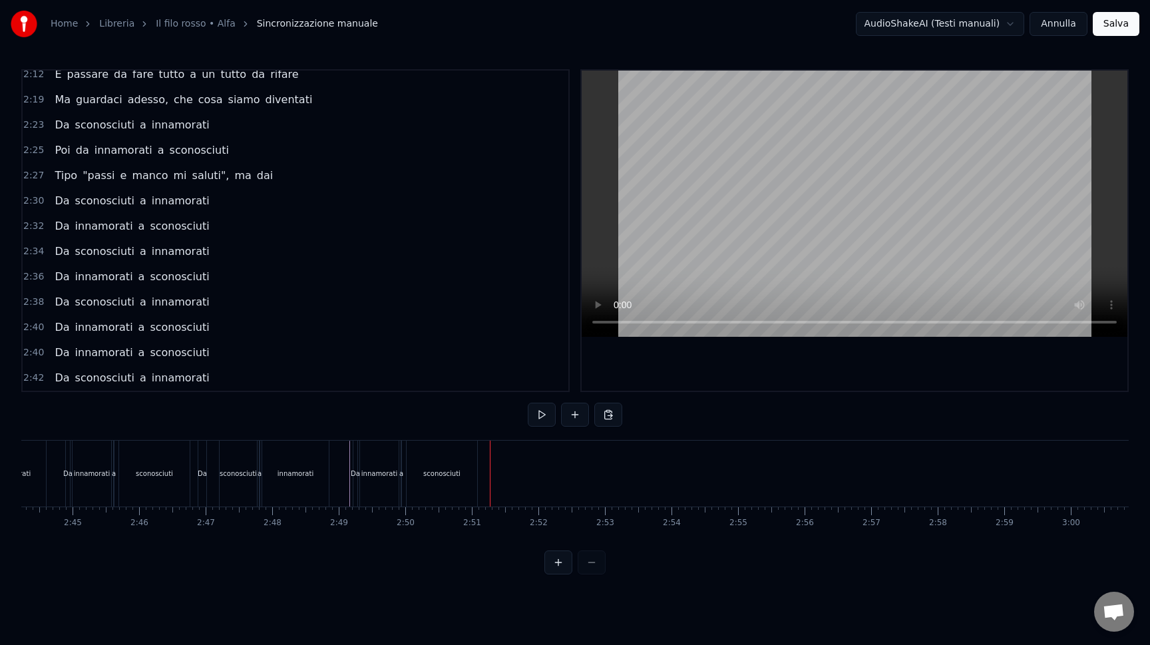
click at [29, 372] on span "2:42" at bounding box center [33, 377] width 21 height 13
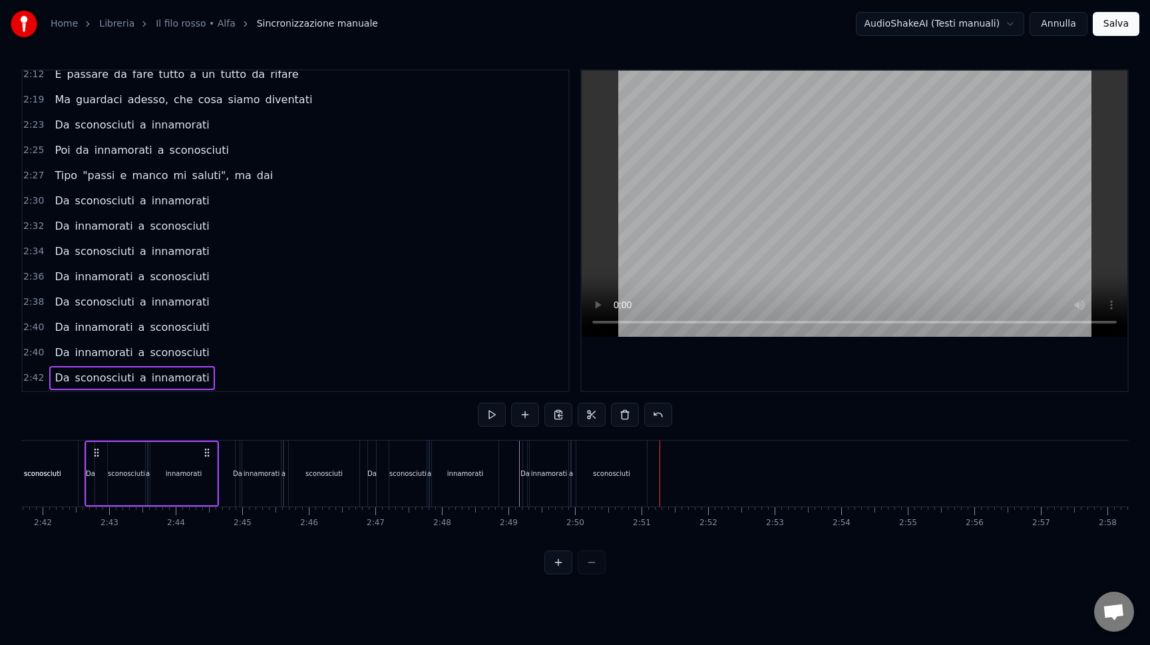
scroll to position [0, 10754]
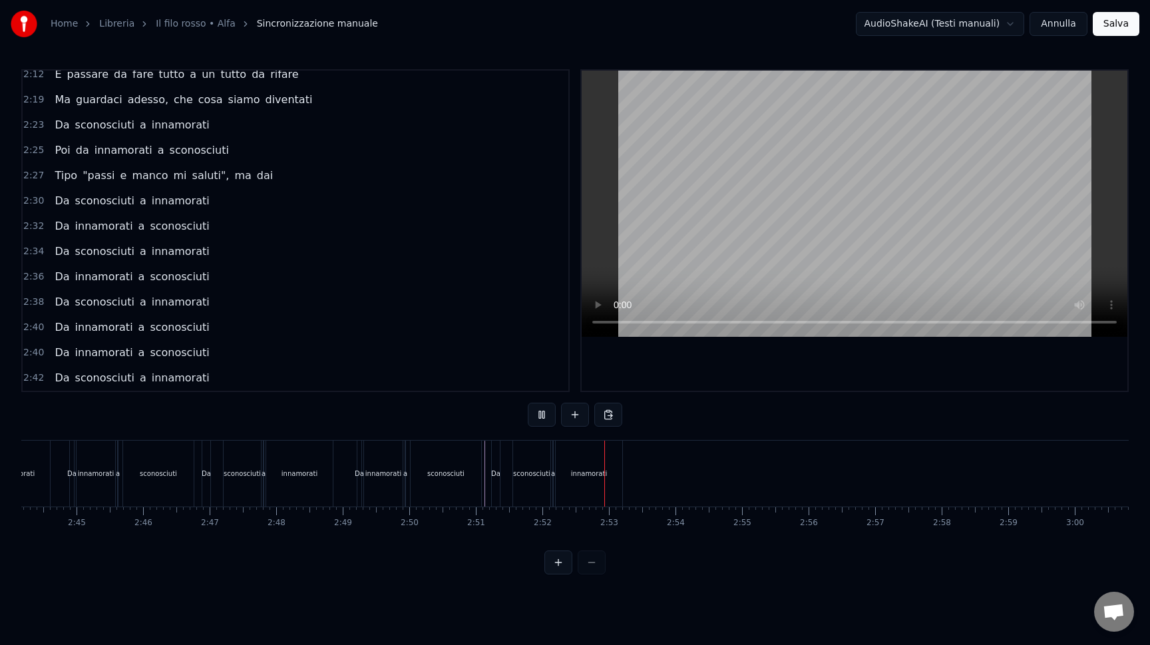
scroll to position [0, 11076]
click at [35, 354] on span "2:40" at bounding box center [33, 352] width 21 height 13
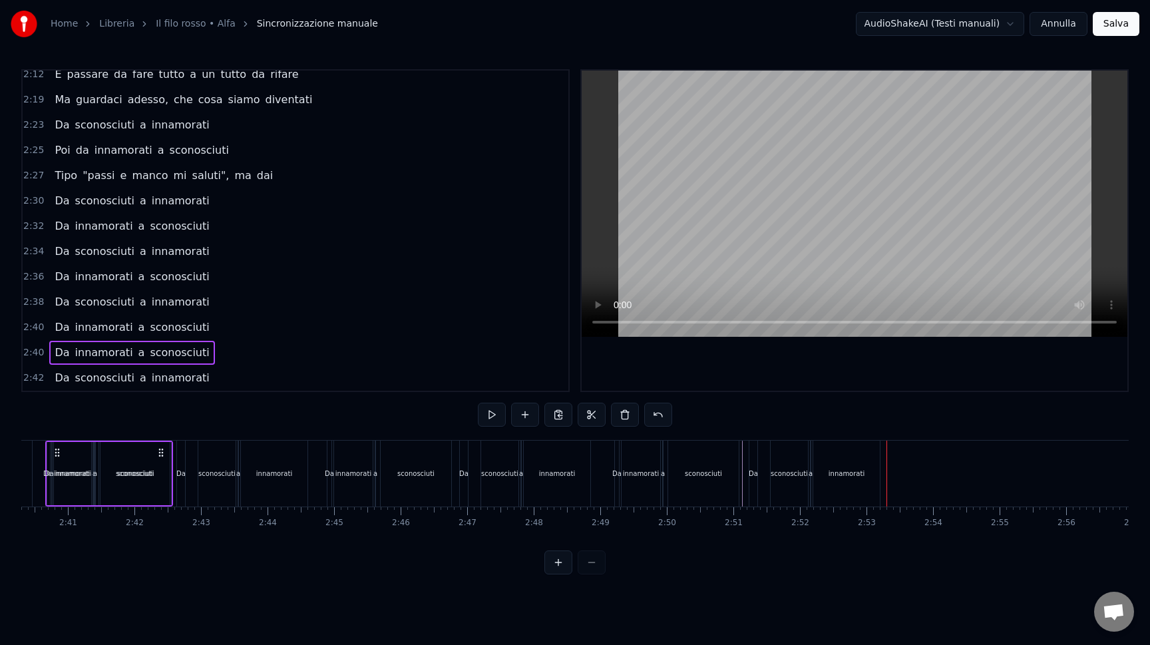
scroll to position [0, 10623]
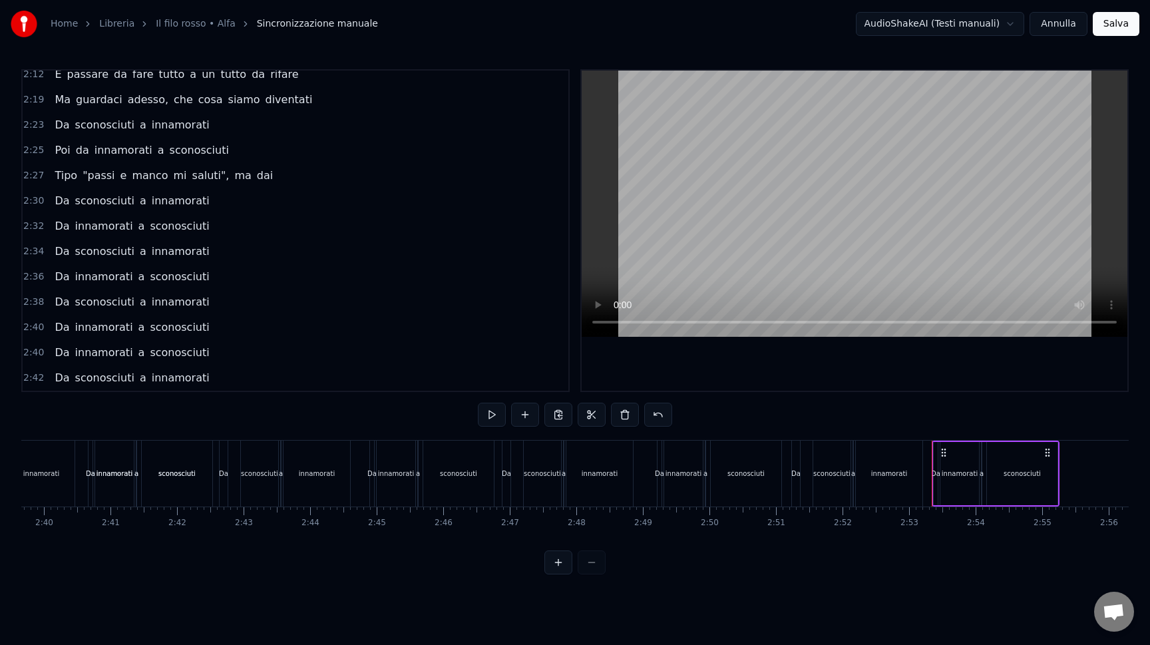
click at [924, 478] on div "Da sconosciuti a innamorati" at bounding box center [858, 473] width 134 height 66
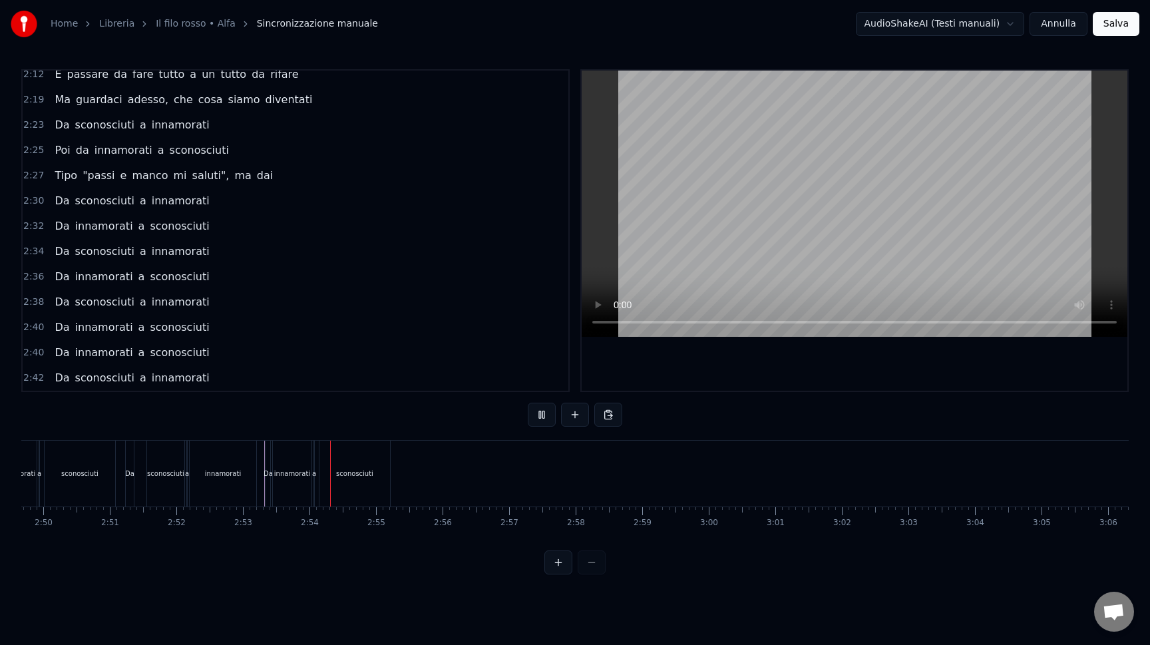
scroll to position [0, 11336]
click at [31, 379] on span "2:42" at bounding box center [33, 377] width 21 height 13
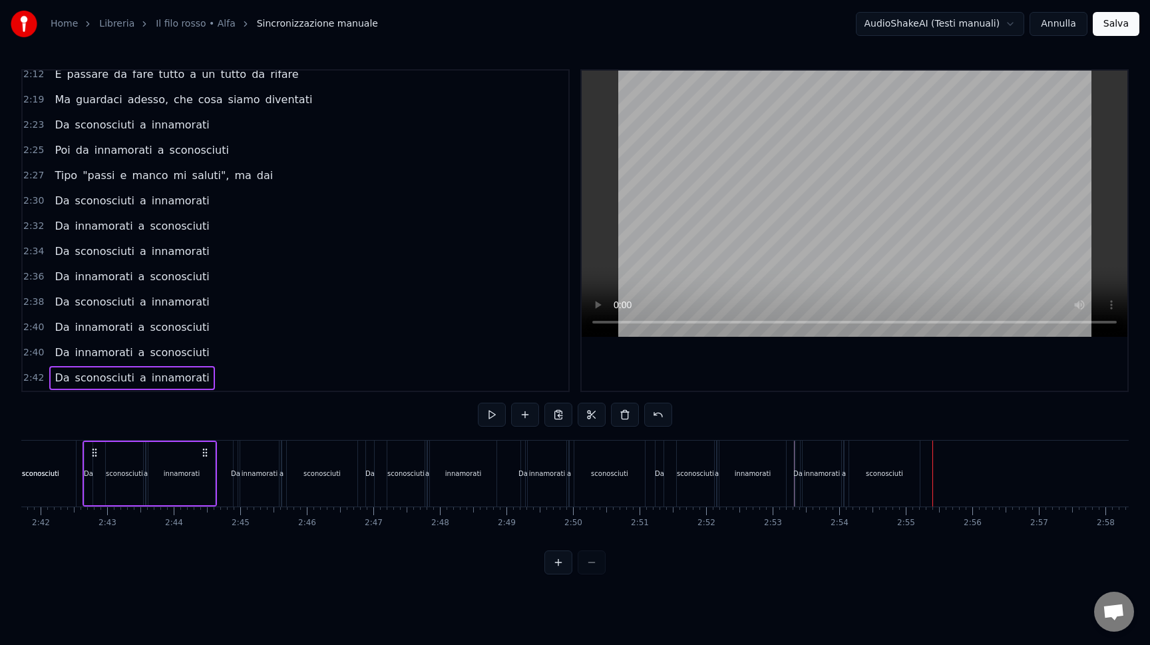
scroll to position [0, 10754]
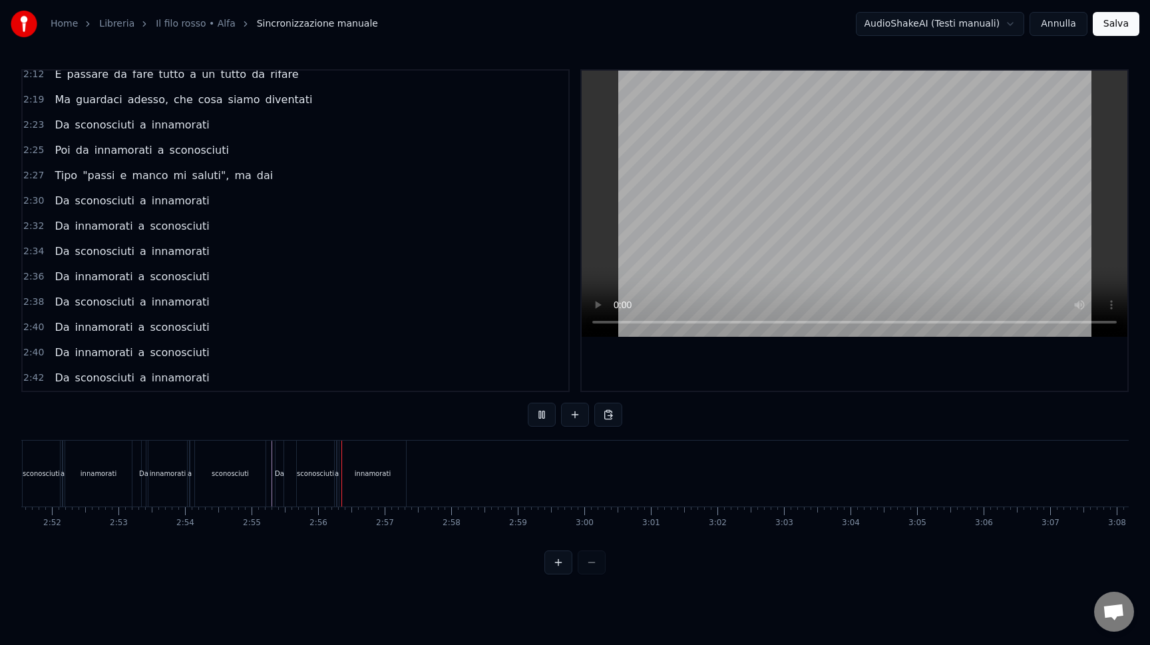
scroll to position [0, 11415]
click at [32, 352] on span "2:40" at bounding box center [33, 352] width 21 height 13
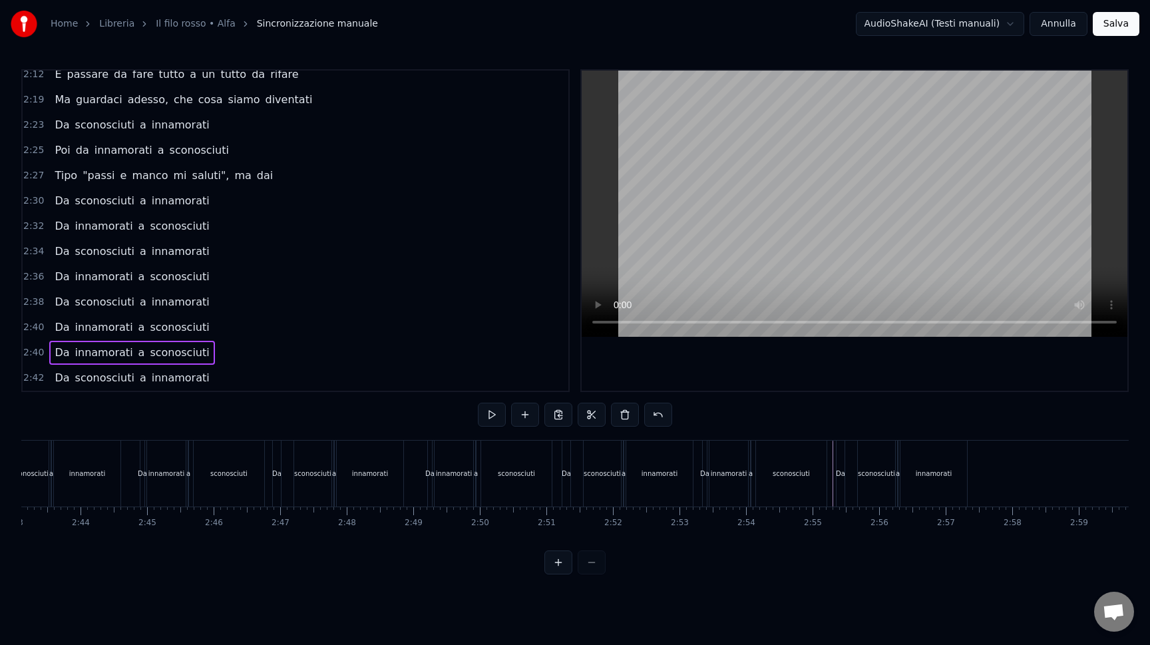
scroll to position [0, 11104]
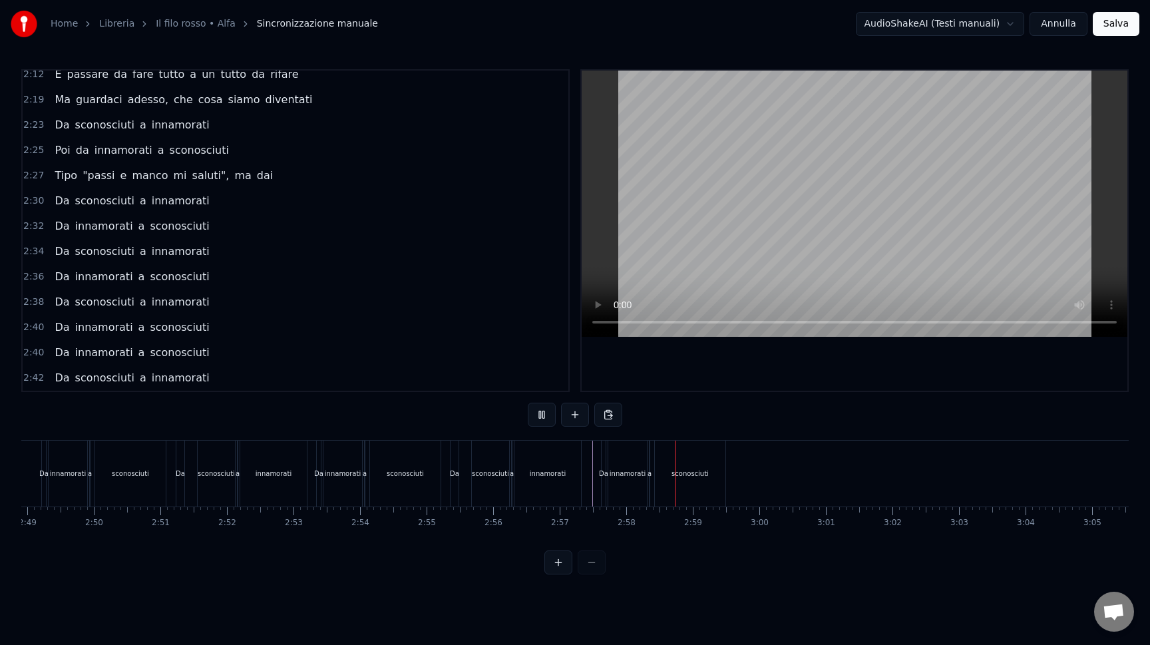
scroll to position [0, 11455]
click at [27, 371] on span "2:42" at bounding box center [33, 377] width 21 height 13
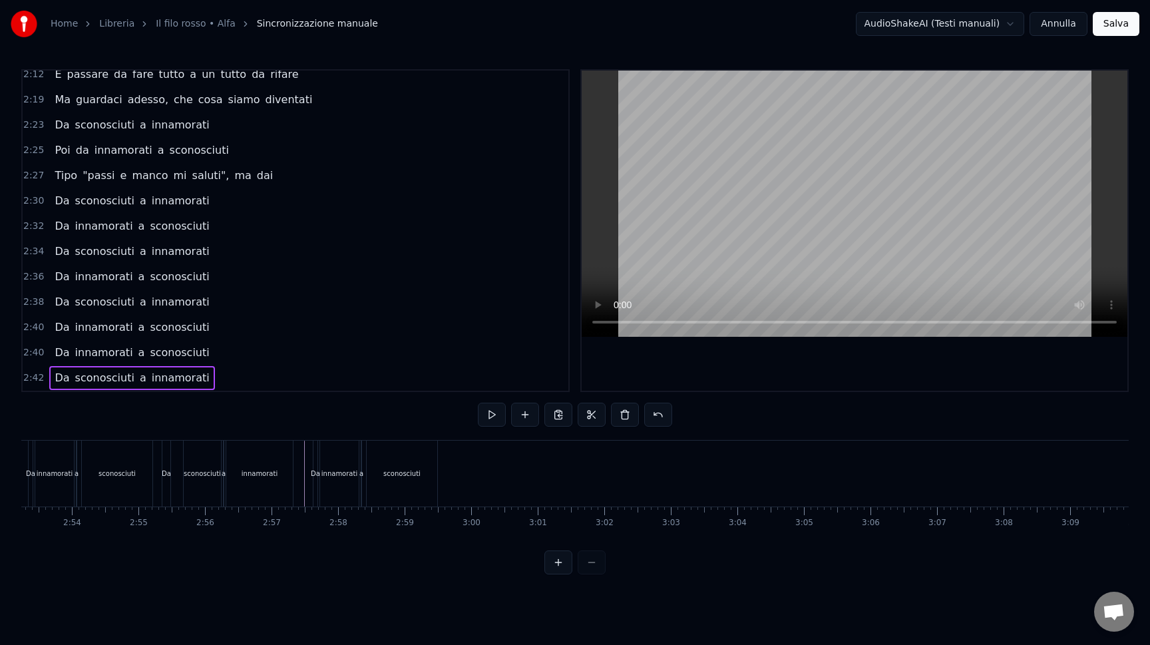
scroll to position [0, 11555]
click at [410, 476] on div "Da innamorati a sconosciuti" at bounding box center [347, 473] width 128 height 66
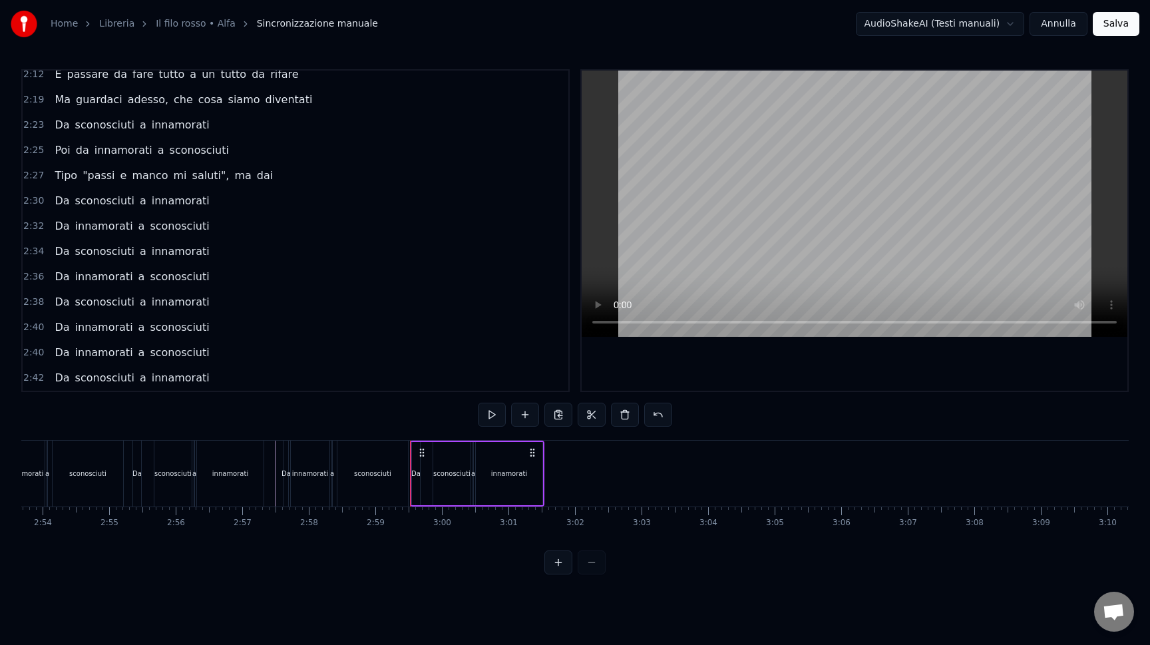
click at [30, 352] on span "2:40" at bounding box center [33, 352] width 21 height 13
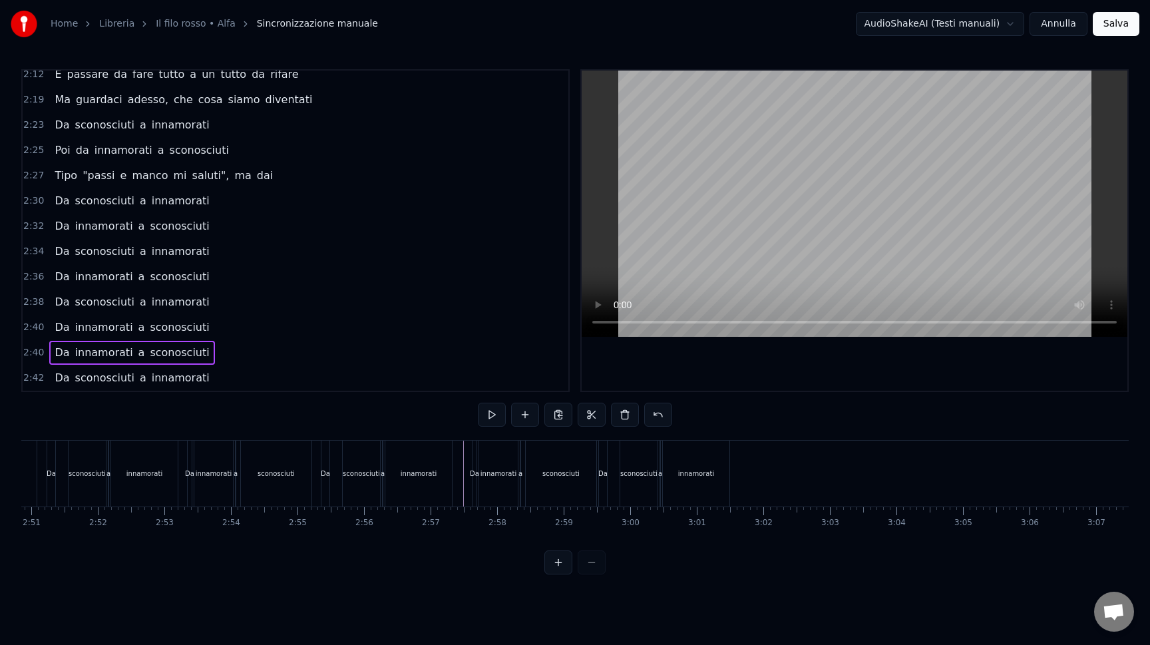
scroll to position [0, 11573]
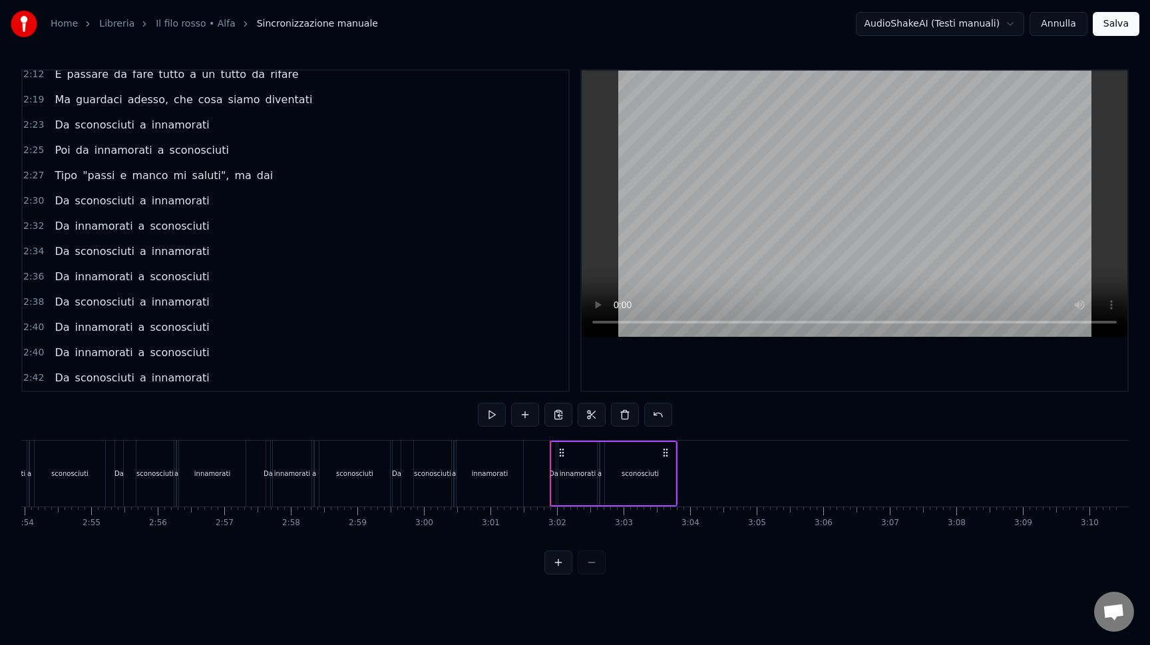
click at [1114, 29] on button "Salva" at bounding box center [1115, 24] width 47 height 24
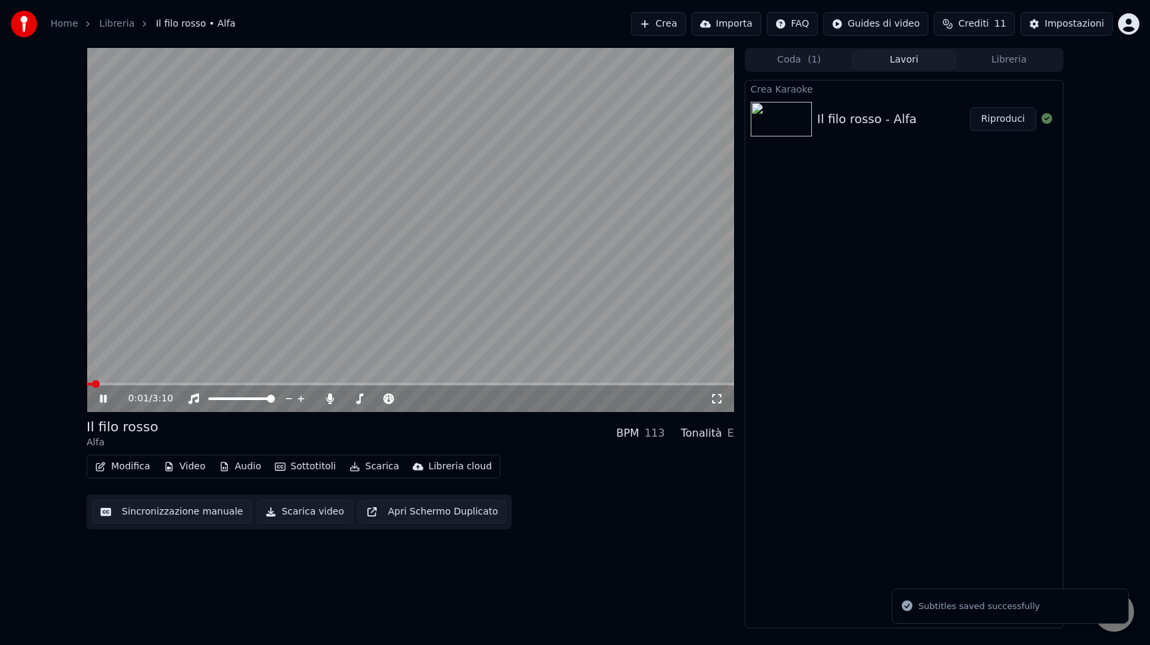
click at [398, 178] on video at bounding box center [409, 230] width 647 height 364
click at [305, 510] on button "Scarica video" at bounding box center [305, 512] width 96 height 24
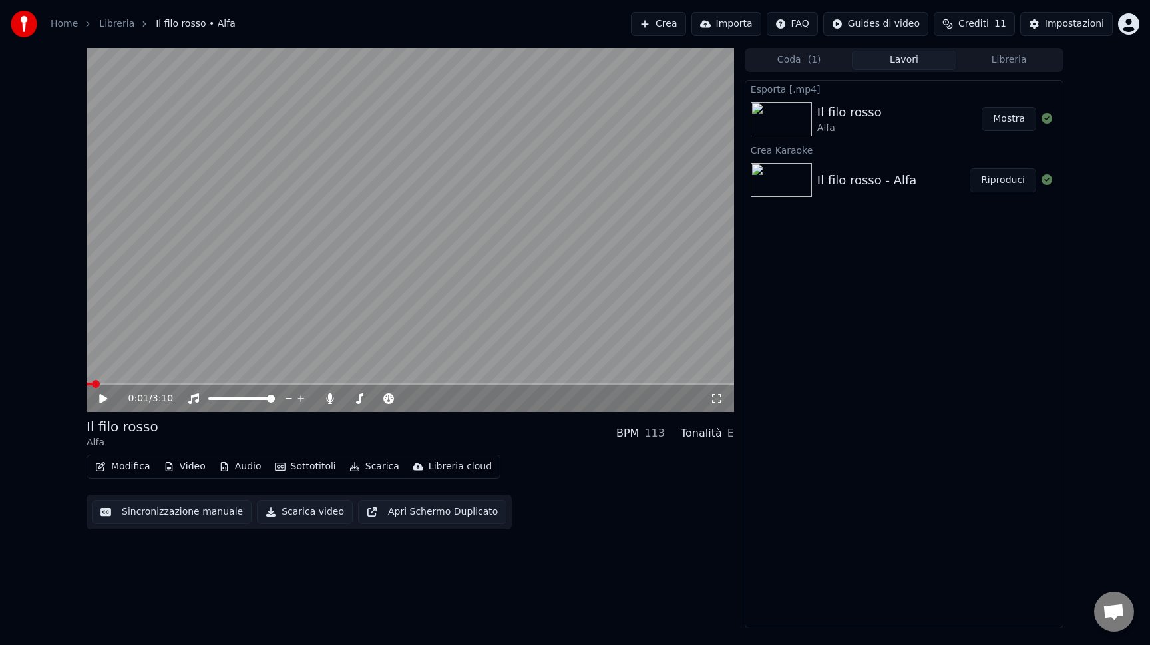
click at [59, 20] on link "Home" at bounding box center [64, 23] width 27 height 13
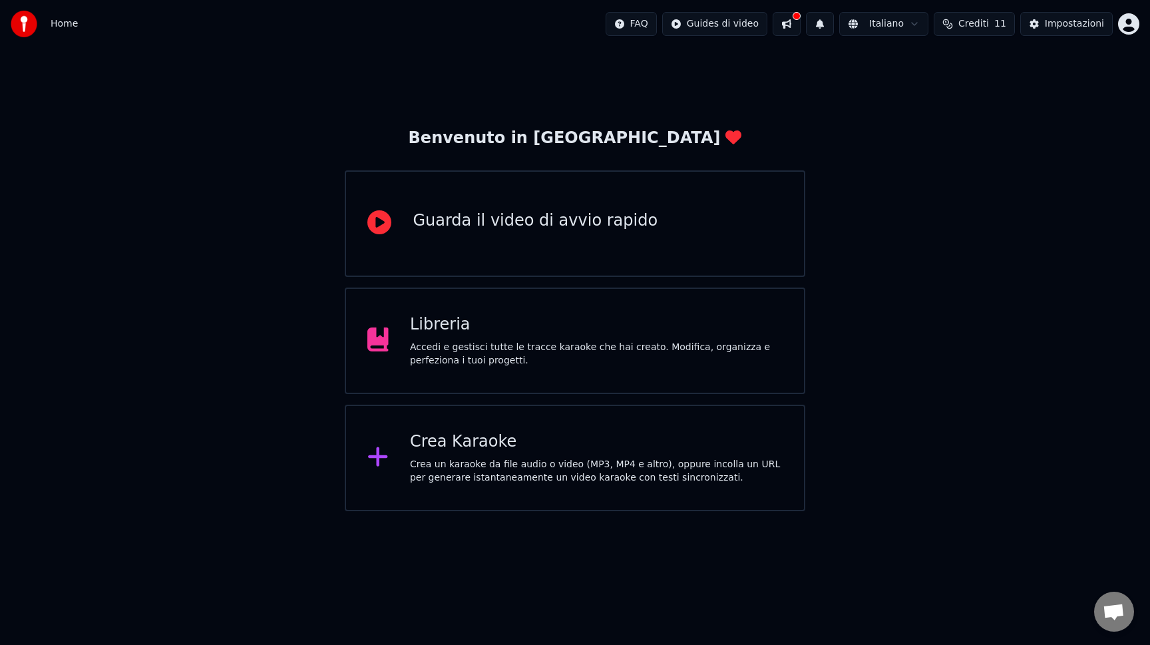
click at [507, 475] on div "Crea un karaoke da file audio o video (MP3, MP4 e altro), oppure incolla un URL…" at bounding box center [596, 471] width 373 height 27
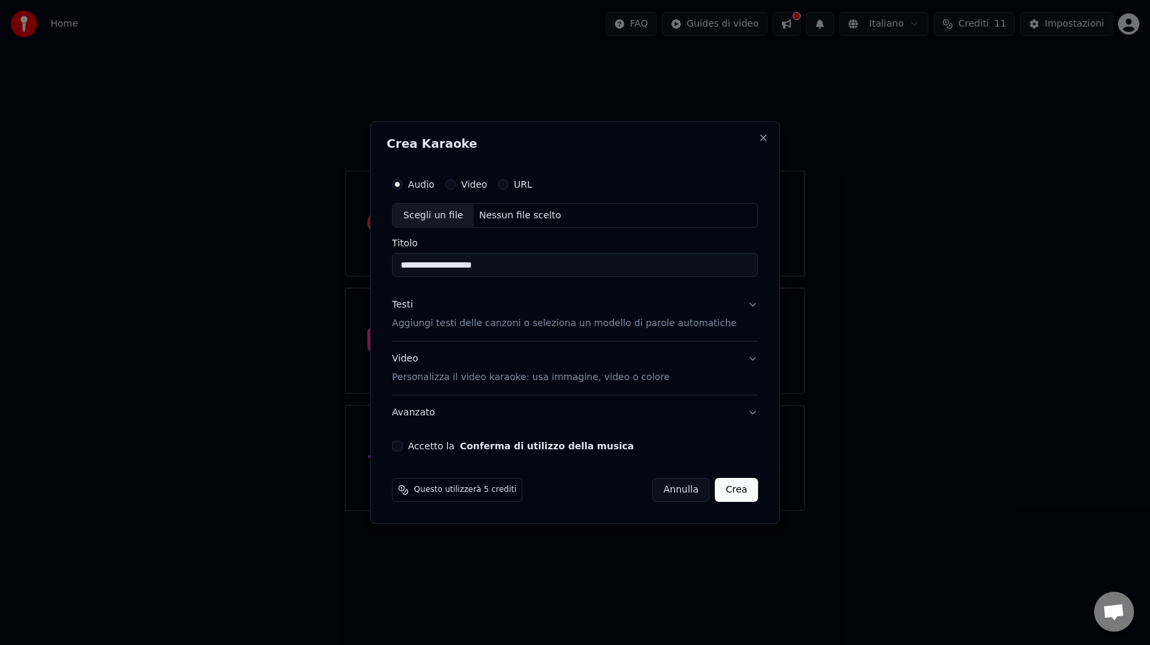
type input "**********"
click at [403, 443] on button "Accetto la Conferma di utilizzo della musica" at bounding box center [397, 445] width 11 height 11
click at [452, 326] on p "Aggiungi testi delle canzoni o seleziona un modello di parole automatiche" at bounding box center [564, 323] width 345 height 13
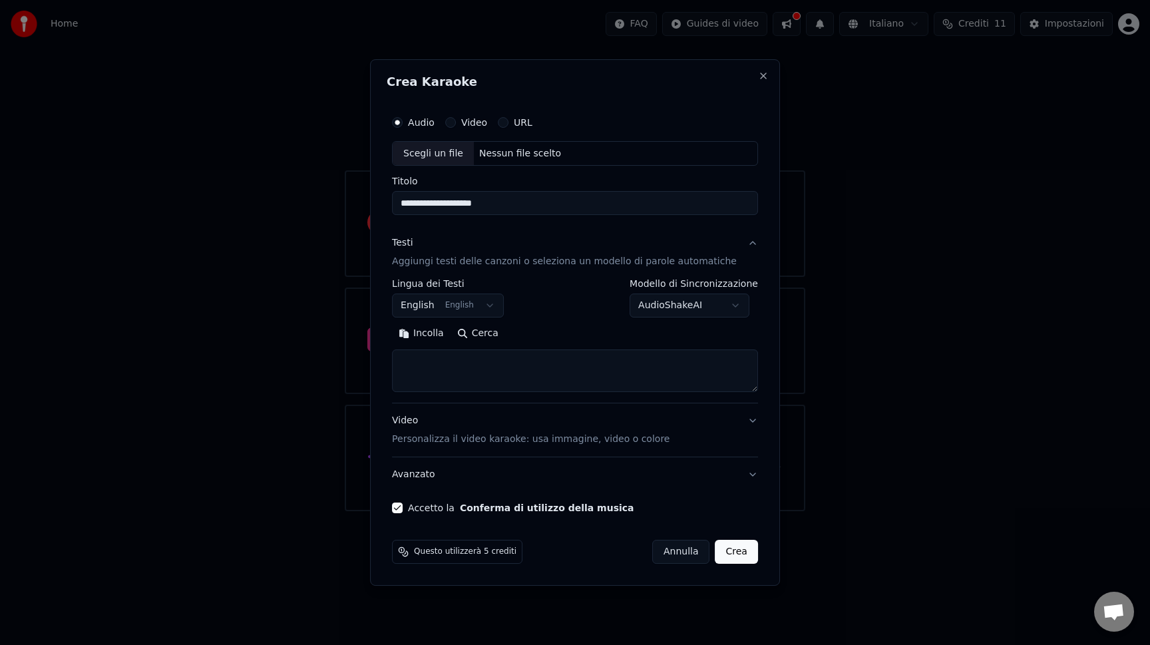
click at [446, 361] on textarea at bounding box center [575, 371] width 366 height 43
paste textarea "**********"
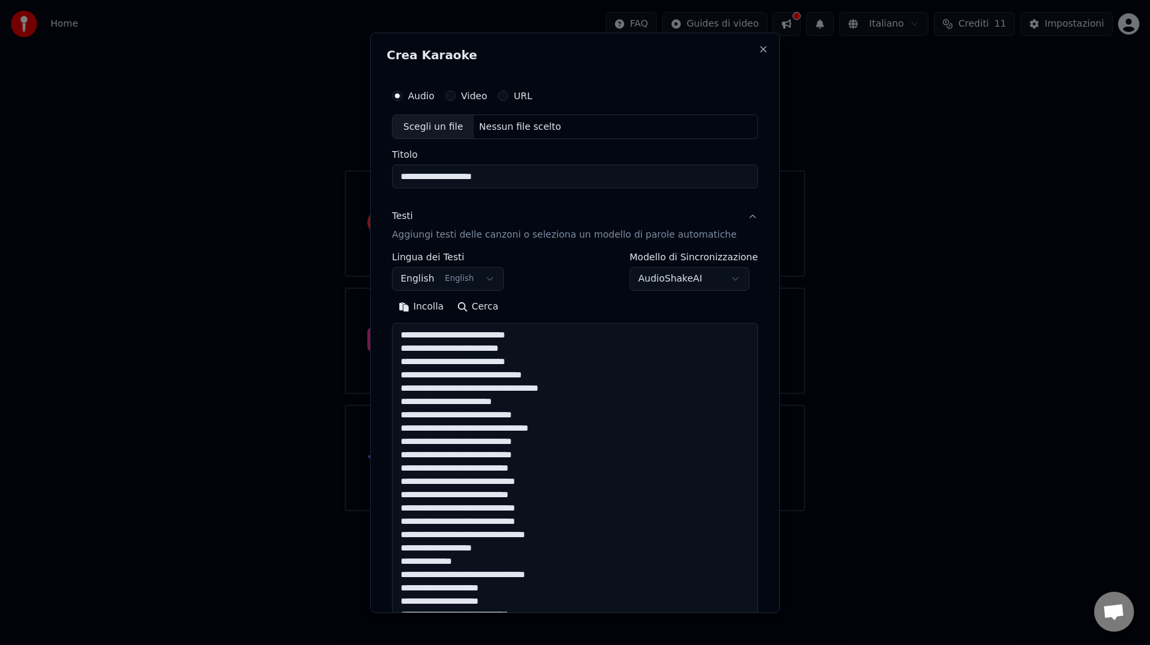
scroll to position [641, 0]
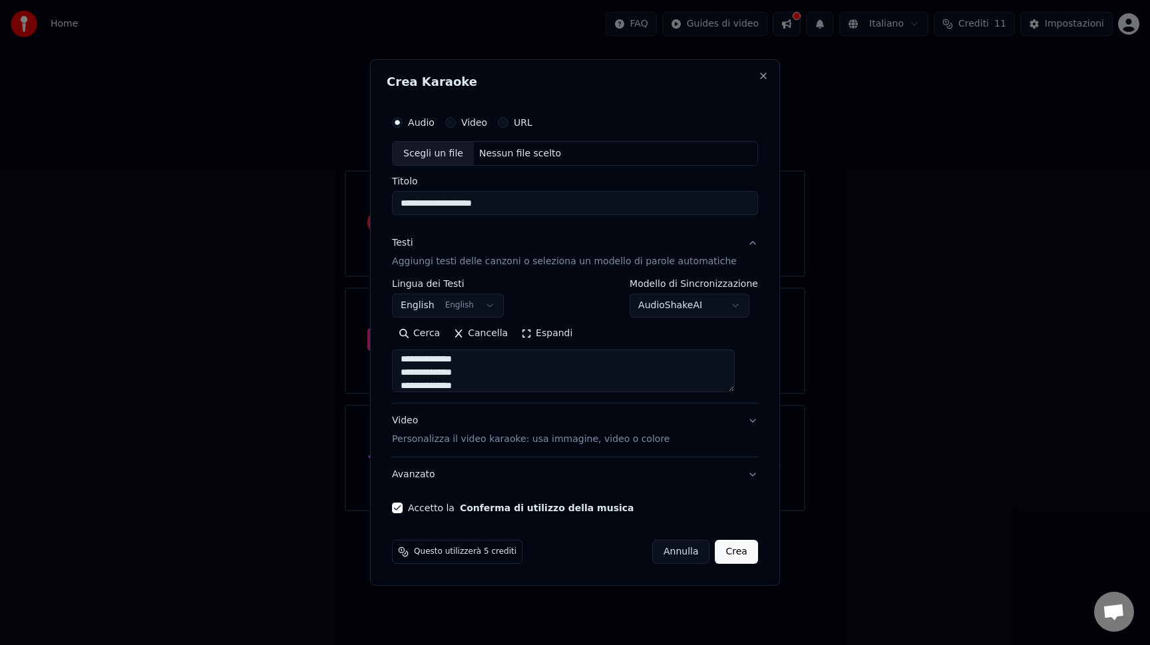
type textarea "**********"
click at [454, 300] on body "**********" at bounding box center [575, 255] width 1150 height 511
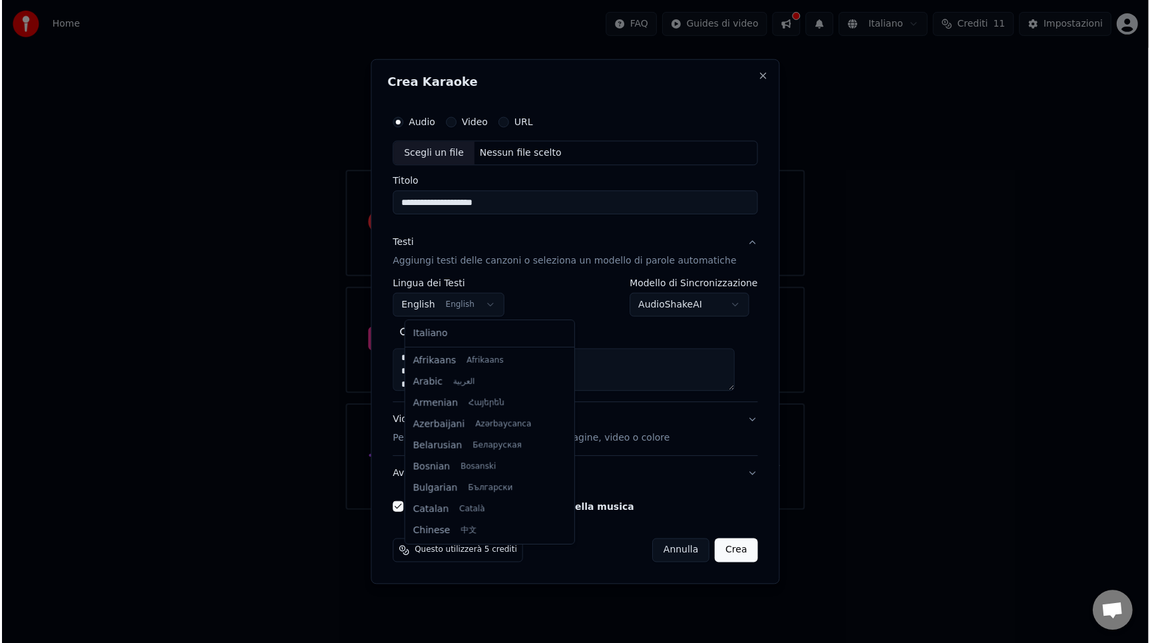
scroll to position [106, 0]
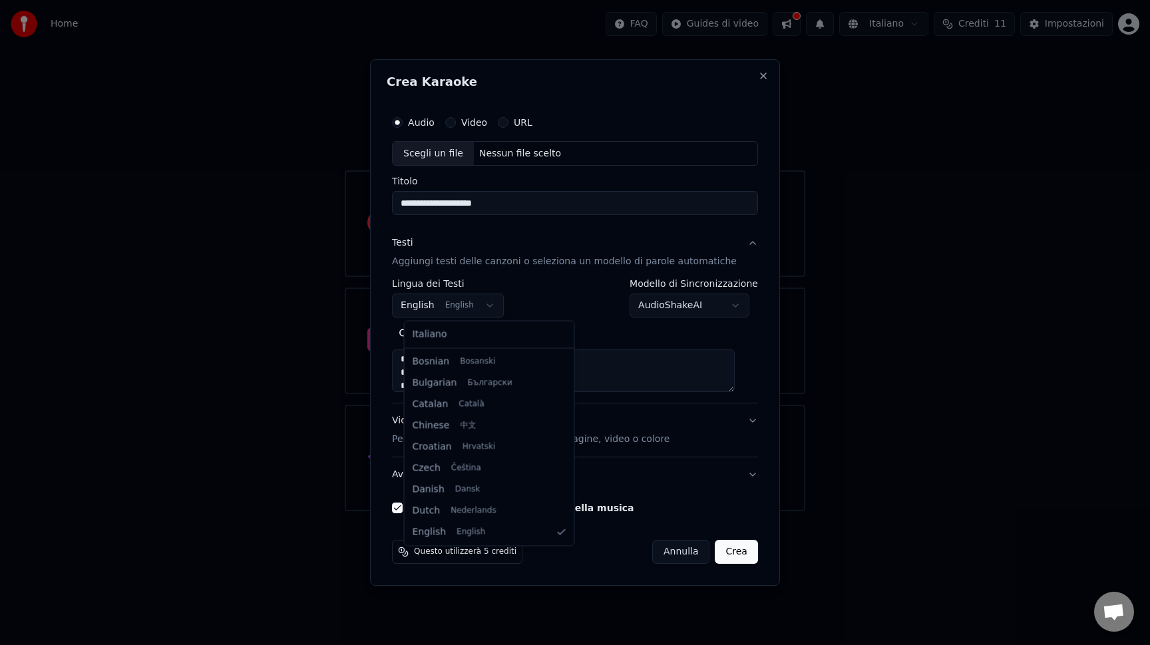
select select "**"
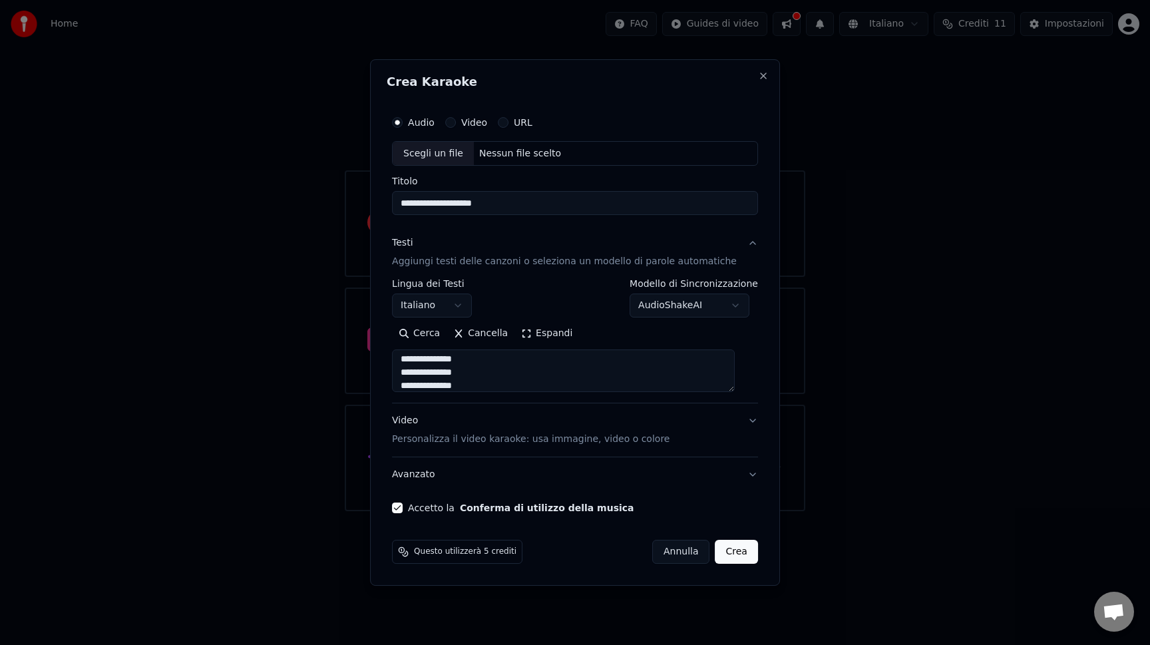
click at [534, 152] on div "Nessun file scelto" at bounding box center [520, 153] width 92 height 13
drag, startPoint x: 418, startPoint y: 203, endPoint x: 540, endPoint y: 204, distance: 122.4
click at [540, 204] on input "**********" at bounding box center [575, 204] width 366 height 24
type input "**********"
click at [717, 553] on button "Crea" at bounding box center [736, 552] width 43 height 24
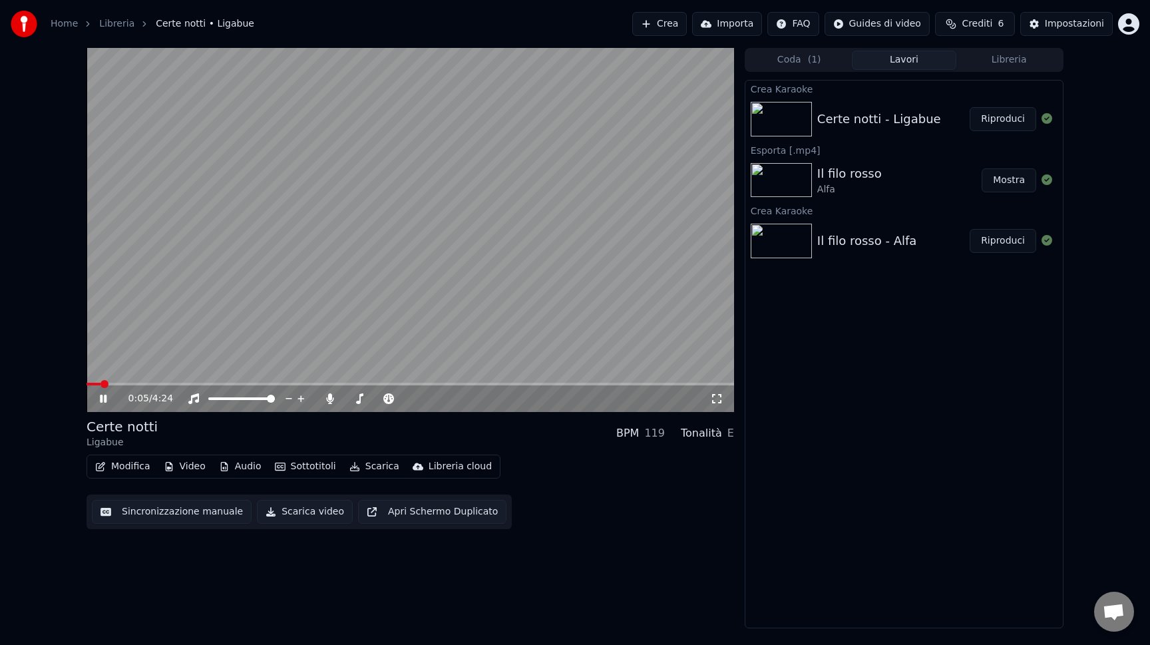
click at [372, 300] on video at bounding box center [409, 230] width 647 height 364
click at [230, 325] on video at bounding box center [409, 230] width 647 height 364
click at [123, 384] on span at bounding box center [409, 384] width 647 height 3
click at [265, 383] on span at bounding box center [409, 384] width 647 height 3
click at [512, 382] on video at bounding box center [409, 230] width 647 height 364
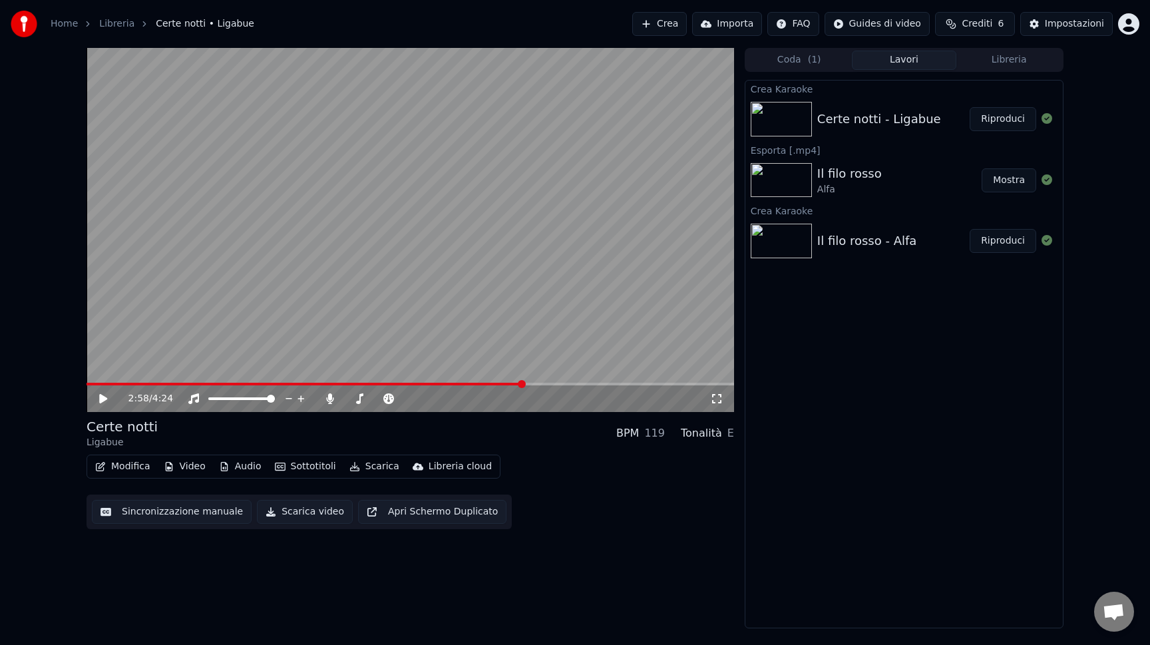
click at [522, 385] on span at bounding box center [409, 384] width 647 height 3
drag, startPoint x: 91, startPoint y: 382, endPoint x: 76, endPoint y: 382, distance: 15.3
click at [76, 382] on div "2:58 / 4:24 Certe notti Ligabue BPM 119 Tonalità E Modifica Video Audio Sottoti…" at bounding box center [575, 338] width 998 height 580
drag, startPoint x: 92, startPoint y: 382, endPoint x: 85, endPoint y: 382, distance: 7.3
click at [85, 382] on div "2:58 / 4:24 Certe notti Ligabue BPM 119 Tonalità E Modifica Video Audio Sottoti…" at bounding box center [575, 338] width 998 height 580
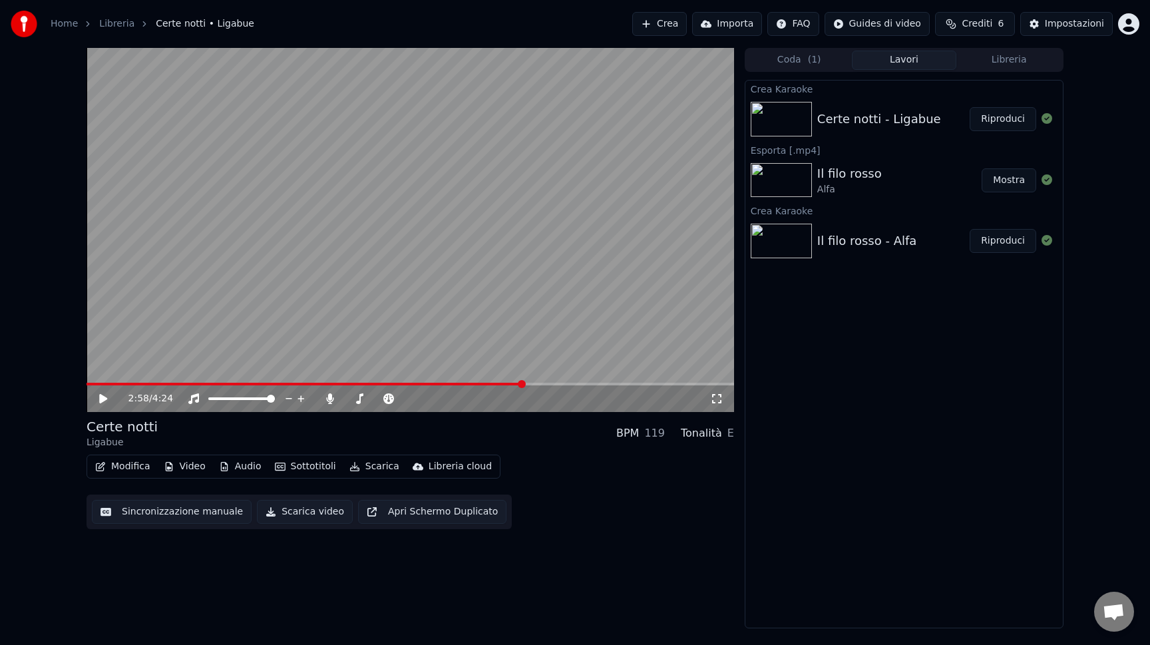
click at [91, 386] on div "2:58 / 4:24" at bounding box center [409, 398] width 647 height 27
click at [86, 383] on span at bounding box center [86, 384] width 0 height 3
click at [99, 399] on icon at bounding box center [103, 398] width 8 height 9
click at [330, 321] on video at bounding box center [409, 230] width 647 height 364
click at [311, 511] on button "Scarica video" at bounding box center [305, 512] width 96 height 24
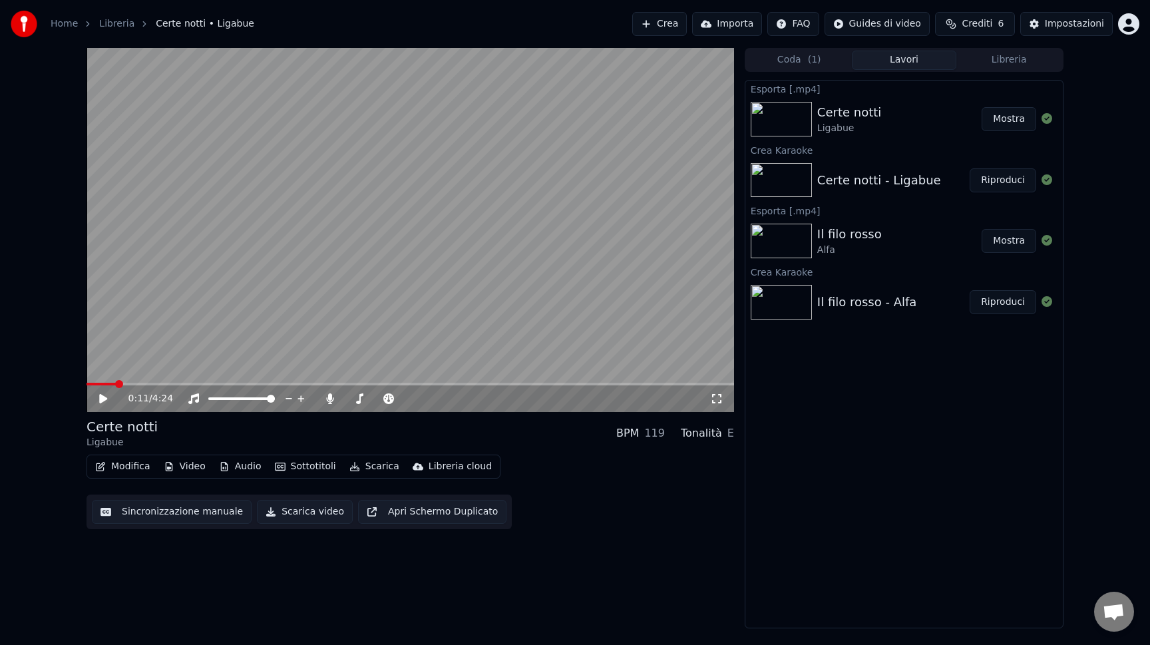
click at [69, 21] on link "Home" at bounding box center [64, 23] width 27 height 13
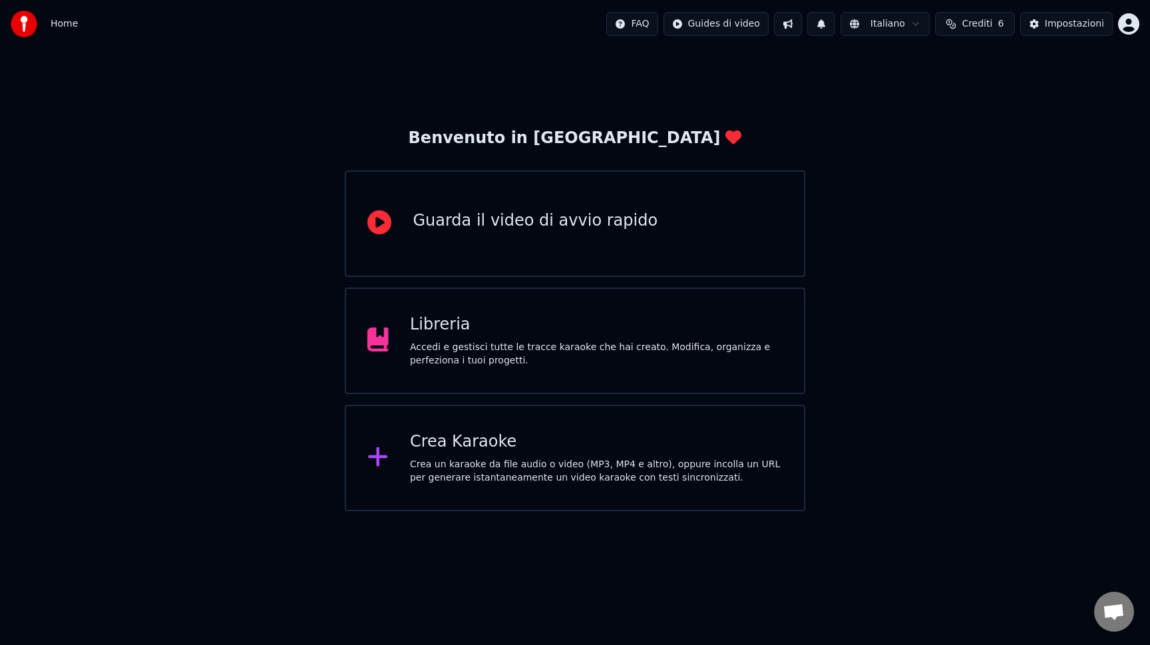
click at [562, 473] on div "Crea un karaoke da file audio o video (MP3, MP4 e altro), oppure incolla un URL…" at bounding box center [596, 471] width 373 height 27
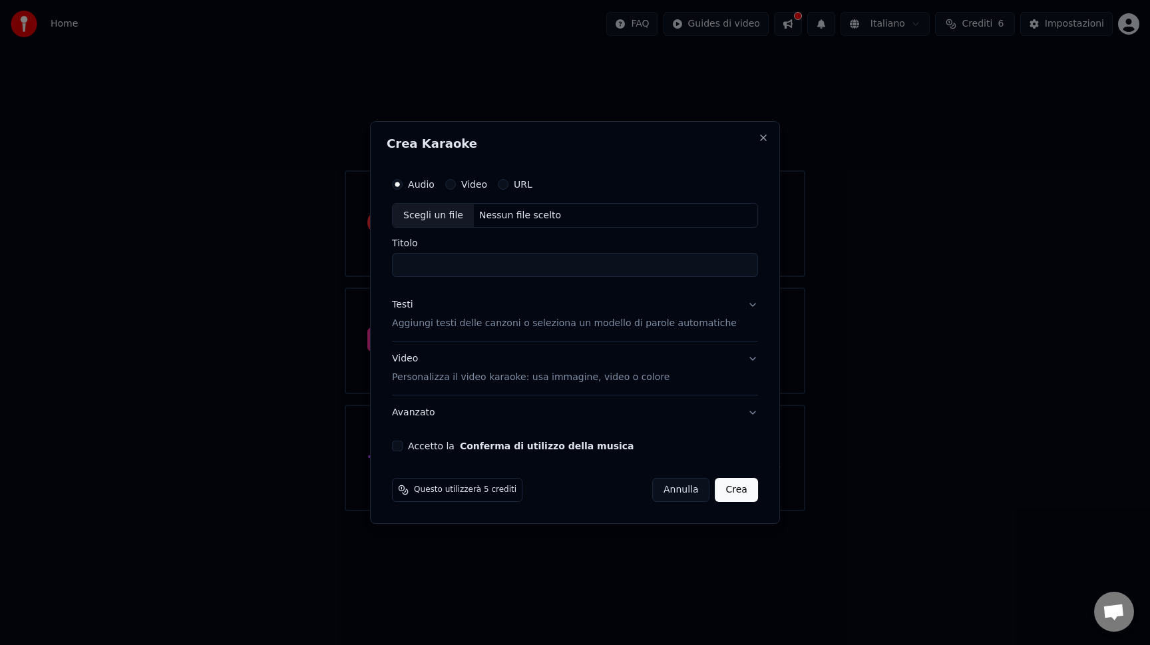
click at [504, 214] on div "Nessun file scelto" at bounding box center [520, 215] width 92 height 13
drag, startPoint x: 480, startPoint y: 265, endPoint x: 549, endPoint y: 265, distance: 68.5
click at [549, 265] on input "**********" at bounding box center [575, 264] width 366 height 24
drag, startPoint x: 468, startPoint y: 261, endPoint x: 418, endPoint y: 259, distance: 49.9
click at [418, 259] on input "**********" at bounding box center [575, 264] width 366 height 24
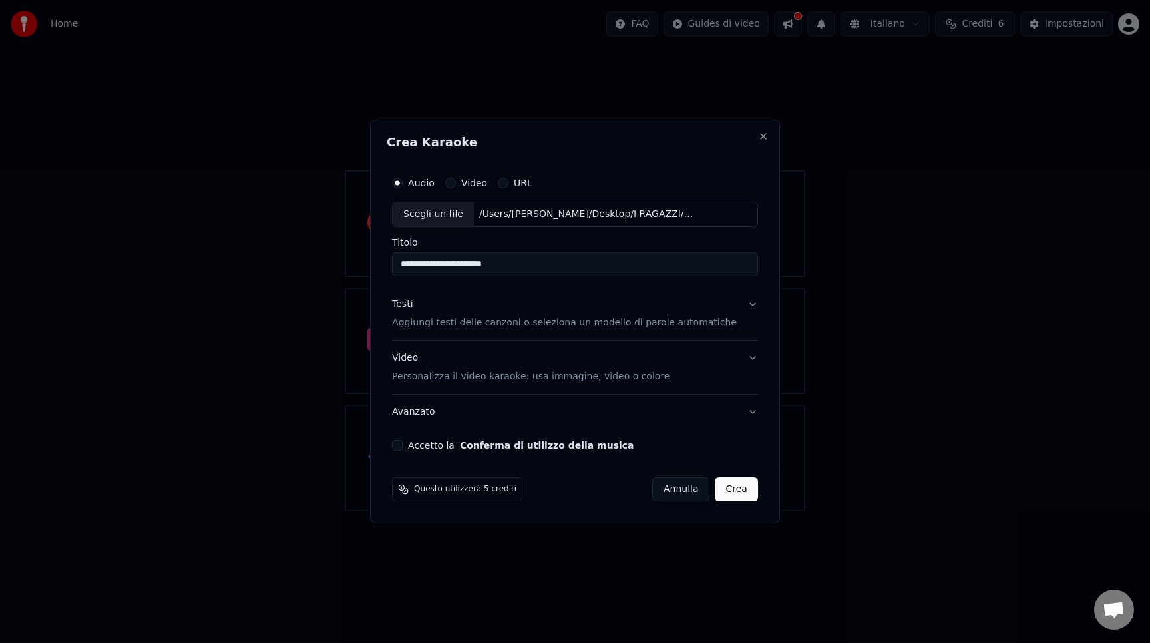
type input "**********"
click at [503, 319] on p "Aggiungi testi delle canzoni o seleziona un modello di parole automatiche" at bounding box center [564, 322] width 345 height 13
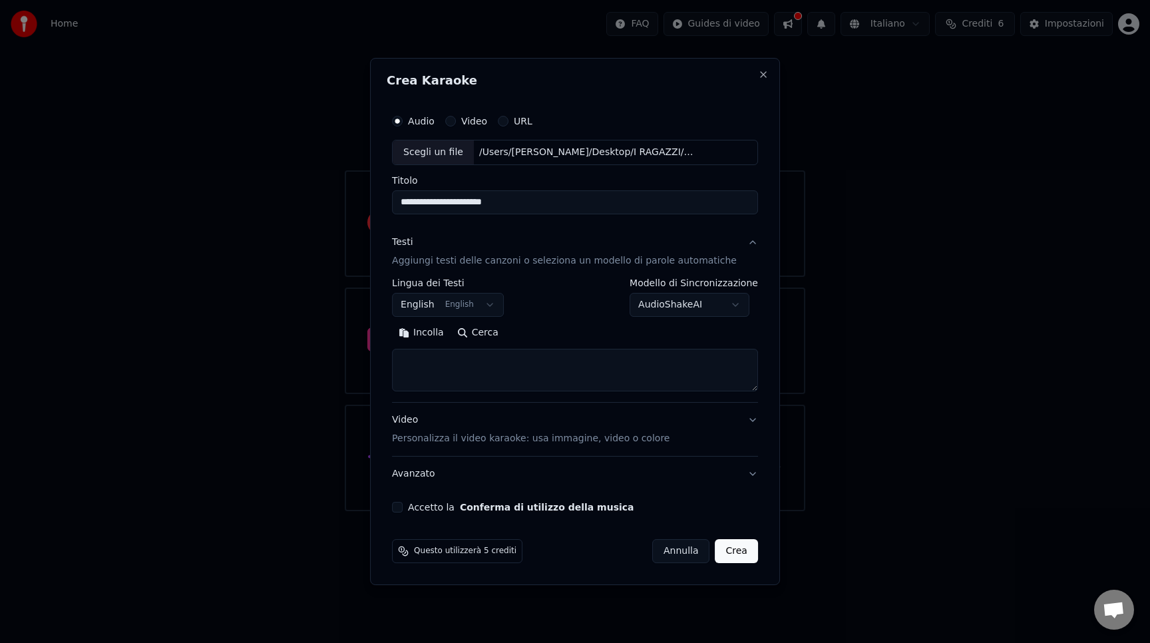
click at [492, 361] on textarea at bounding box center [575, 370] width 366 height 43
paste textarea "**********"
type textarea "**********"
click at [471, 297] on body "**********" at bounding box center [575, 255] width 1150 height 511
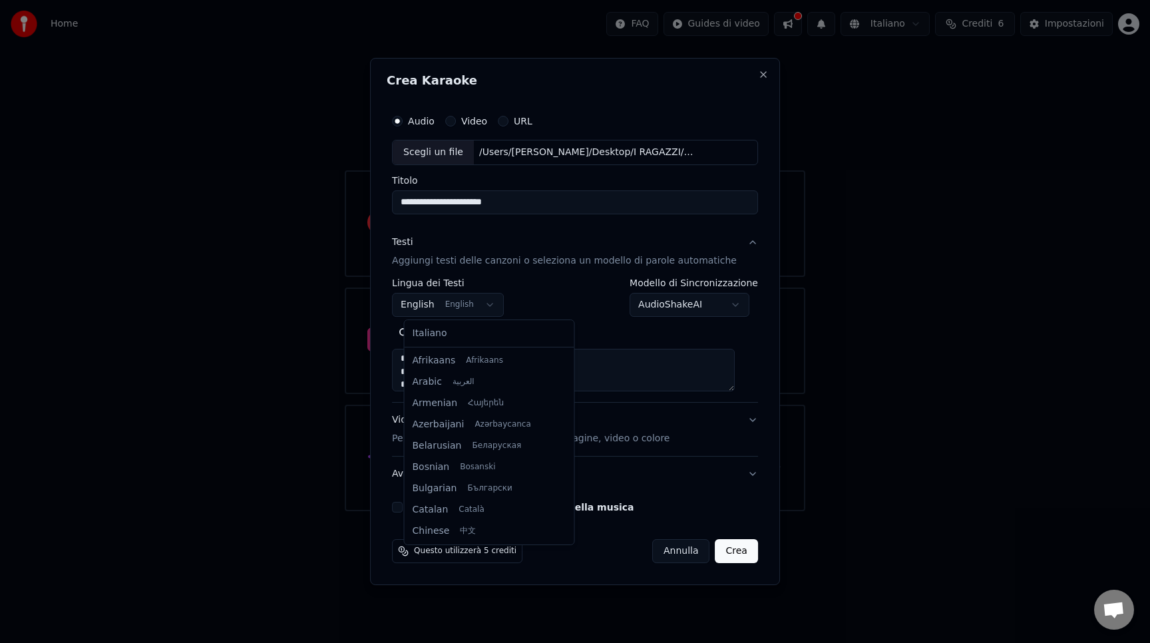
scroll to position [106, 0]
select select "**"
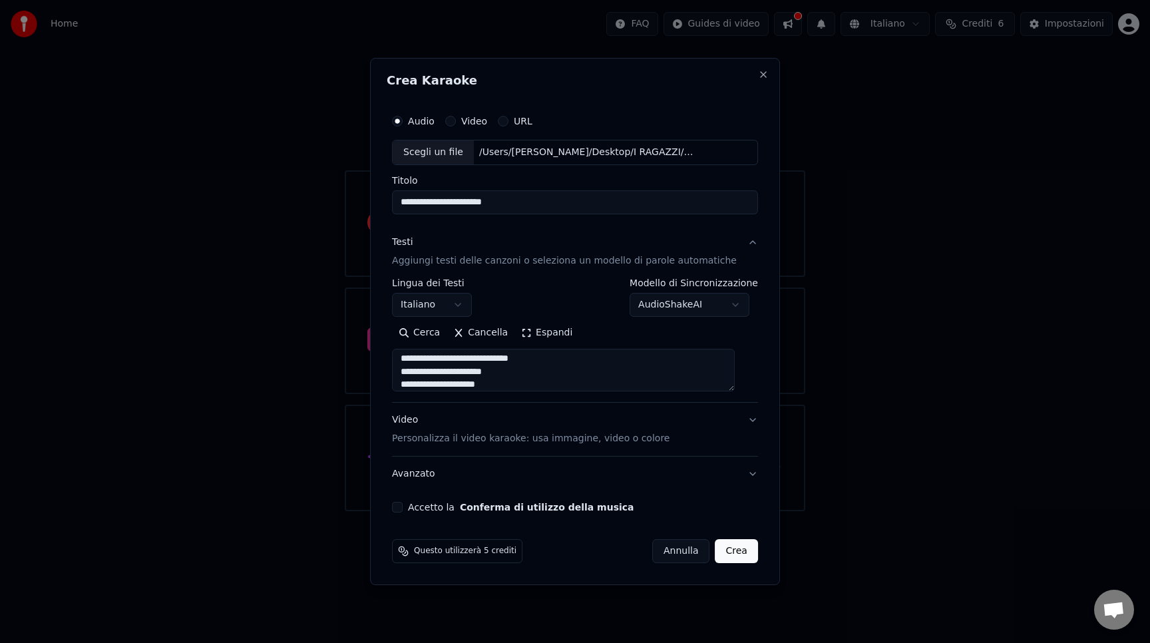
click at [403, 508] on button "Accetto la Conferma di utilizzo della musica" at bounding box center [397, 507] width 11 height 11
click at [723, 552] on button "Crea" at bounding box center [736, 551] width 43 height 24
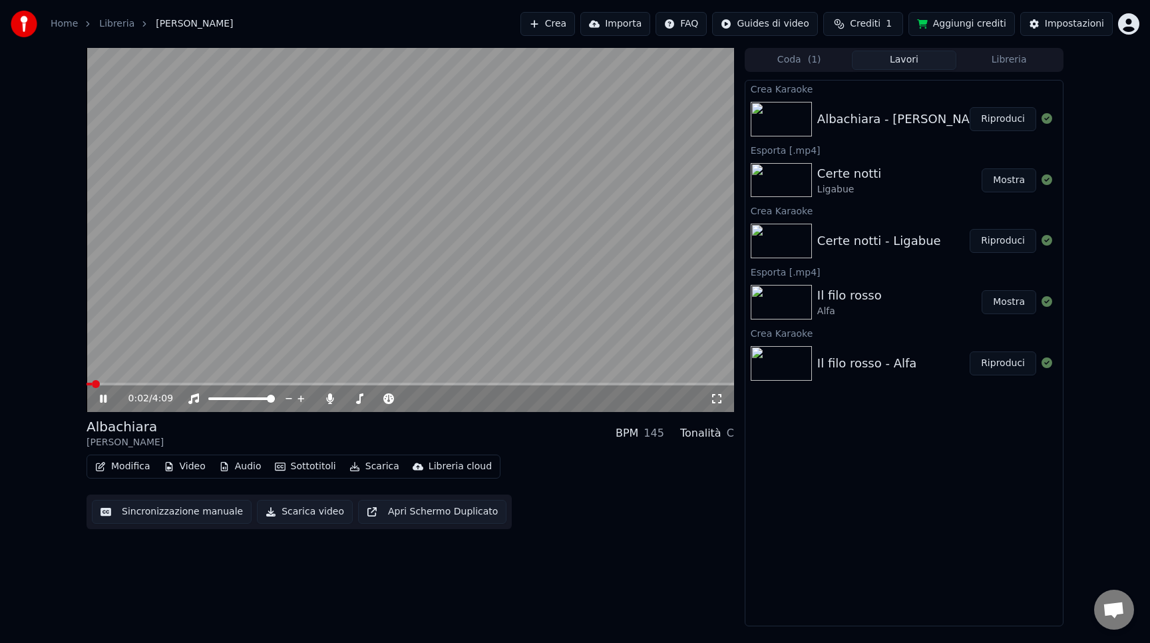
click at [92, 381] on span at bounding box center [96, 384] width 8 height 8
click at [224, 379] on video at bounding box center [409, 230] width 647 height 364
click at [226, 385] on span at bounding box center [409, 384] width 647 height 3
click at [134, 383] on span at bounding box center [161, 384] width 150 height 3
click at [426, 318] on video at bounding box center [409, 230] width 647 height 364
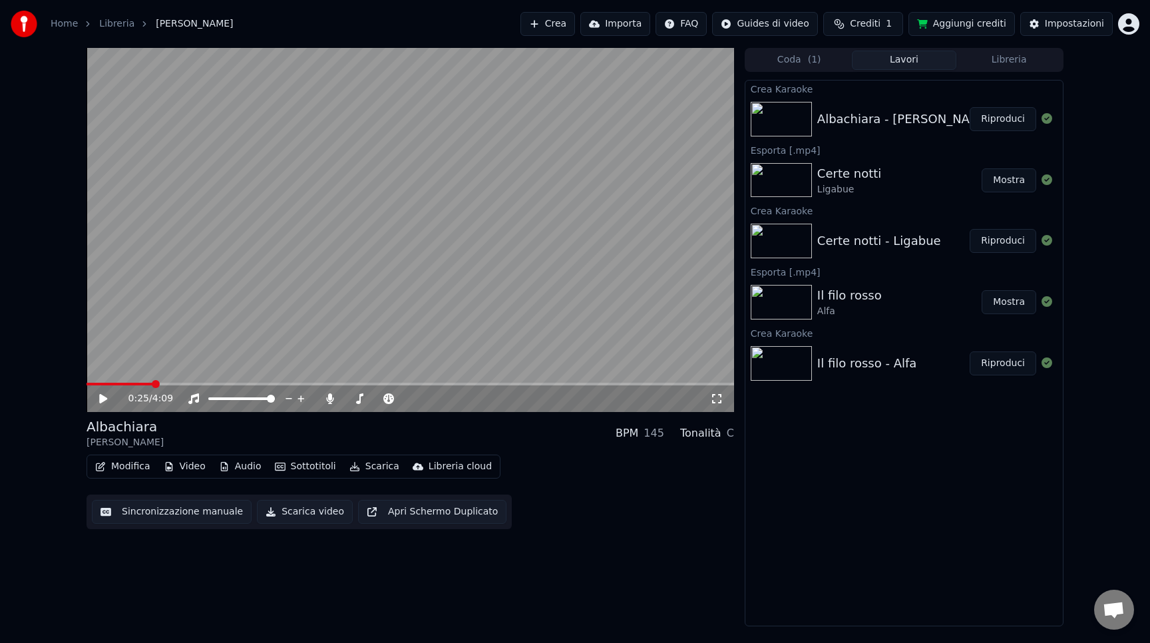
click at [287, 514] on button "Scarica video" at bounding box center [305, 512] width 96 height 24
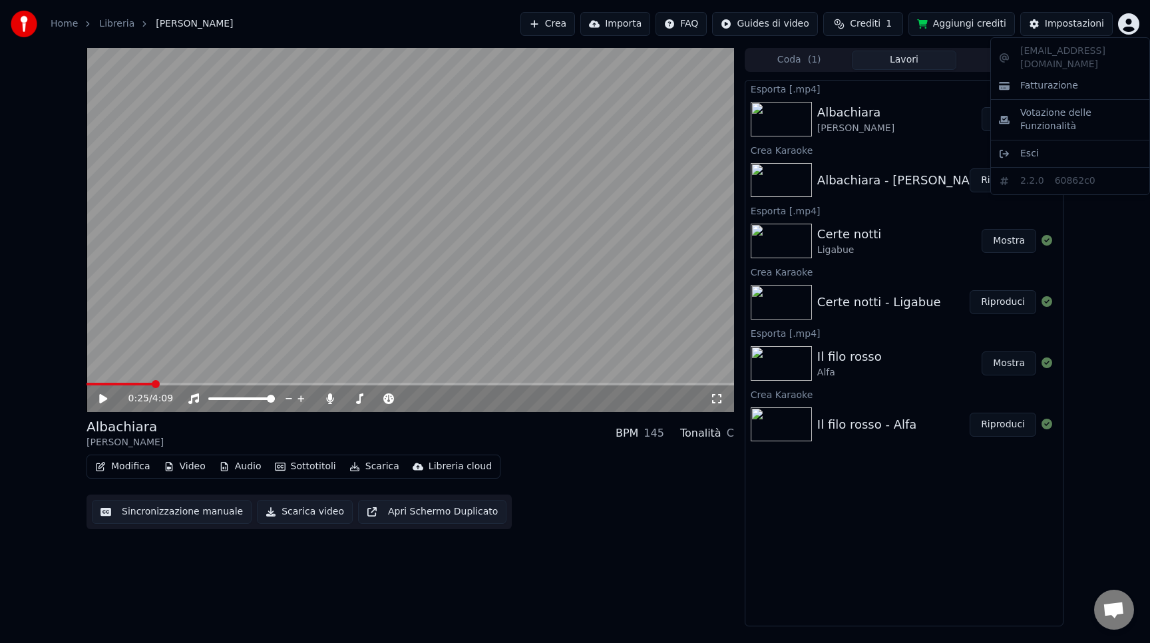
click at [1132, 23] on html "Home Libreria [PERSON_NAME] Crea Importa FAQ Guides di video Crediti 1 Aggiungi…" at bounding box center [575, 321] width 1150 height 643
click at [1058, 143] on div "Esci" at bounding box center [1069, 153] width 153 height 21
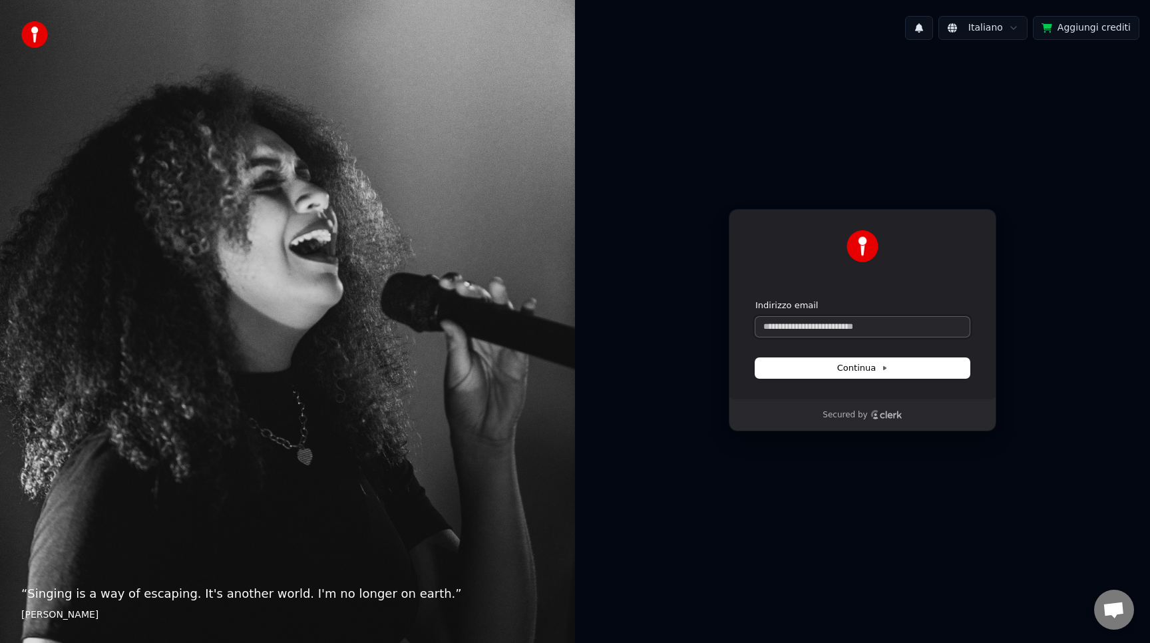
click at [846, 322] on input "Indirizzo email" at bounding box center [862, 327] width 214 height 20
click at [755, 299] on button "submit" at bounding box center [755, 299] width 0 height 0
type input "**********"
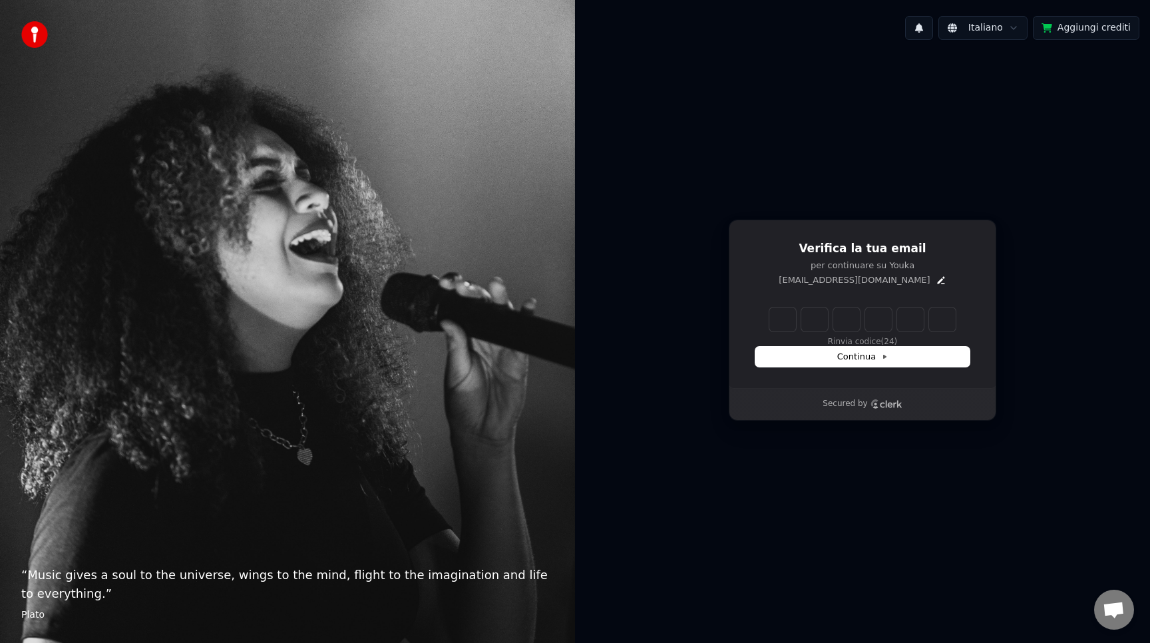
click at [787, 323] on input "Enter verification code" at bounding box center [862, 319] width 186 height 24
type input "******"
